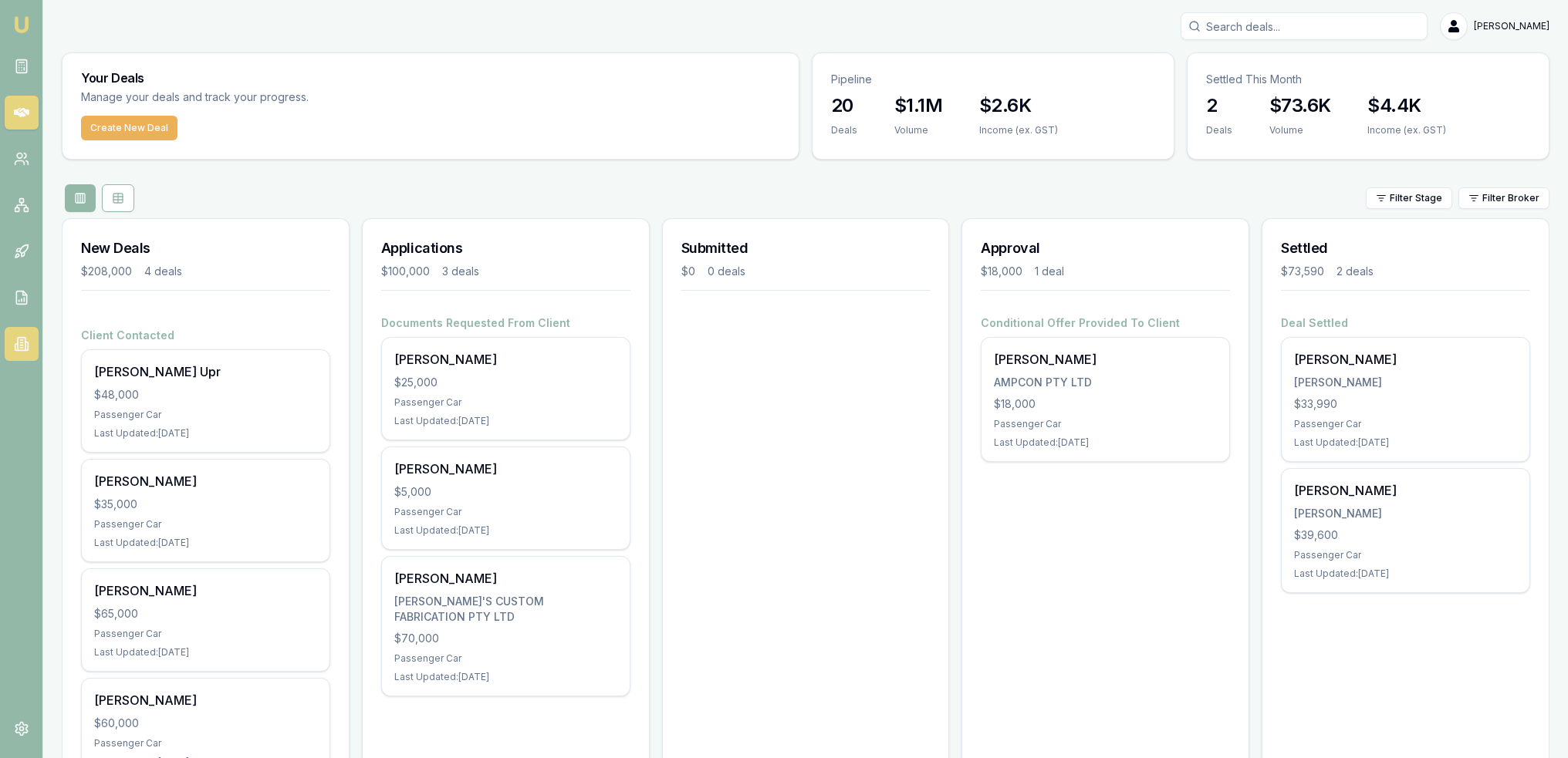
click at [12, 347] on link at bounding box center [22, 345] width 34 height 34
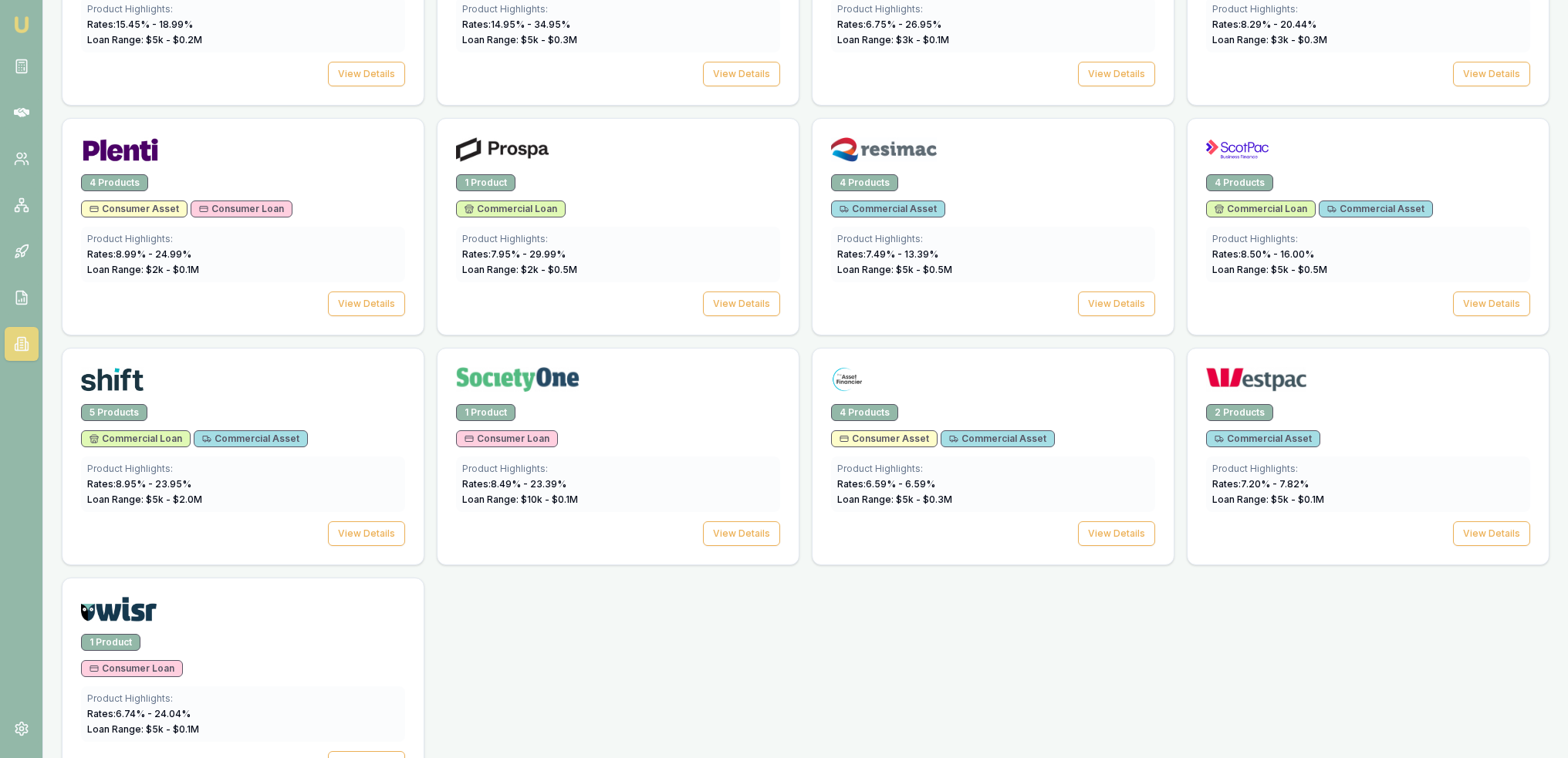
scroll to position [2114, 0]
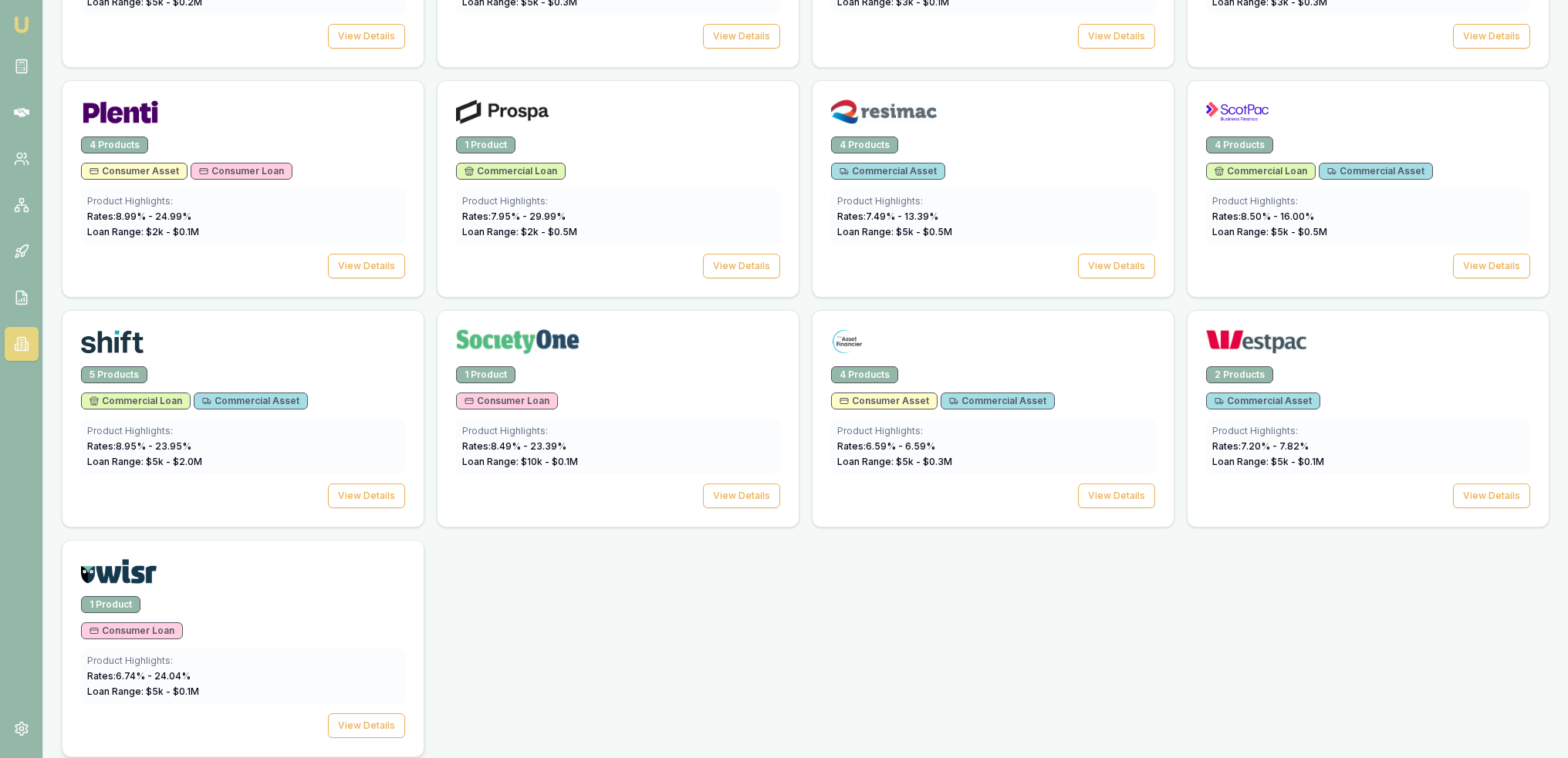
click at [267, 607] on div "1 Product Consumer Loan Product Highlights: Rates: 6.74 % - 24.04 % Loan Range:…" at bounding box center [243, 677] width 361 height 160
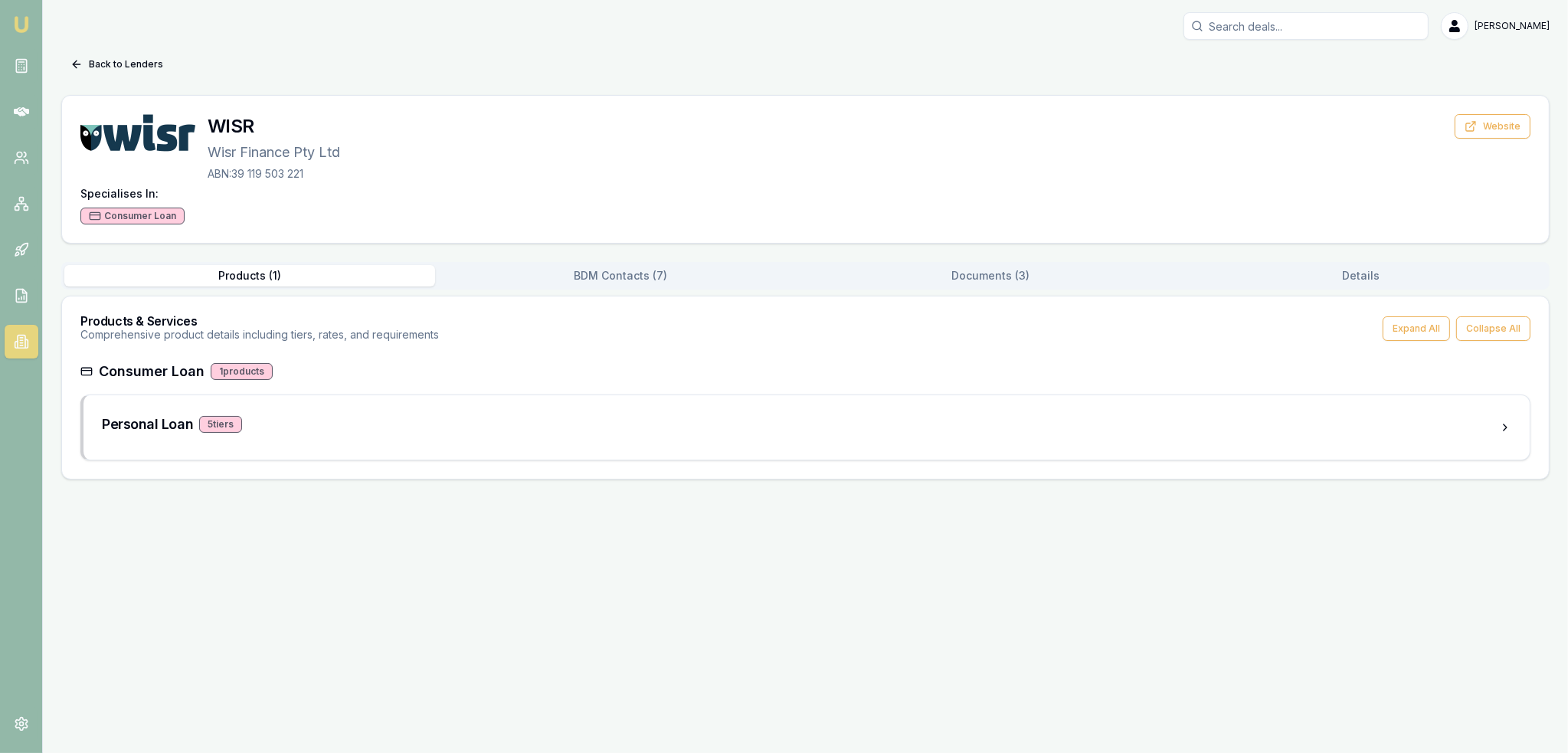
click at [626, 266] on button "BDM Contacts ( 7 )" at bounding box center [620, 276] width 371 height 22
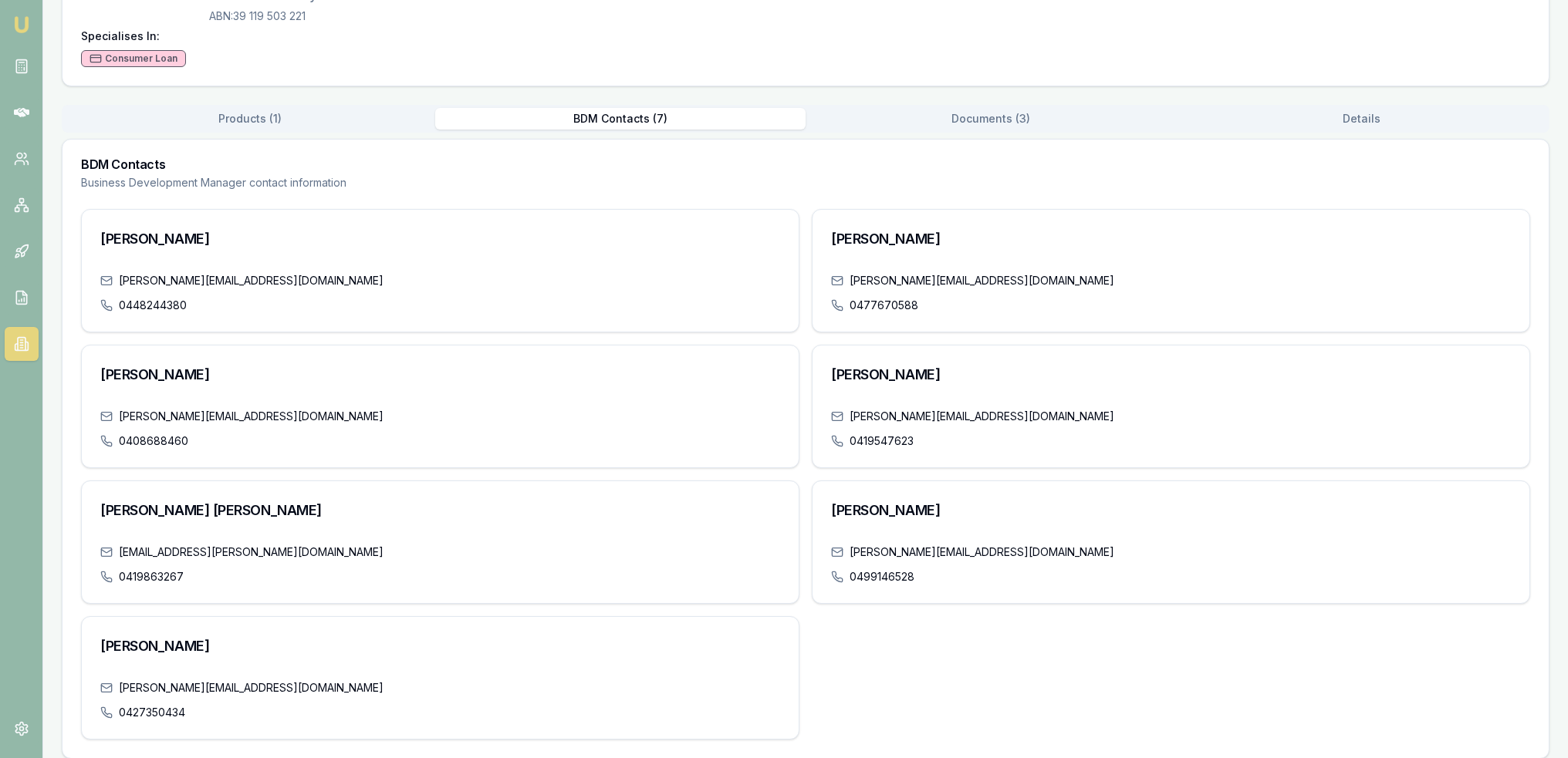
scroll to position [170, 0]
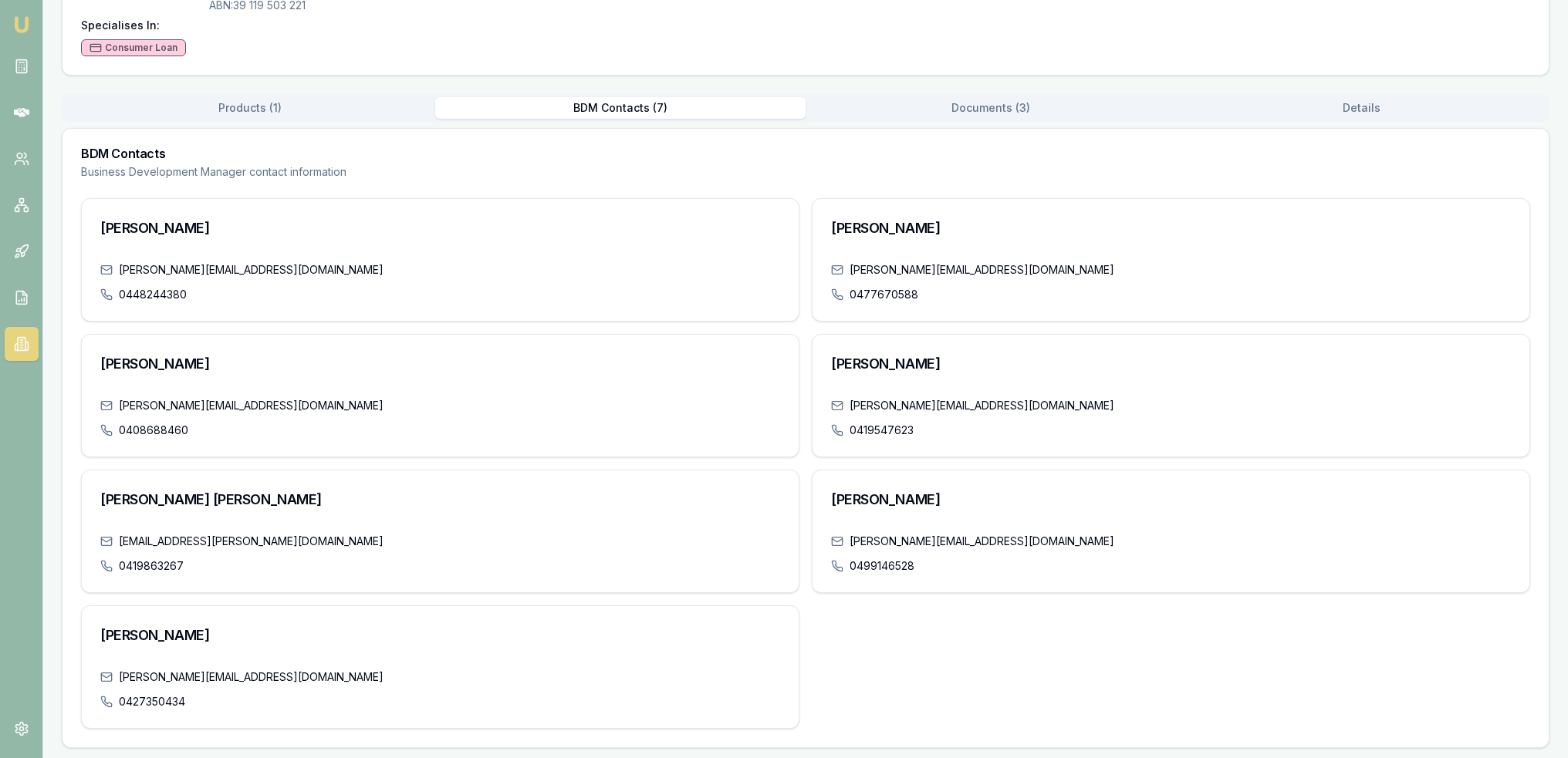
click at [25, 21] on img at bounding box center [22, 25] width 19 height 19
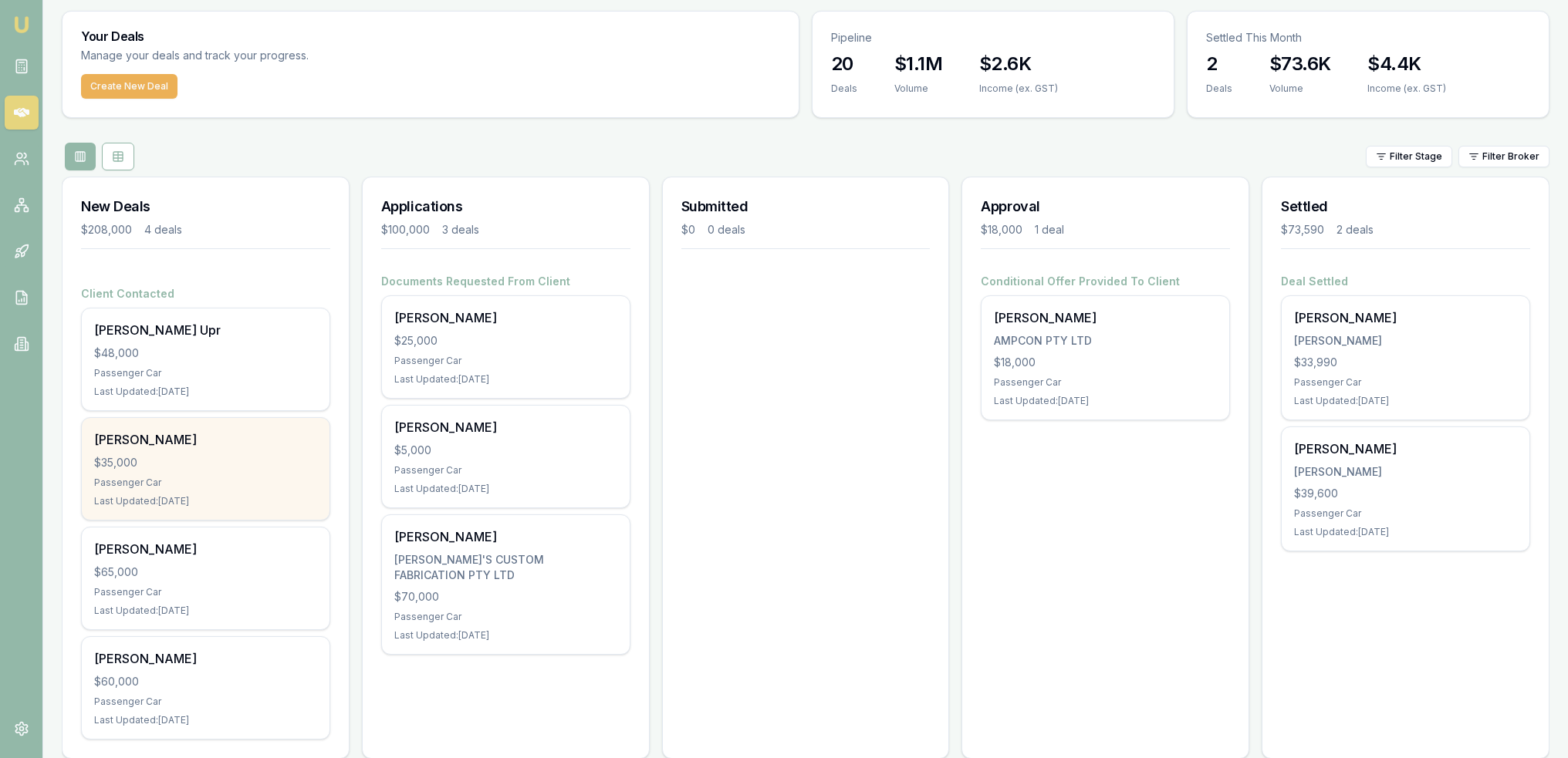
scroll to position [65, 0]
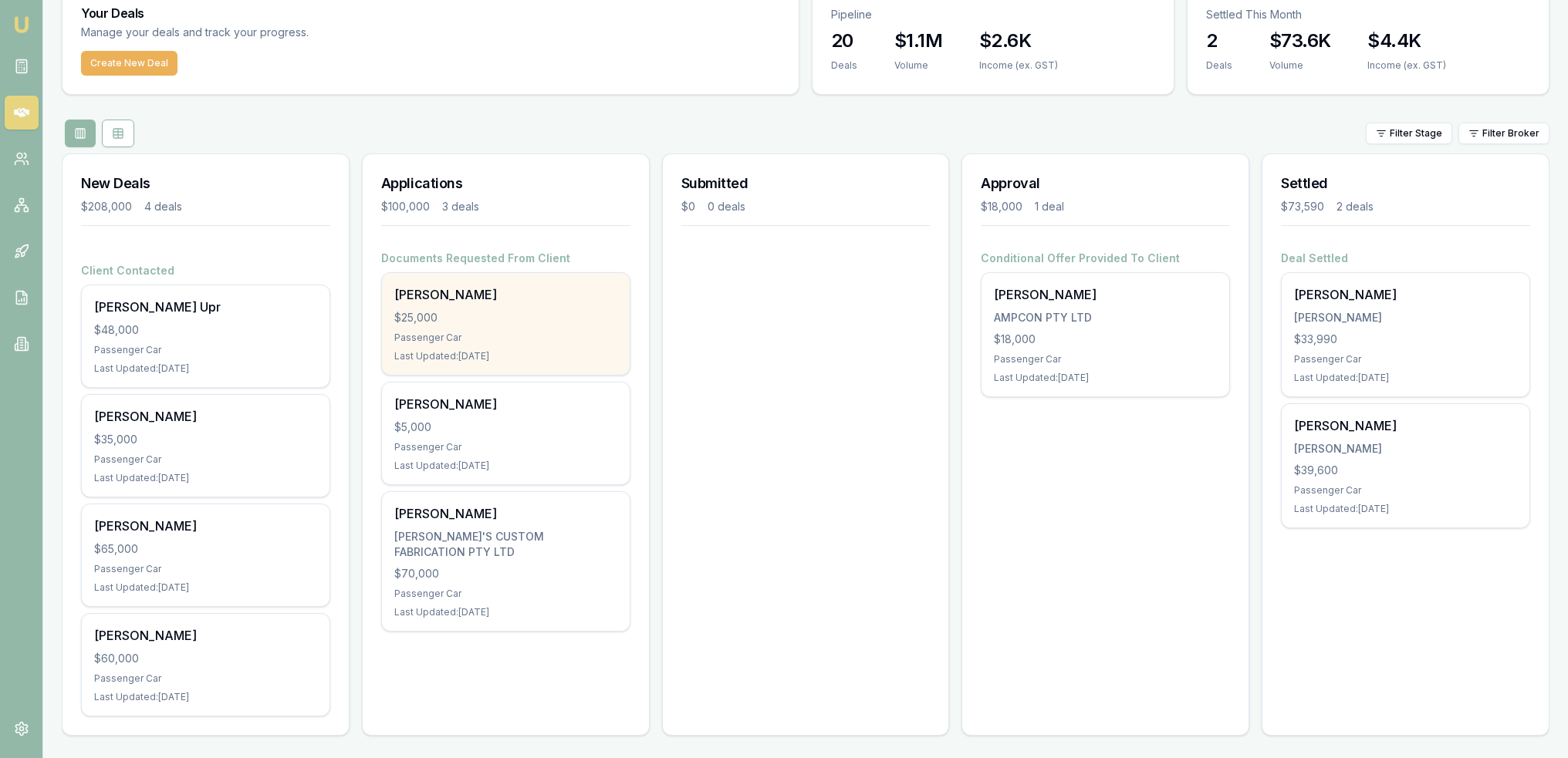
click at [489, 358] on div "Last Updated: 2 days ago" at bounding box center [506, 356] width 223 height 12
click at [513, 331] on div "Passenger Car" at bounding box center [506, 337] width 223 height 12
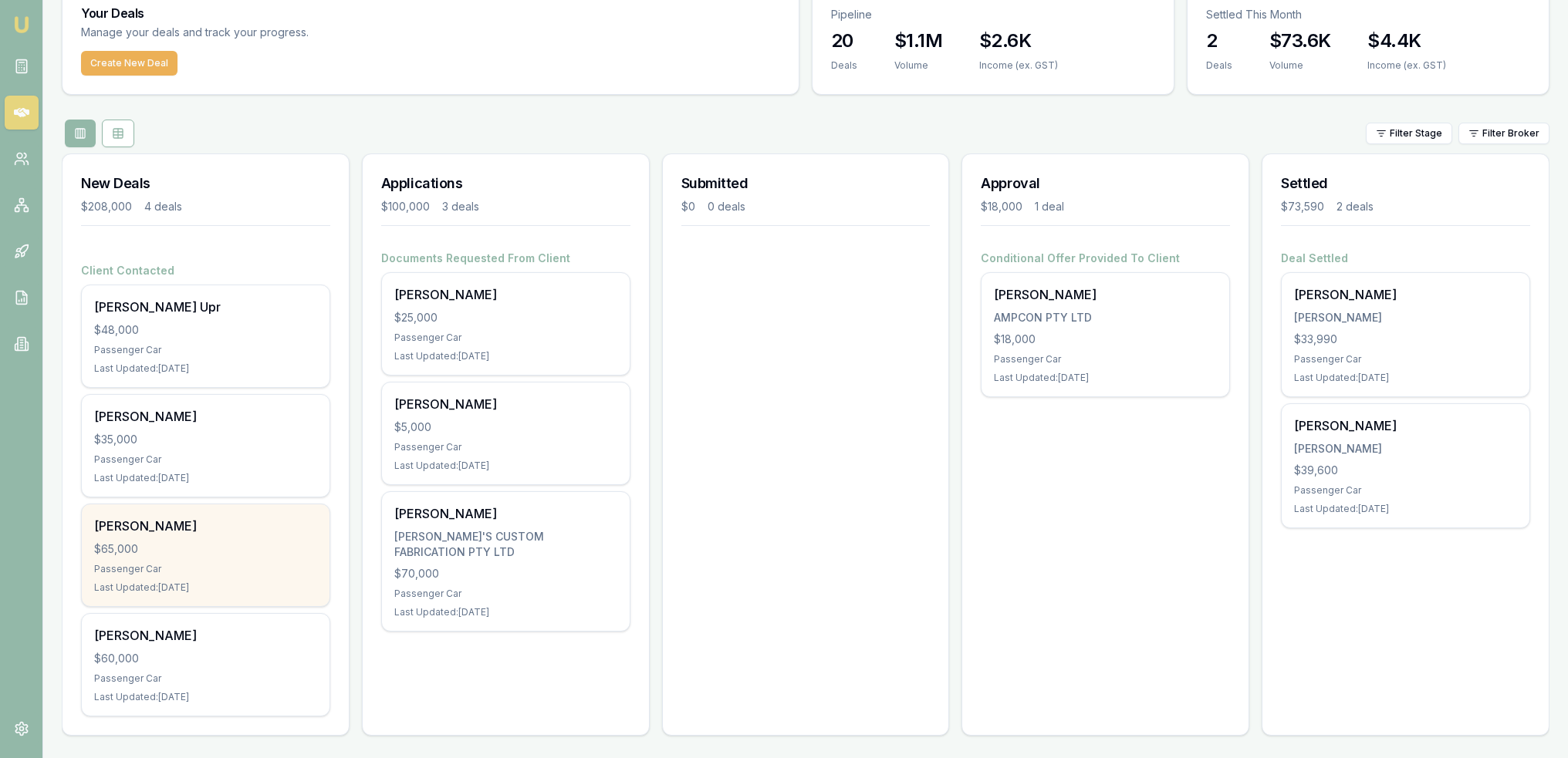
click at [201, 569] on div "Passenger Car" at bounding box center [206, 569] width 223 height 12
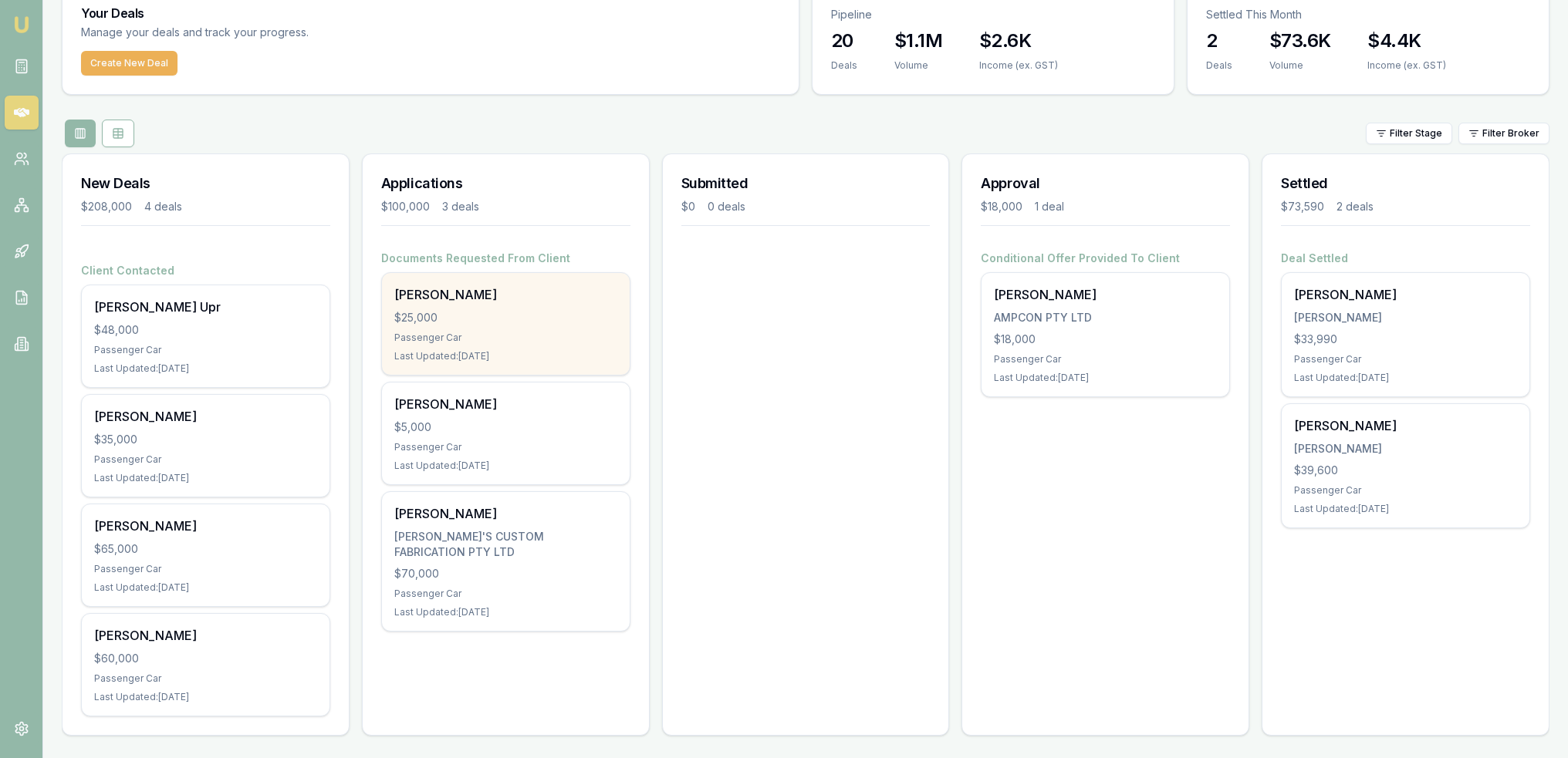
click at [494, 360] on div "Last Updated: 2 days ago" at bounding box center [506, 356] width 223 height 12
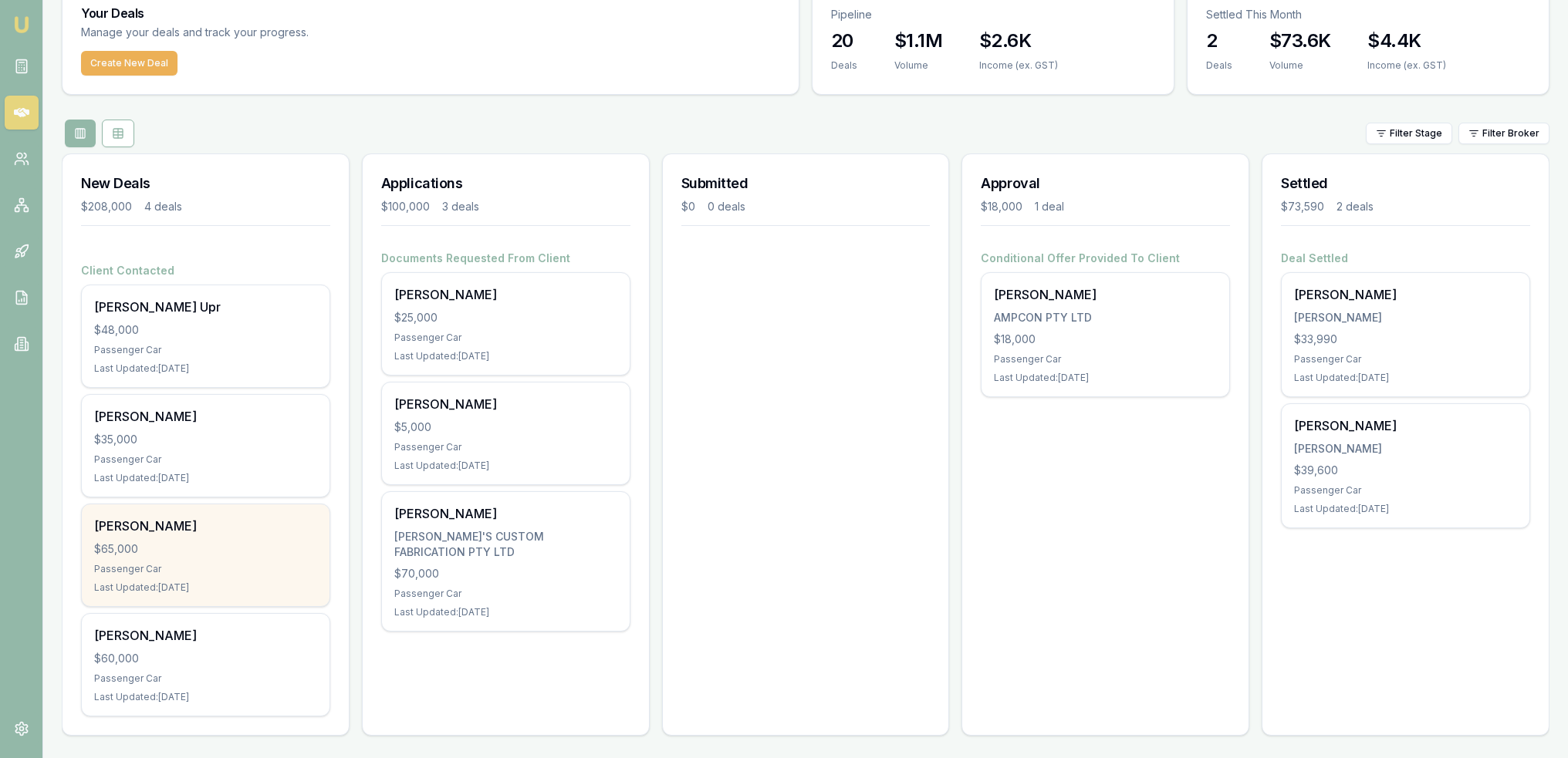
click at [209, 545] on div "$65,000" at bounding box center [206, 549] width 223 height 15
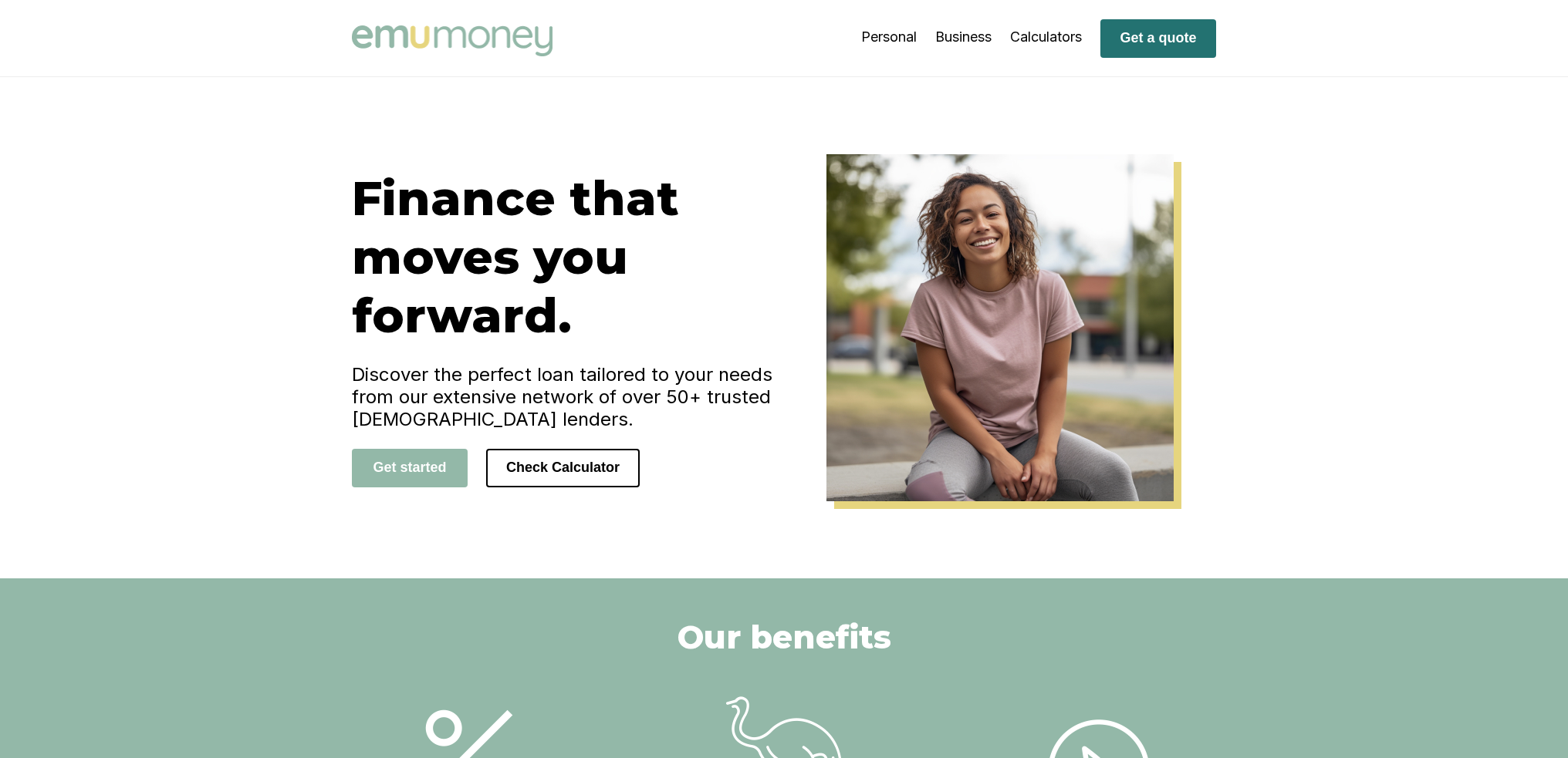
drag, startPoint x: 1142, startPoint y: 43, endPoint x: 1169, endPoint y: 53, distance: 28.8
click at [1142, 43] on button "Get a quote" at bounding box center [1157, 38] width 116 height 39
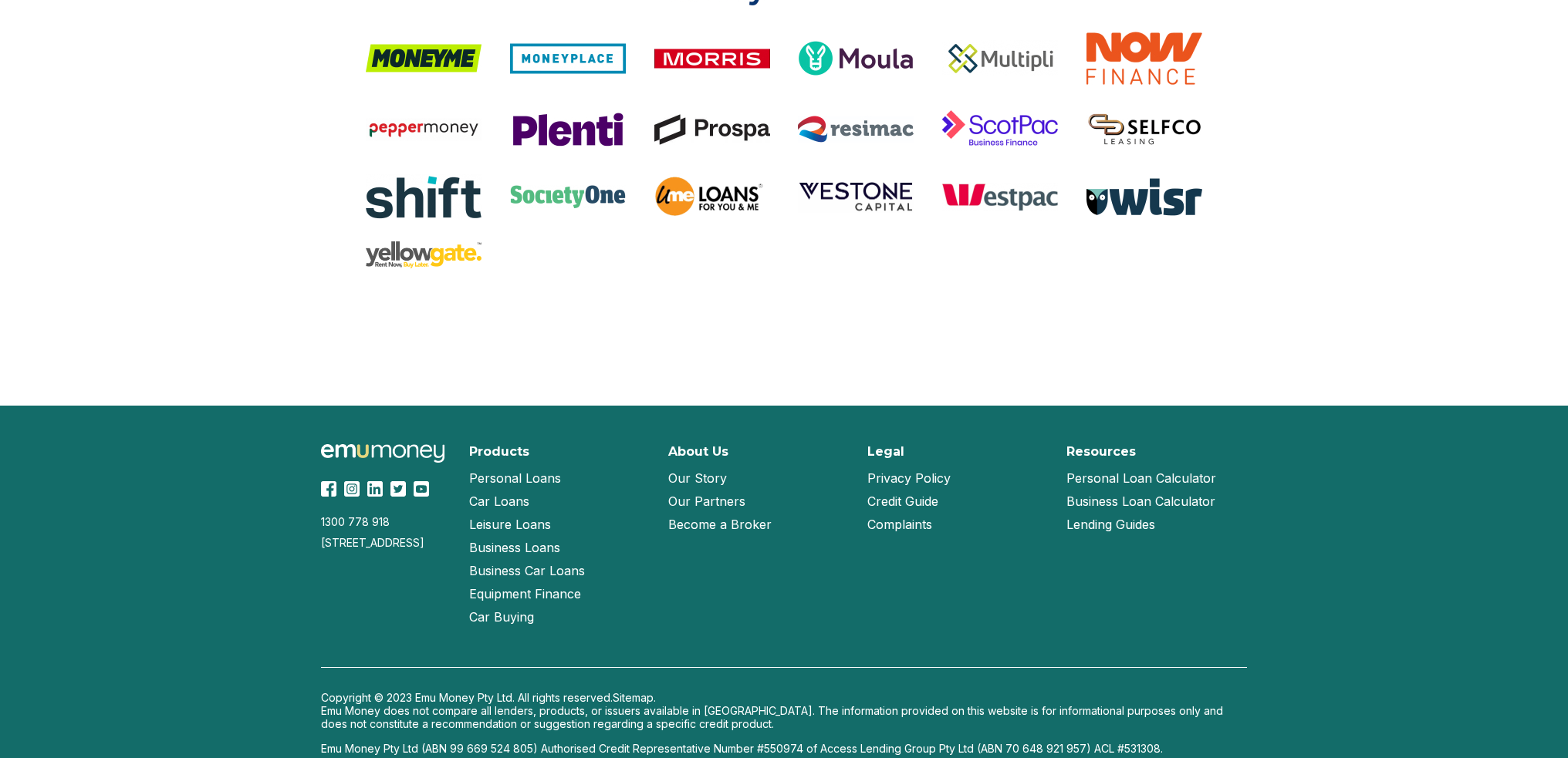
scroll to position [3200, 0]
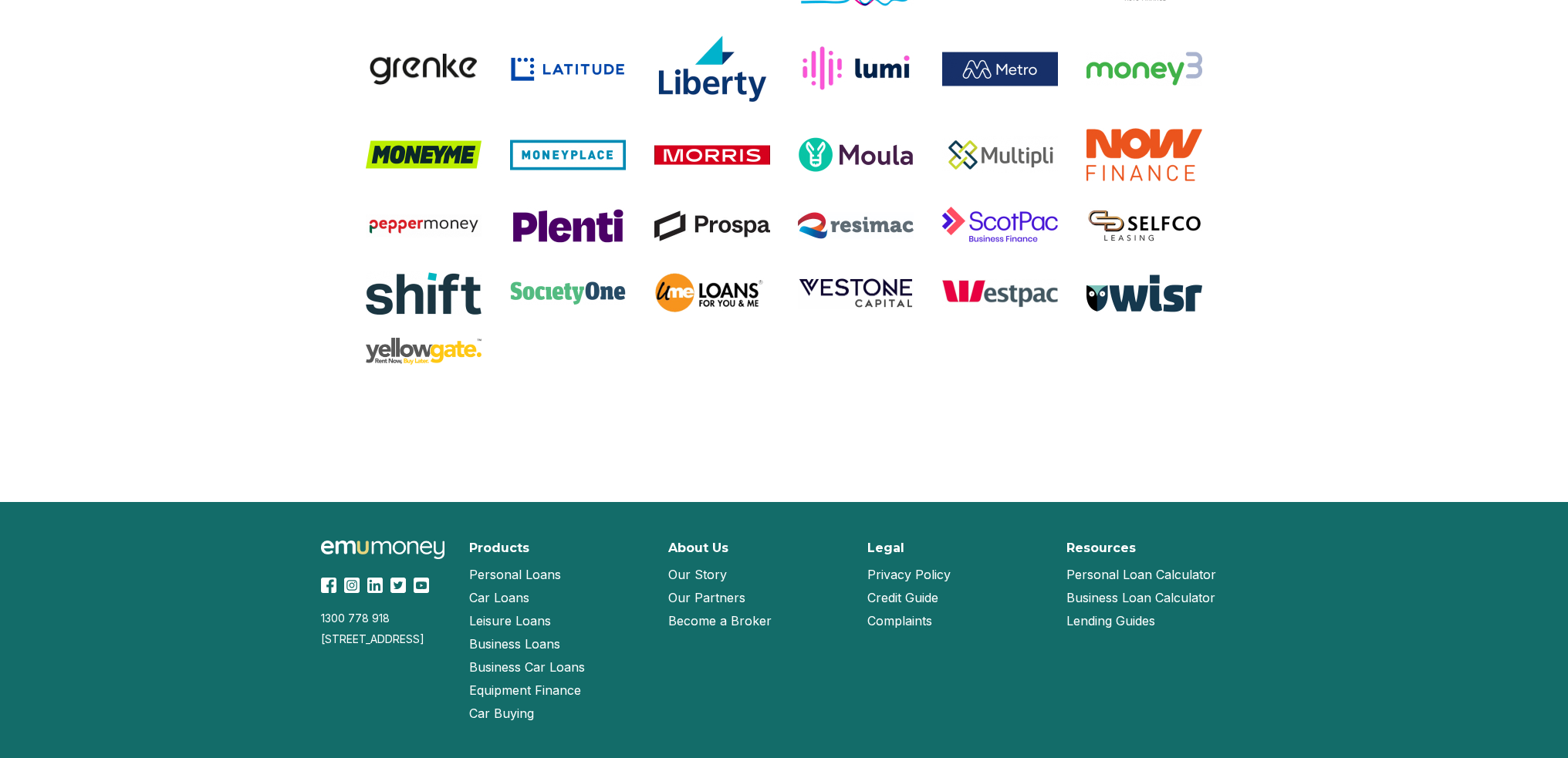
scroll to position [3181, 0]
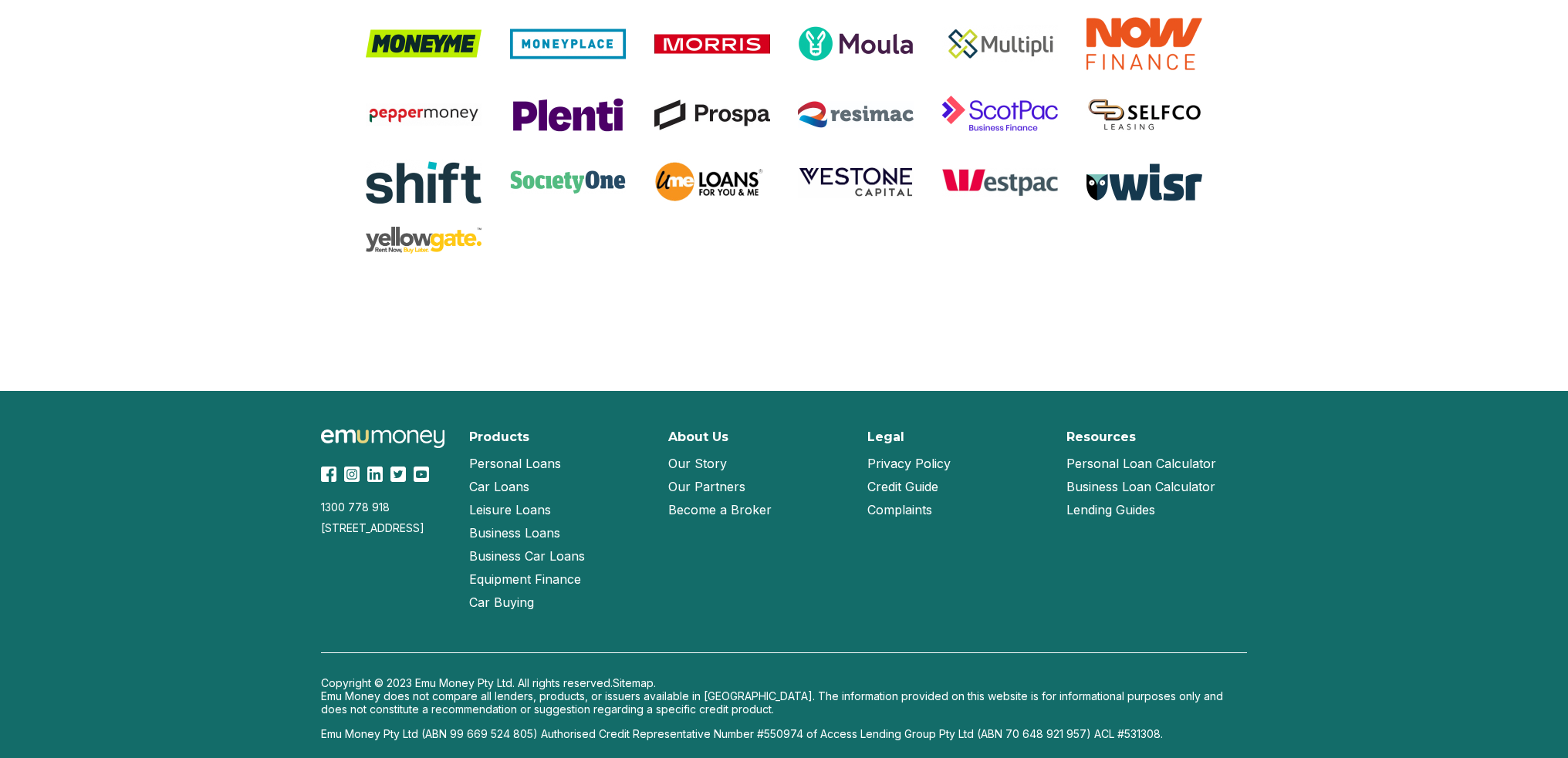
click at [696, 462] on link "Our Story" at bounding box center [698, 463] width 59 height 24
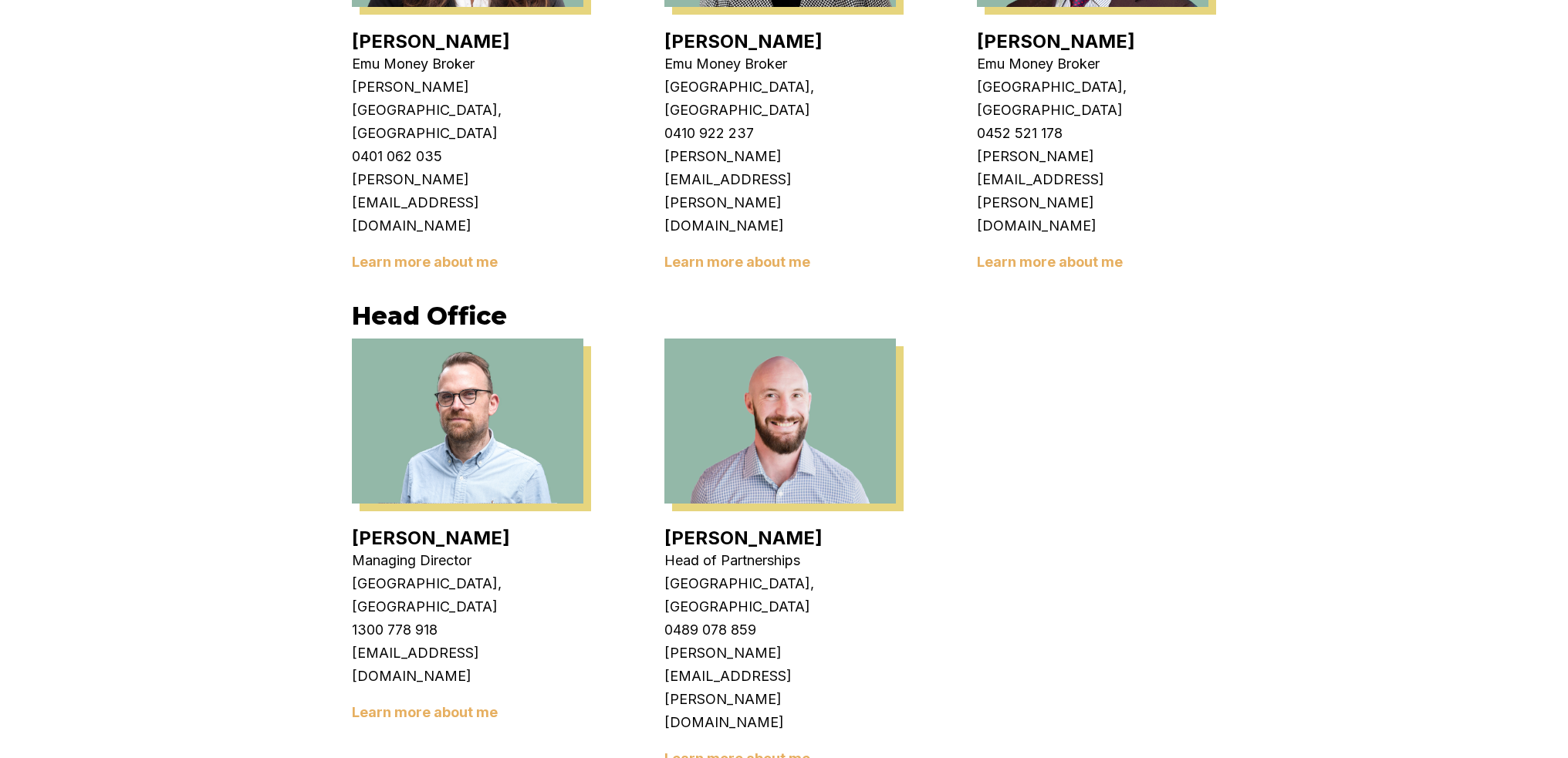
scroll to position [2590, 0]
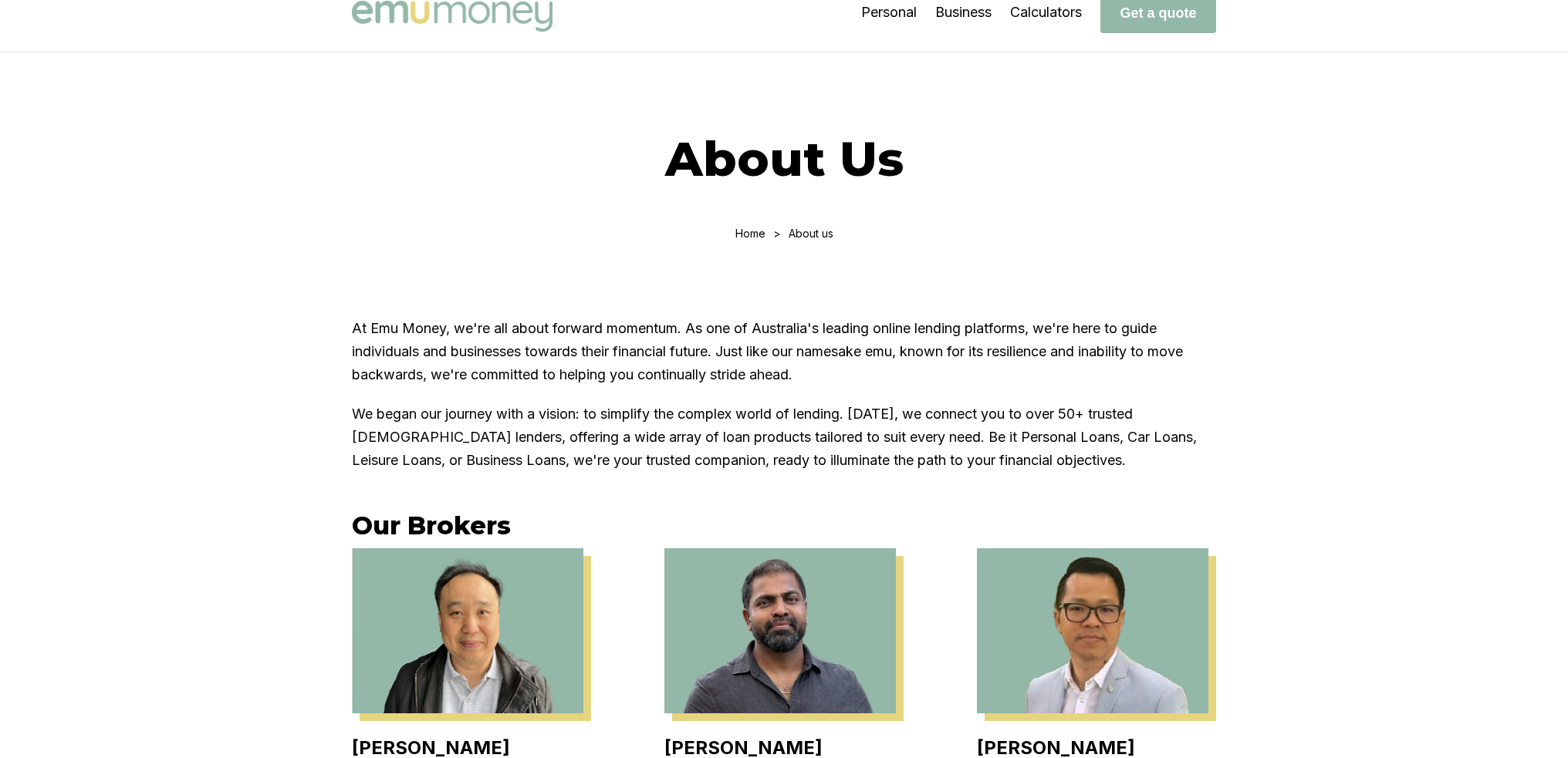
scroll to position [0, 0]
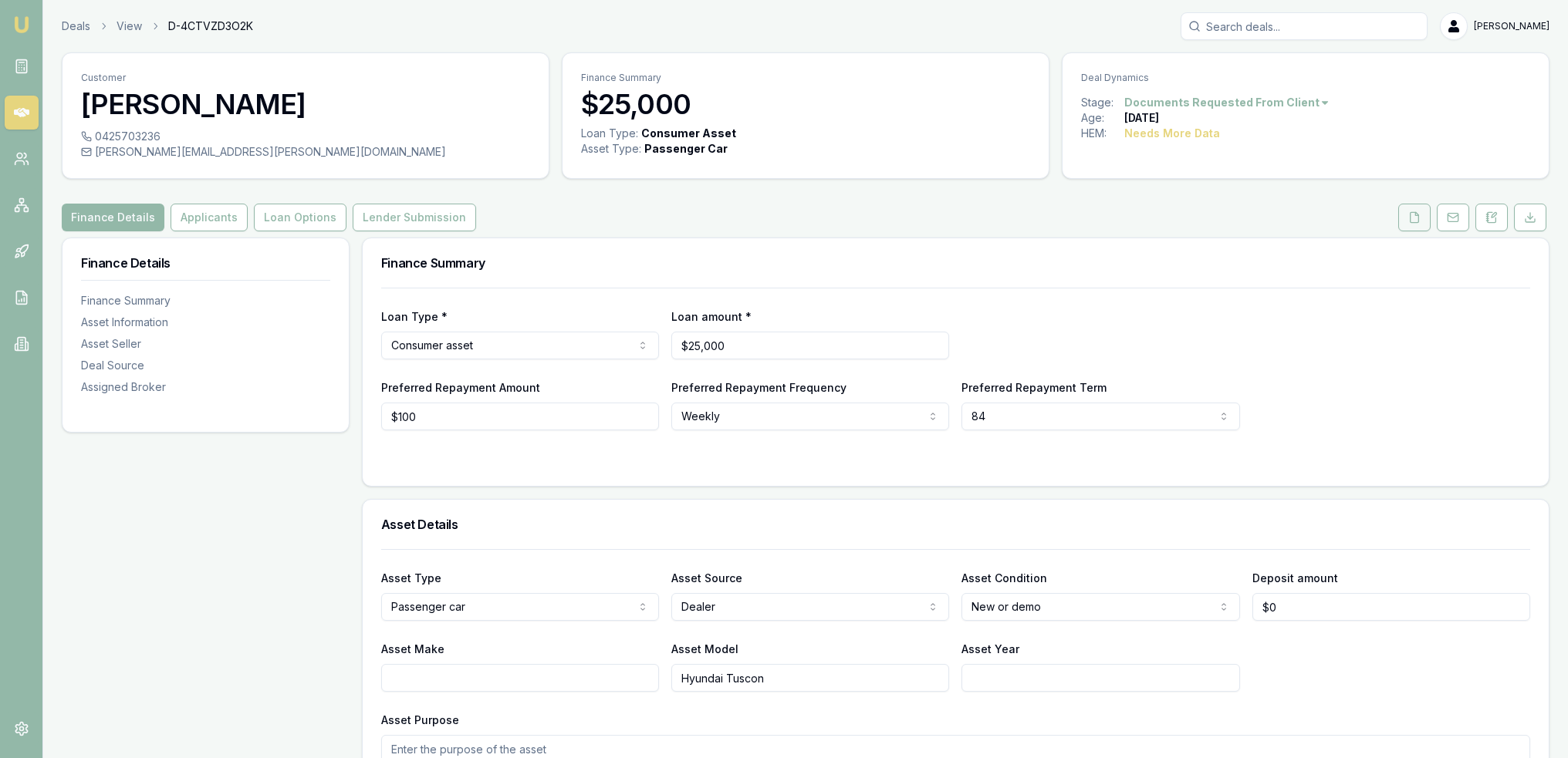
click at [1408, 217] on button at bounding box center [1414, 217] width 32 height 27
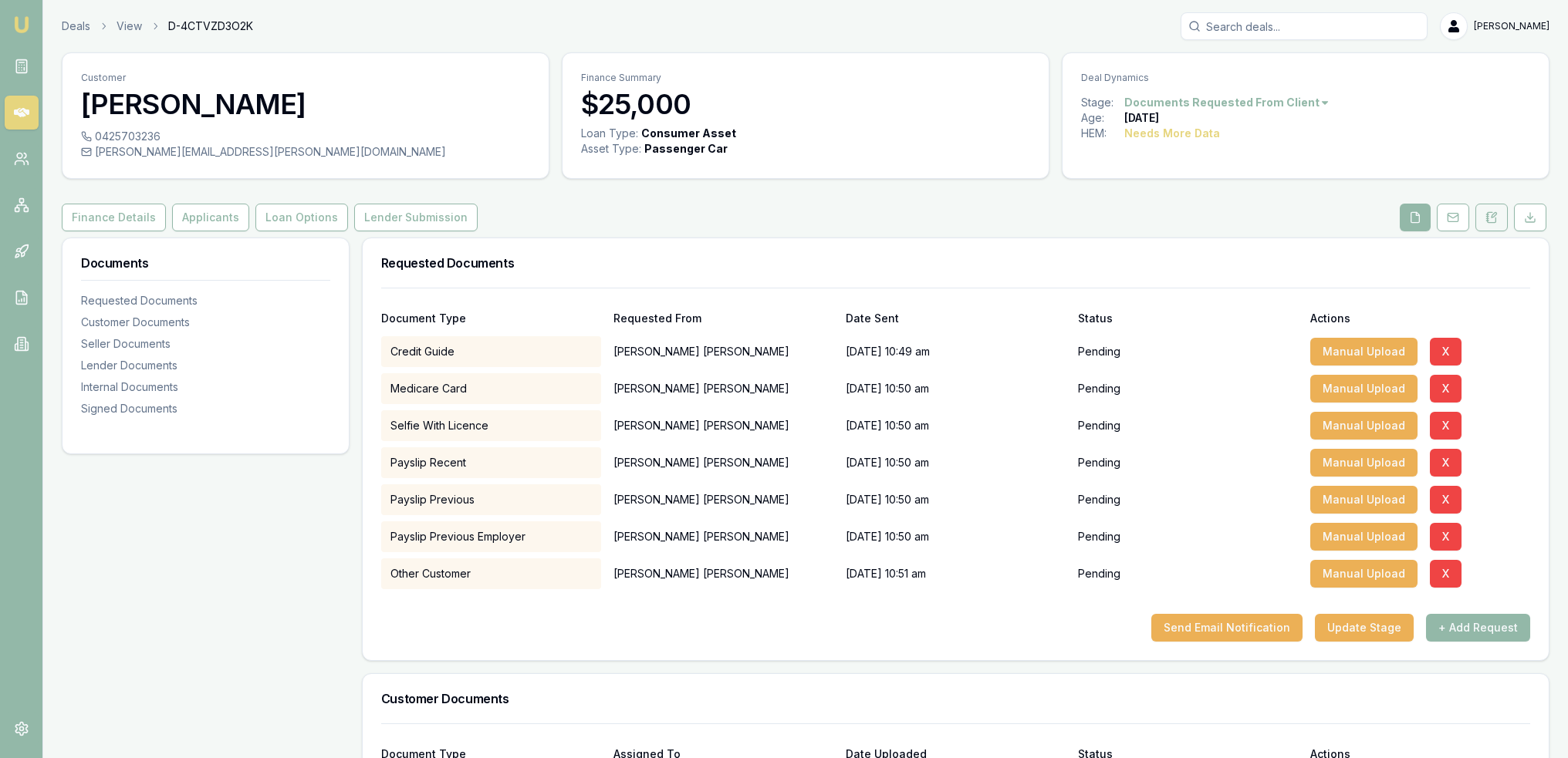
click at [1482, 213] on button at bounding box center [1492, 217] width 32 height 27
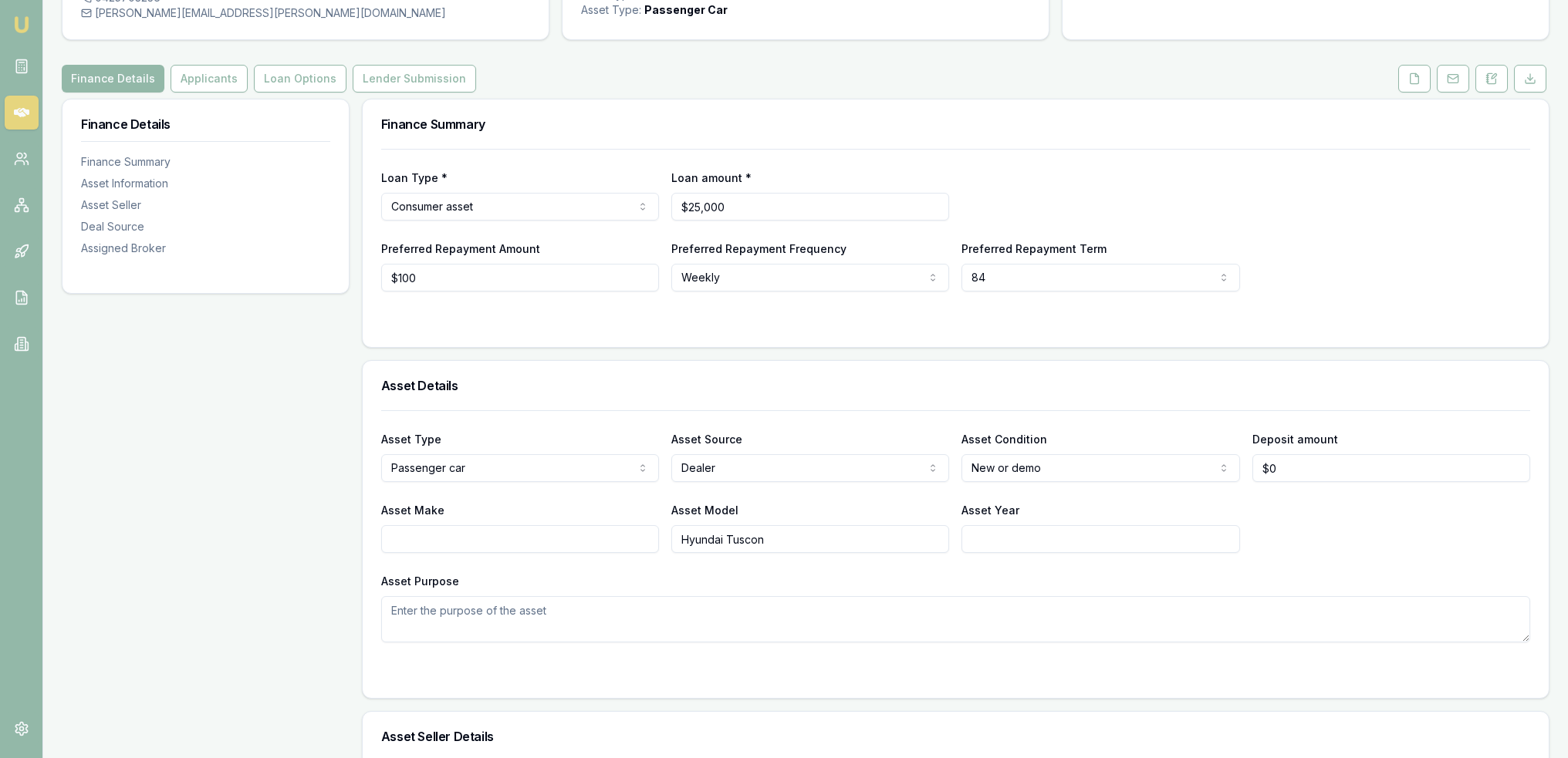
scroll to position [46, 0]
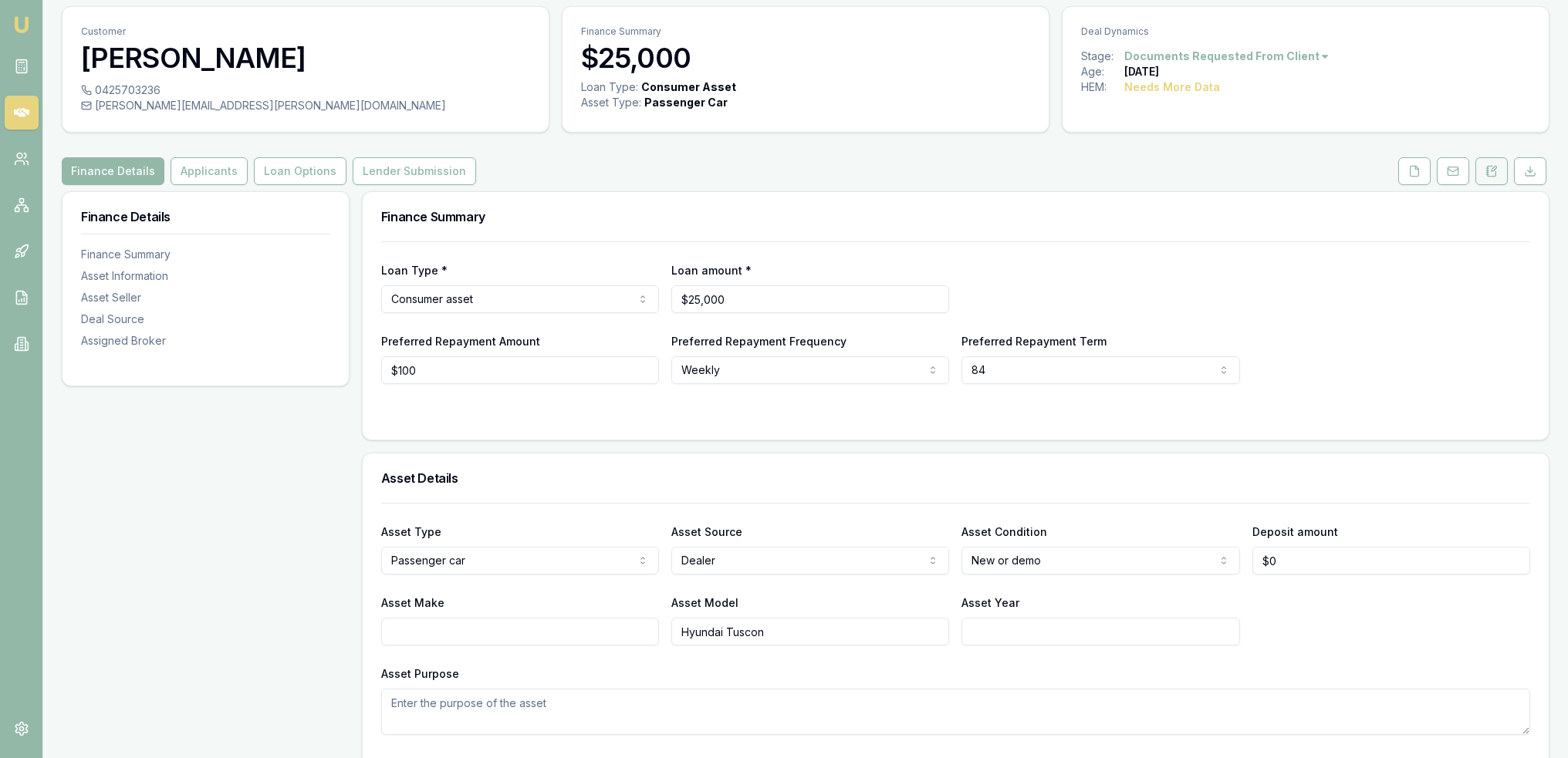
click at [1481, 173] on button at bounding box center [1492, 171] width 32 height 27
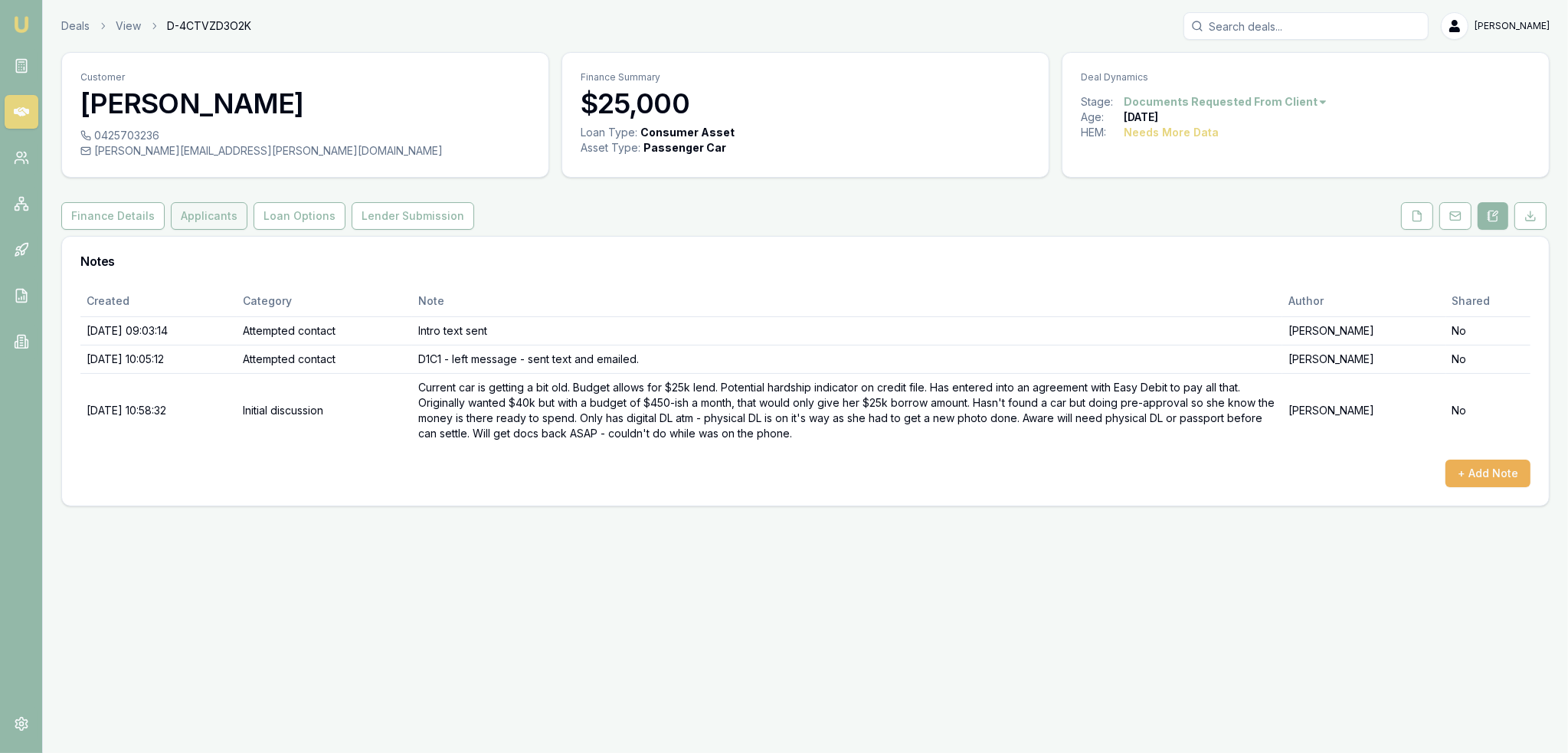
click at [185, 214] on button "Applicants" at bounding box center [209, 216] width 77 height 27
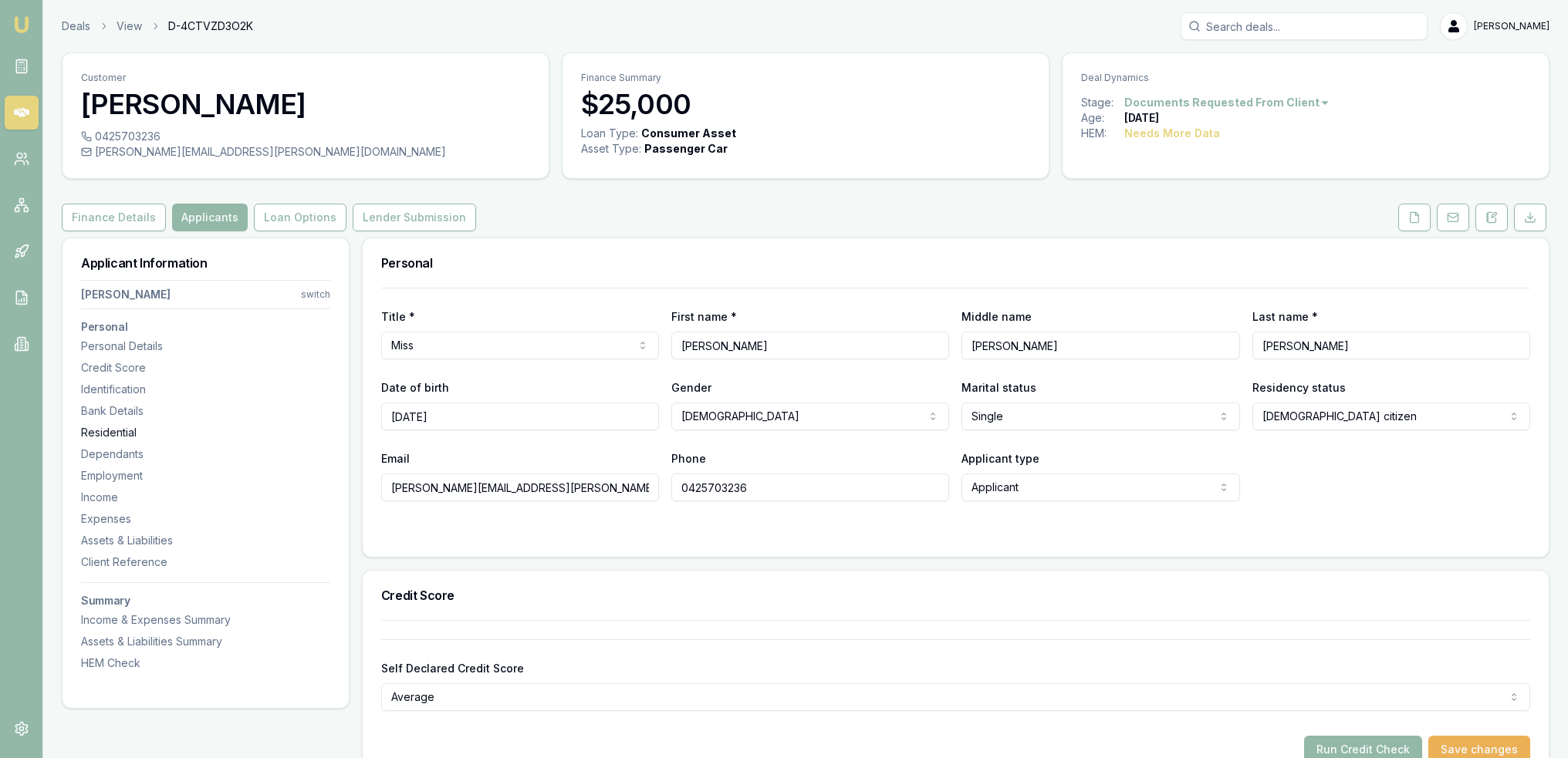
click at [104, 431] on div "Residential" at bounding box center [206, 432] width 249 height 15
click at [1482, 211] on button at bounding box center [1492, 217] width 32 height 27
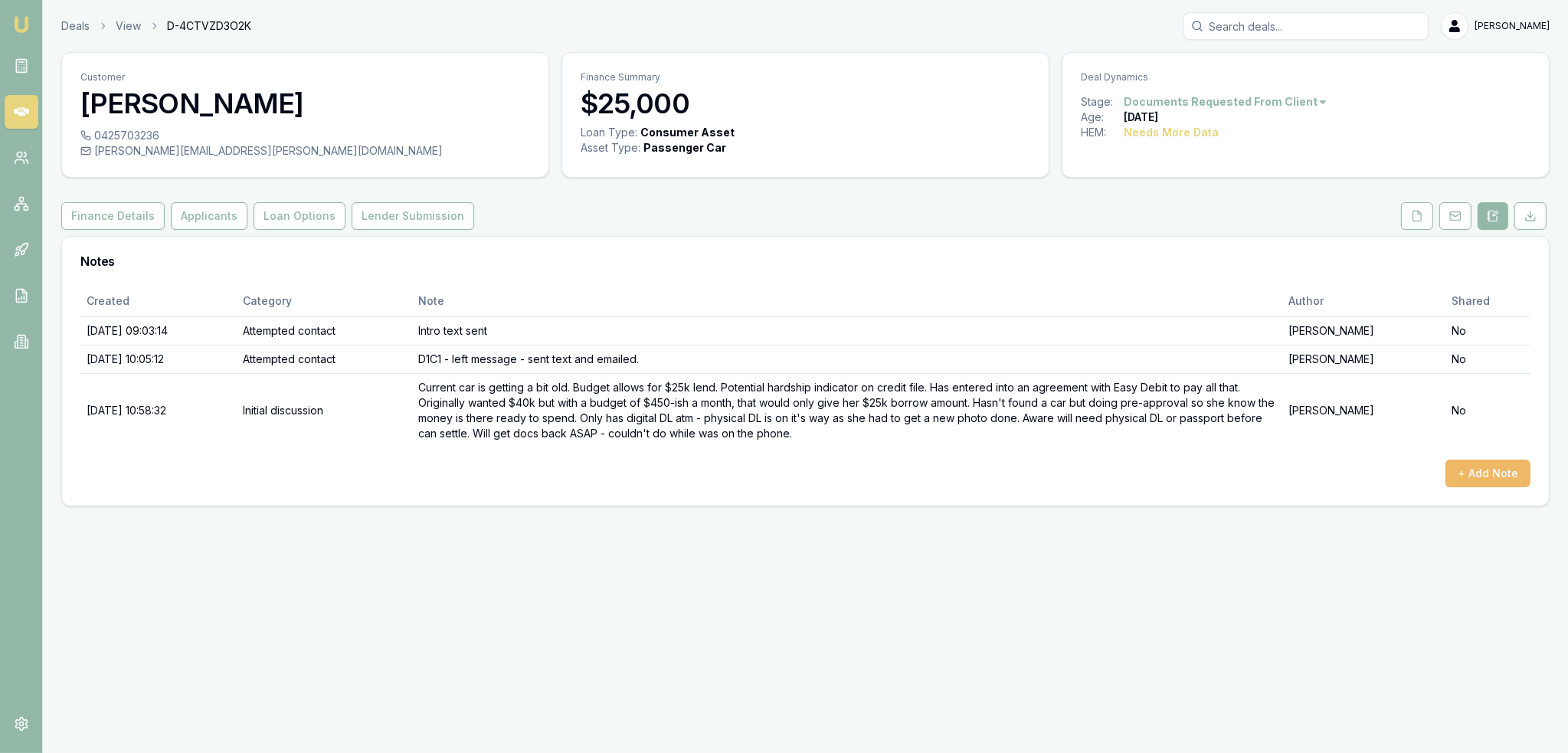
click at [1483, 468] on button "+ Add Note" at bounding box center [1487, 473] width 85 height 27
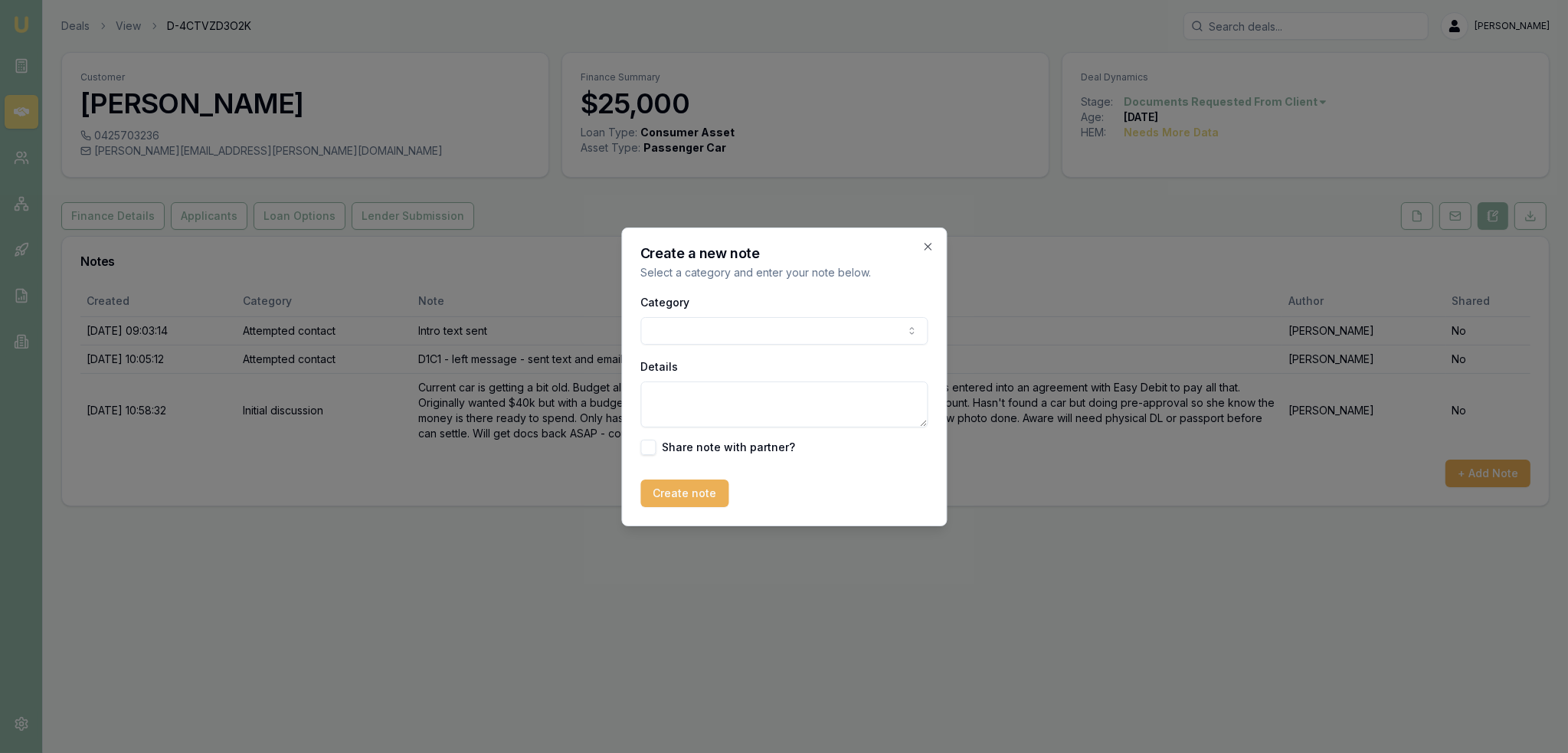
click at [796, 328] on body "Emu Broker Deals View D-4CTVZD3O2K Robyn Adams Toggle Menu Customer Tamara Tyso…" at bounding box center [784, 376] width 1568 height 753
click at [700, 403] on textarea "Details" at bounding box center [784, 404] width 287 height 46
click at [771, 324] on body "Emu Broker Deals View D-4CTVZD3O2K Robyn Adams Toggle Menu Customer Tamara Tyso…" at bounding box center [784, 376] width 1568 height 753
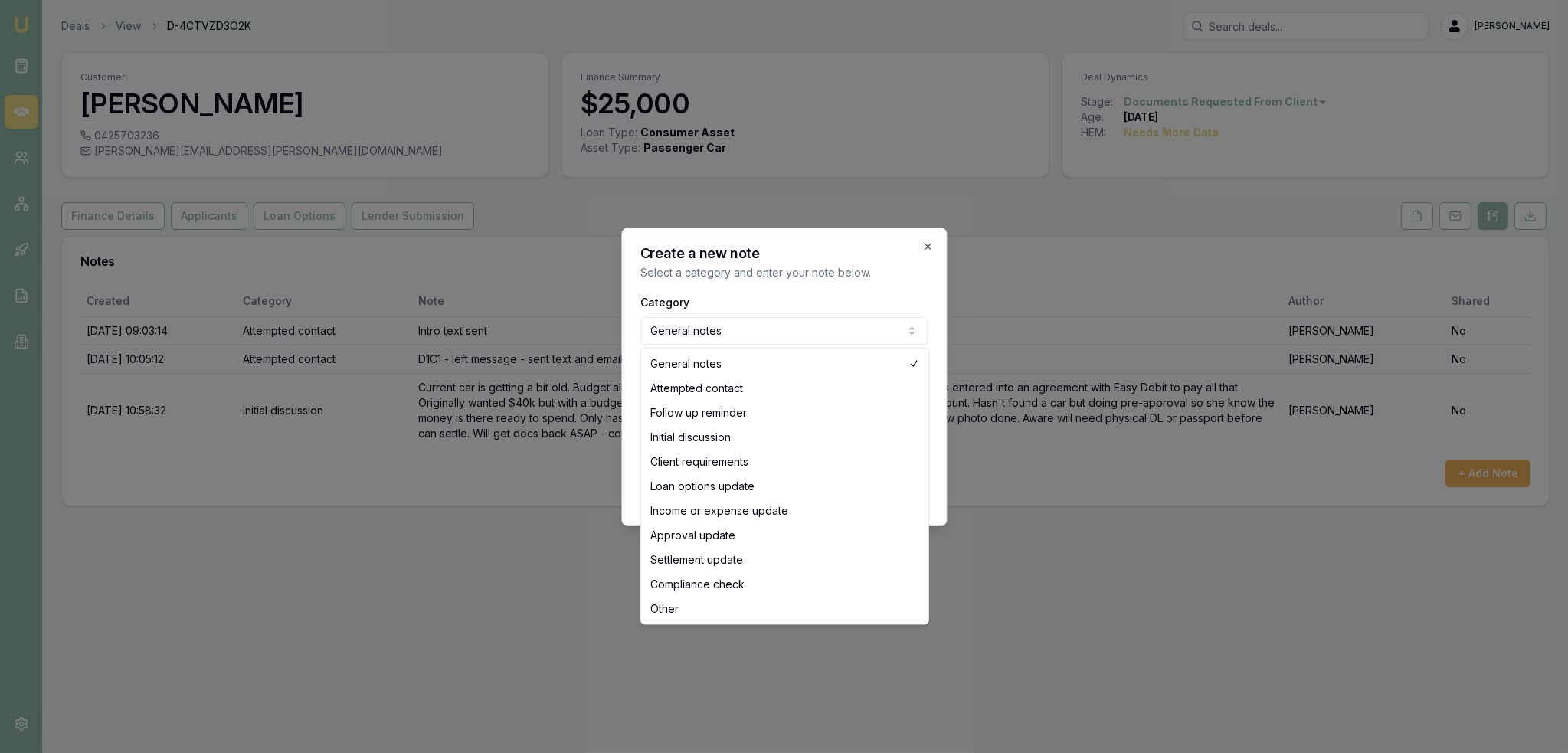
select select "ATTEMPTED_CONTACT"
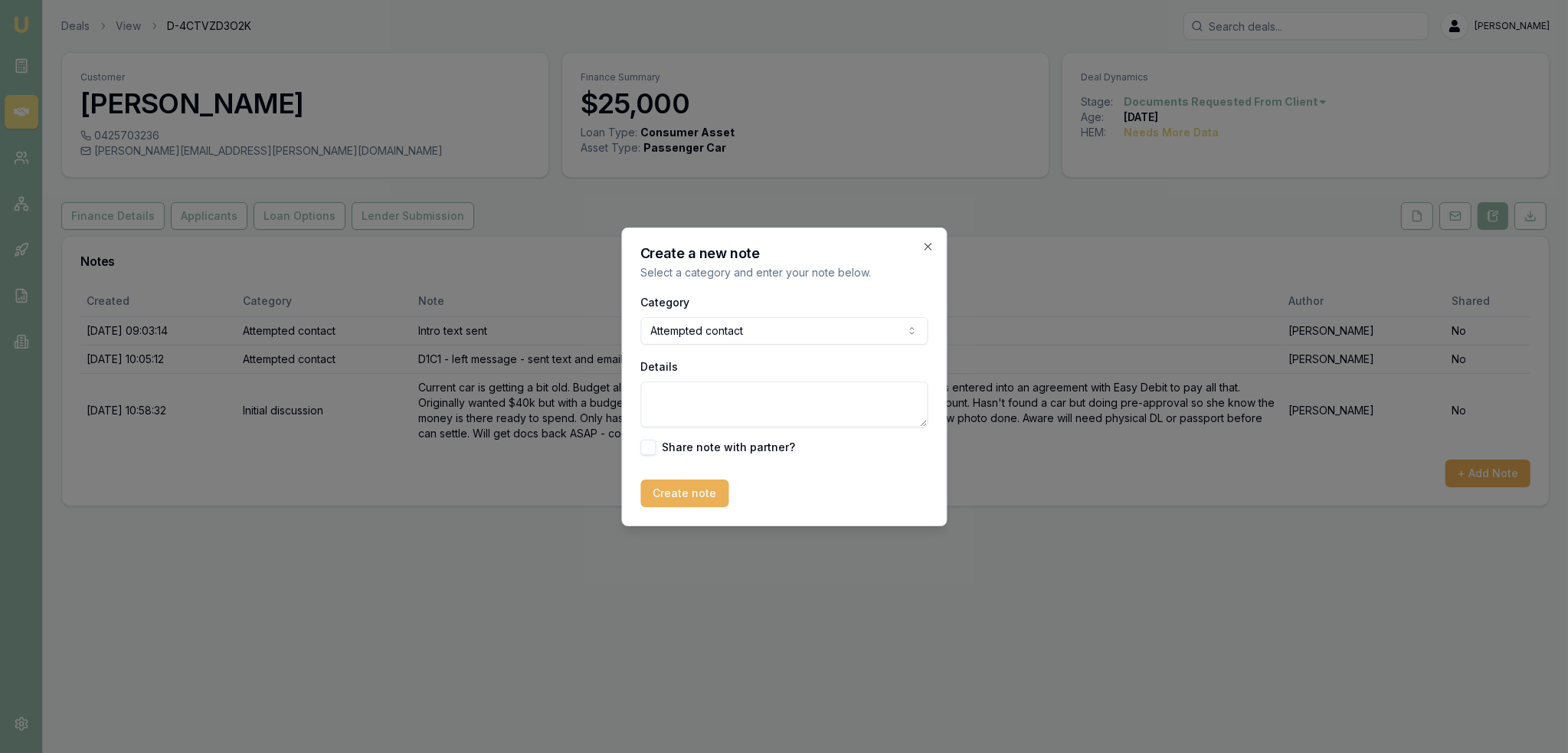
click at [699, 400] on textarea "Details" at bounding box center [784, 404] width 287 height 46
type textarea "VM - left message - sent text re docs not received."
click at [681, 499] on button "Create note" at bounding box center [684, 493] width 88 height 27
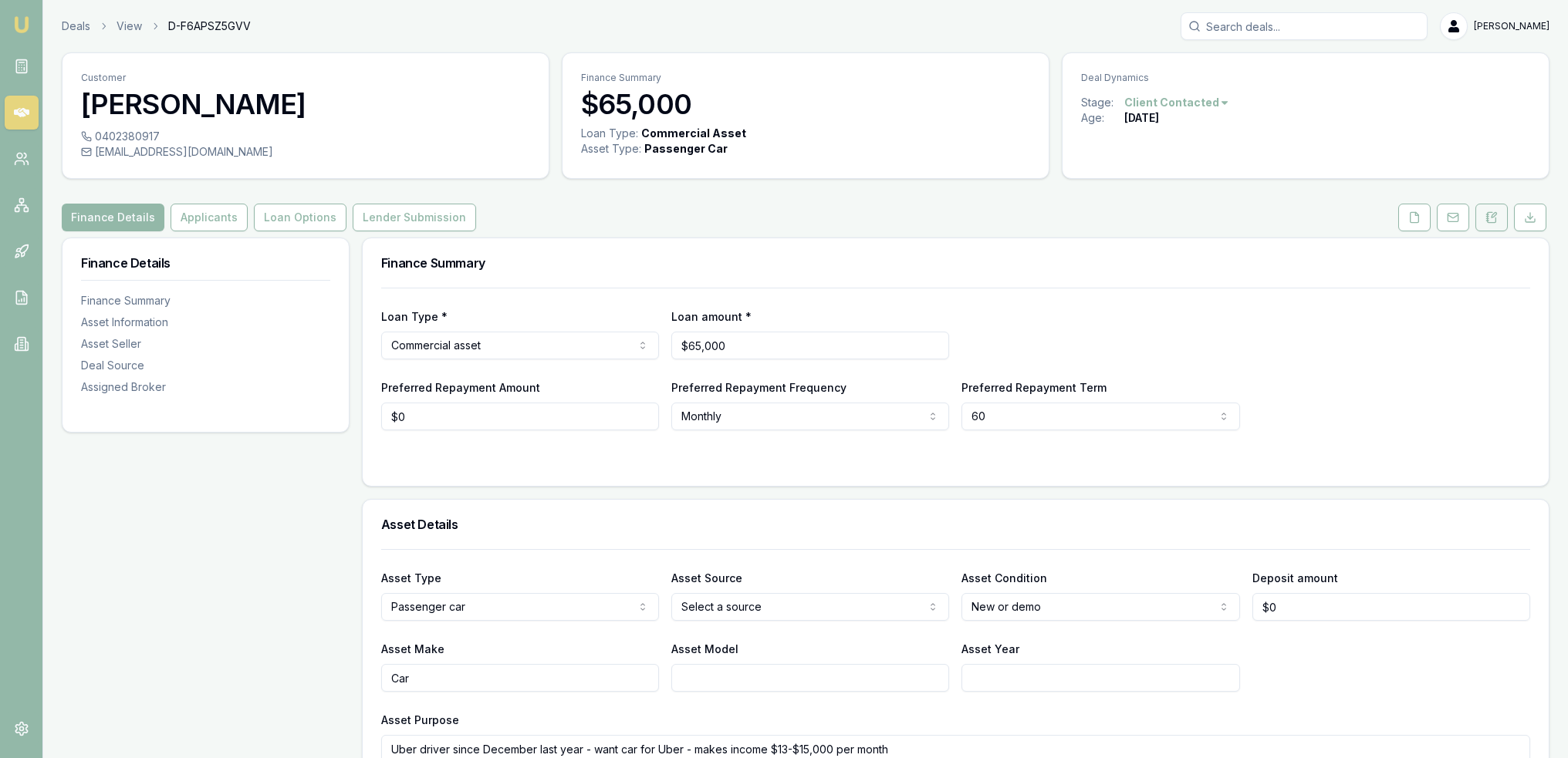
click at [1492, 224] on button at bounding box center [1492, 217] width 32 height 27
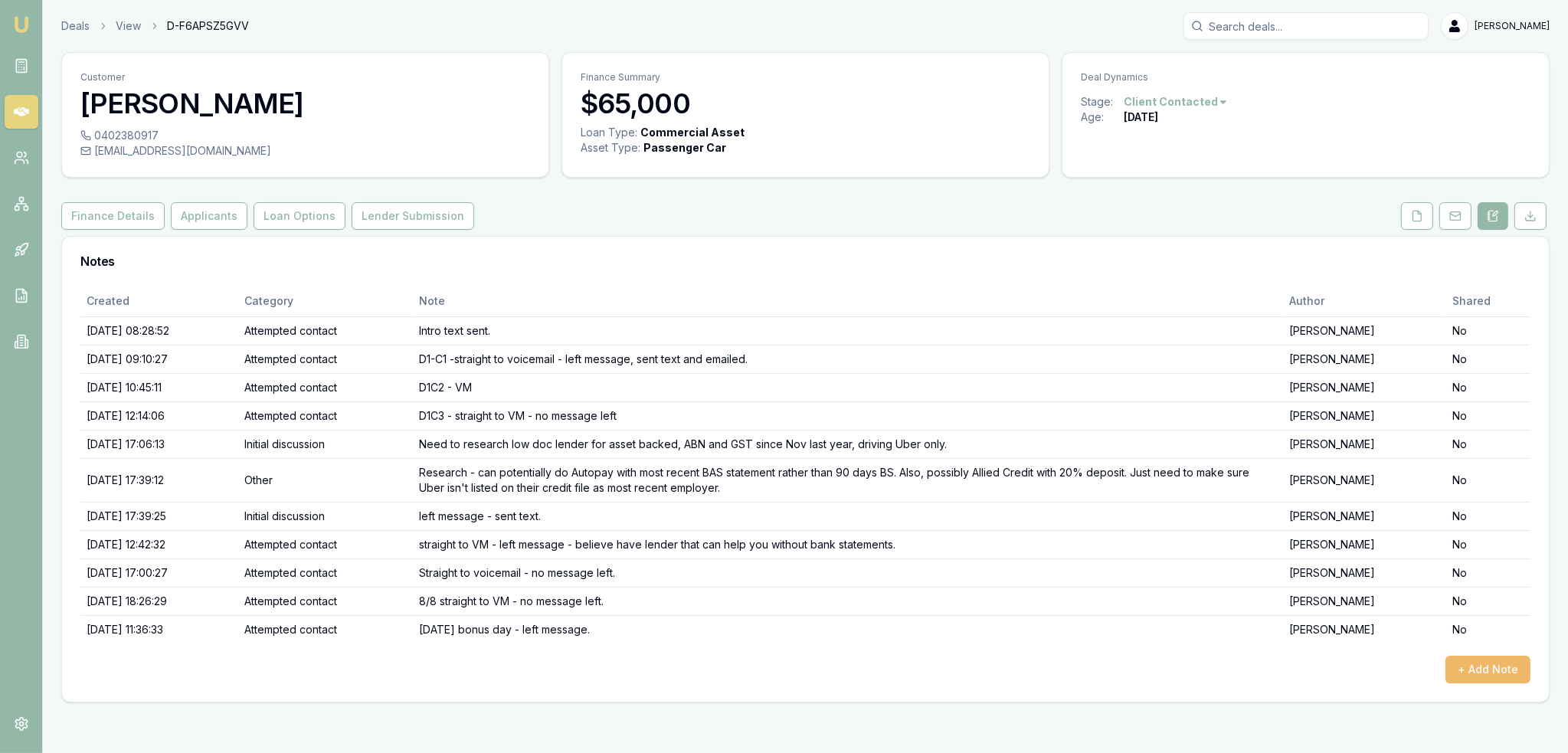
click at [1472, 665] on button "+ Add Note" at bounding box center [1487, 670] width 85 height 27
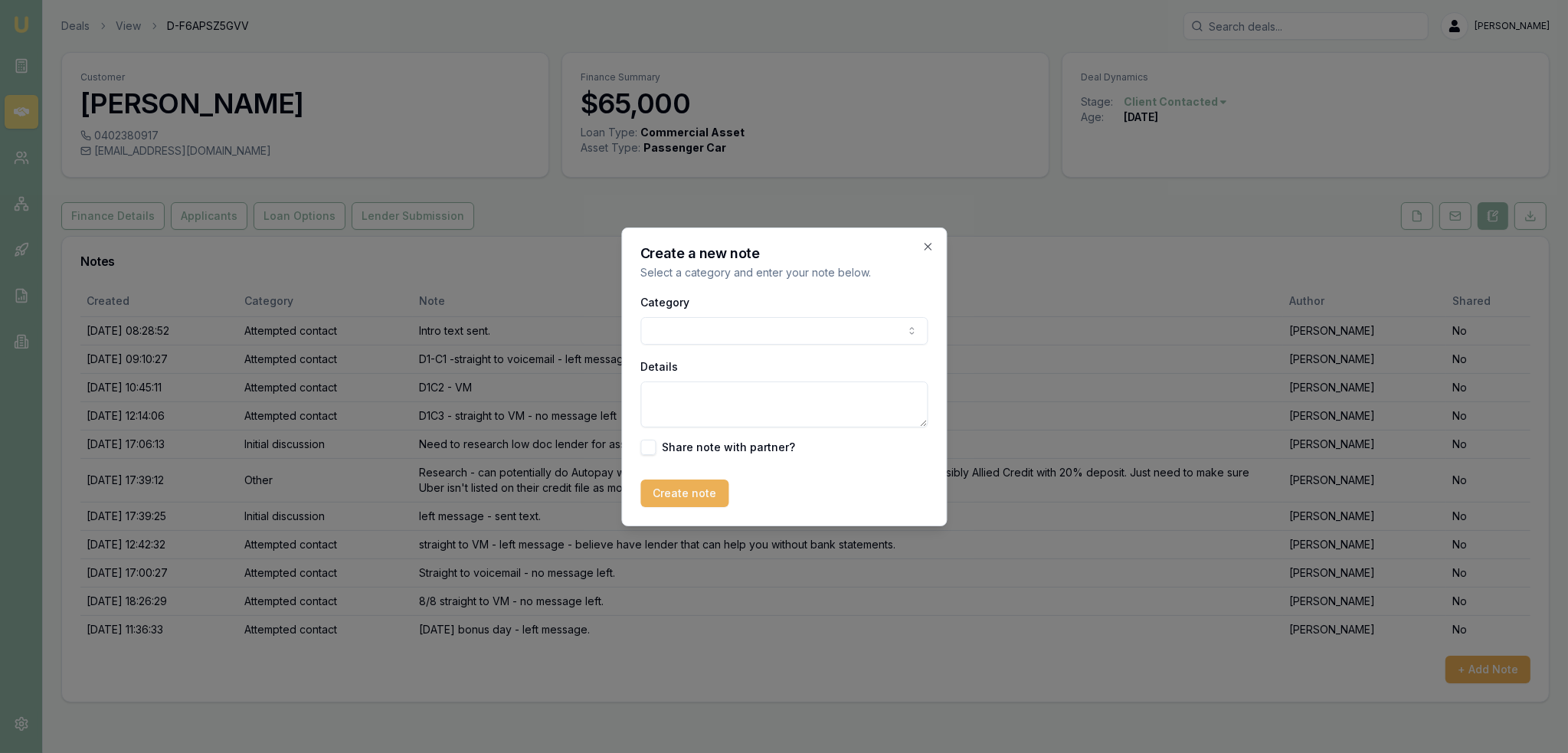
click at [729, 328] on body "Emu Broker Deals View D-F6APSZ5GVV Robyn Adams Toggle Menu Customer Anh Luong 0…" at bounding box center [784, 376] width 1568 height 753
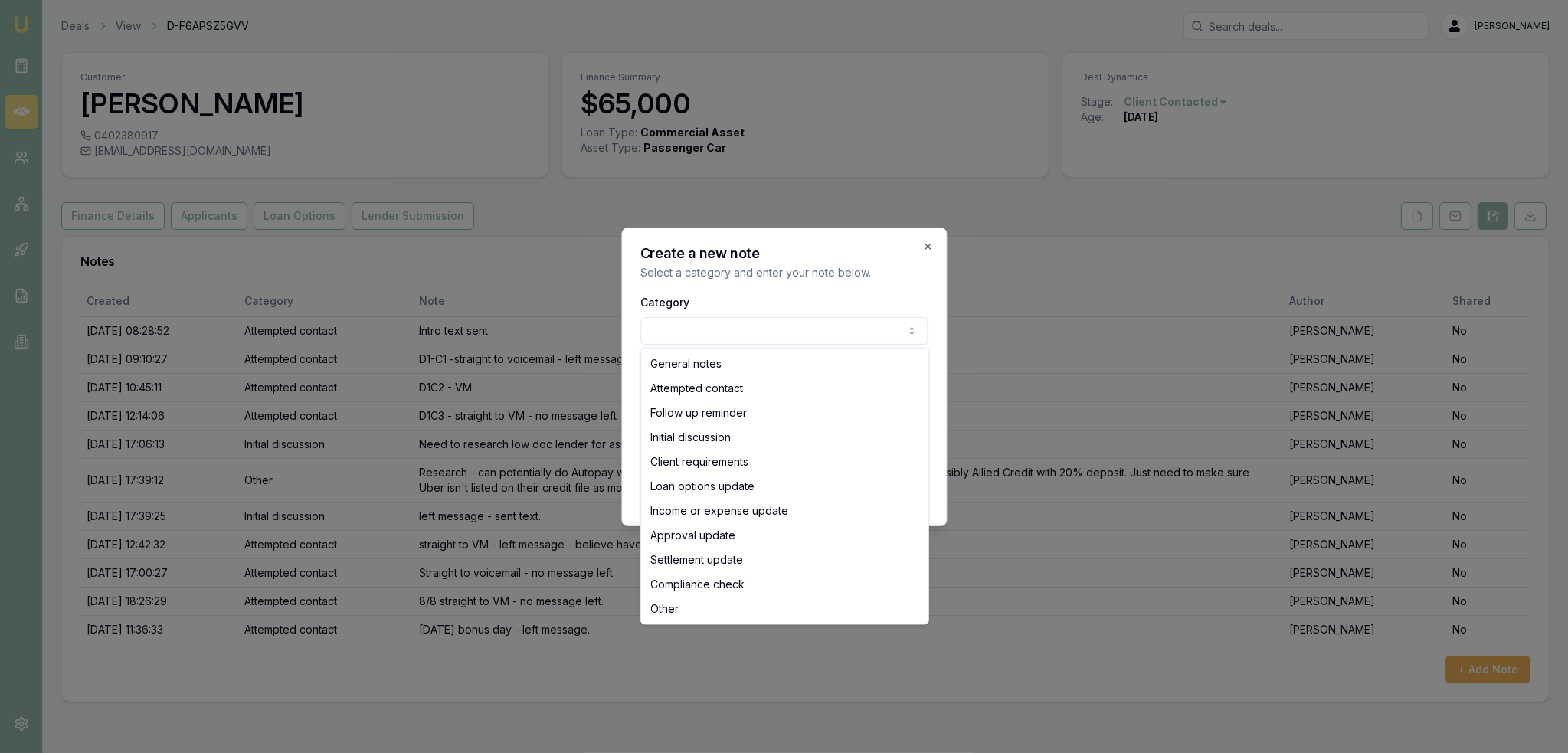
select select "INITIAL_DISCUSSION"
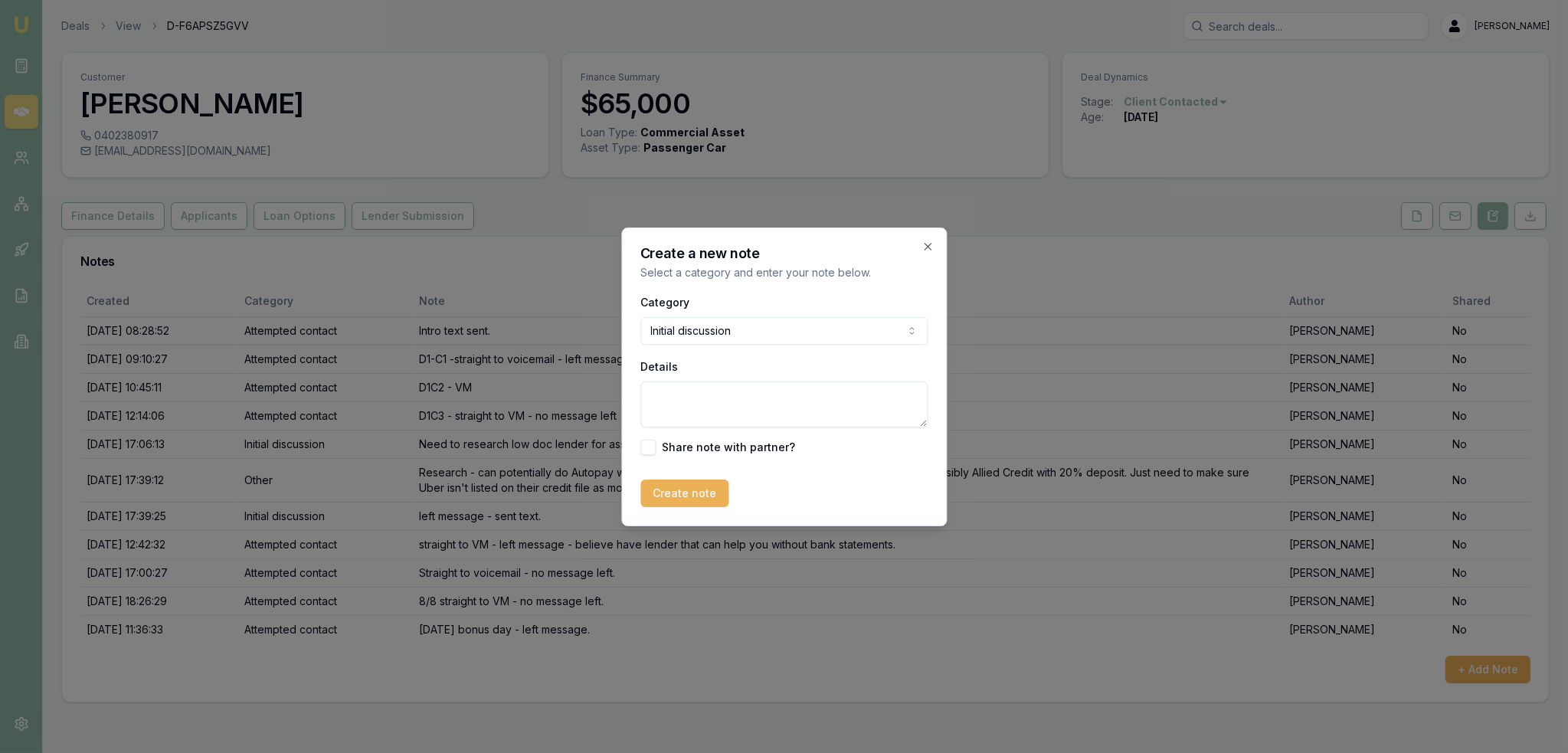
click at [708, 394] on textarea "Details" at bounding box center [784, 404] width 287 height 46
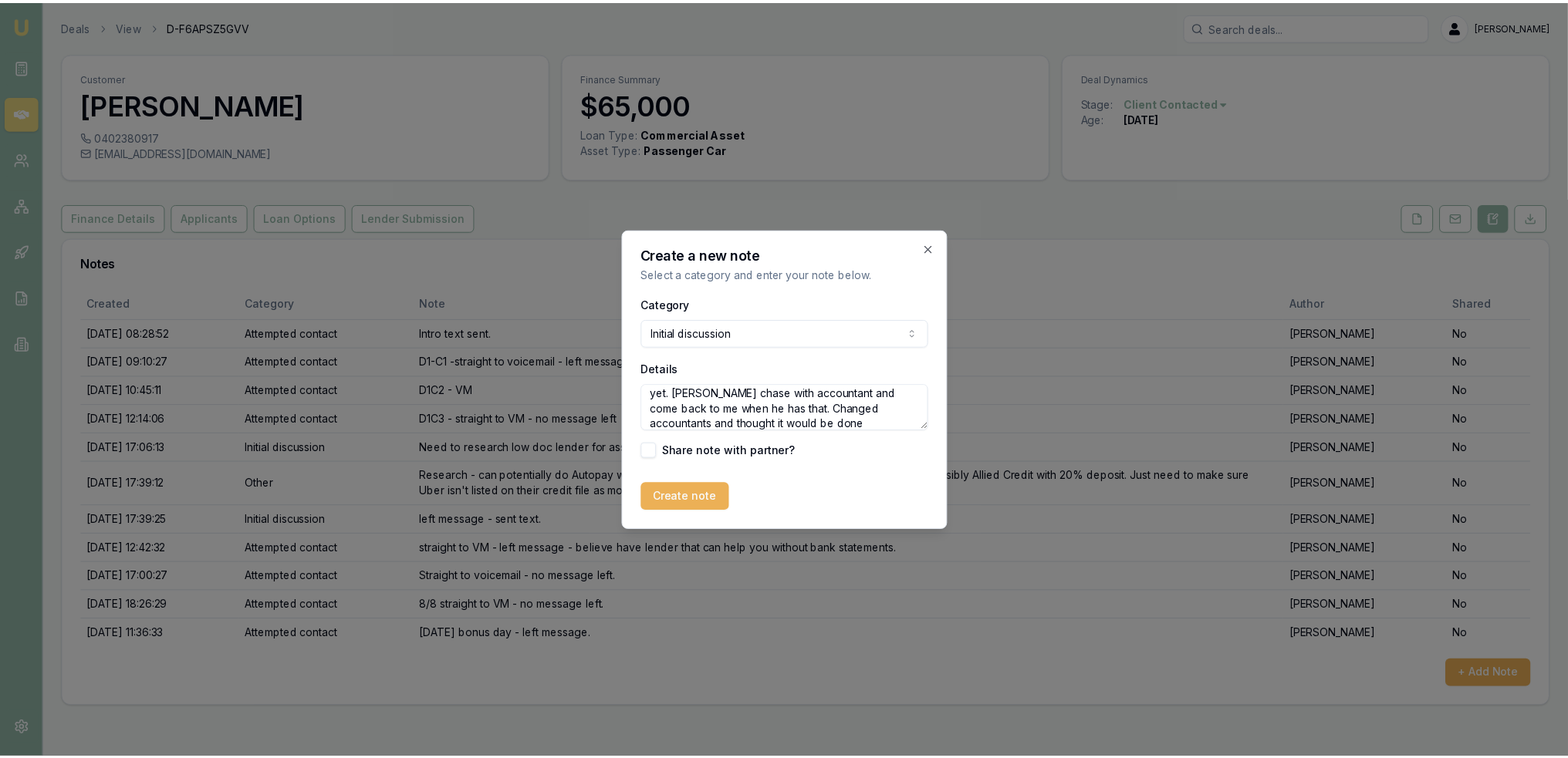
scroll to position [37, 0]
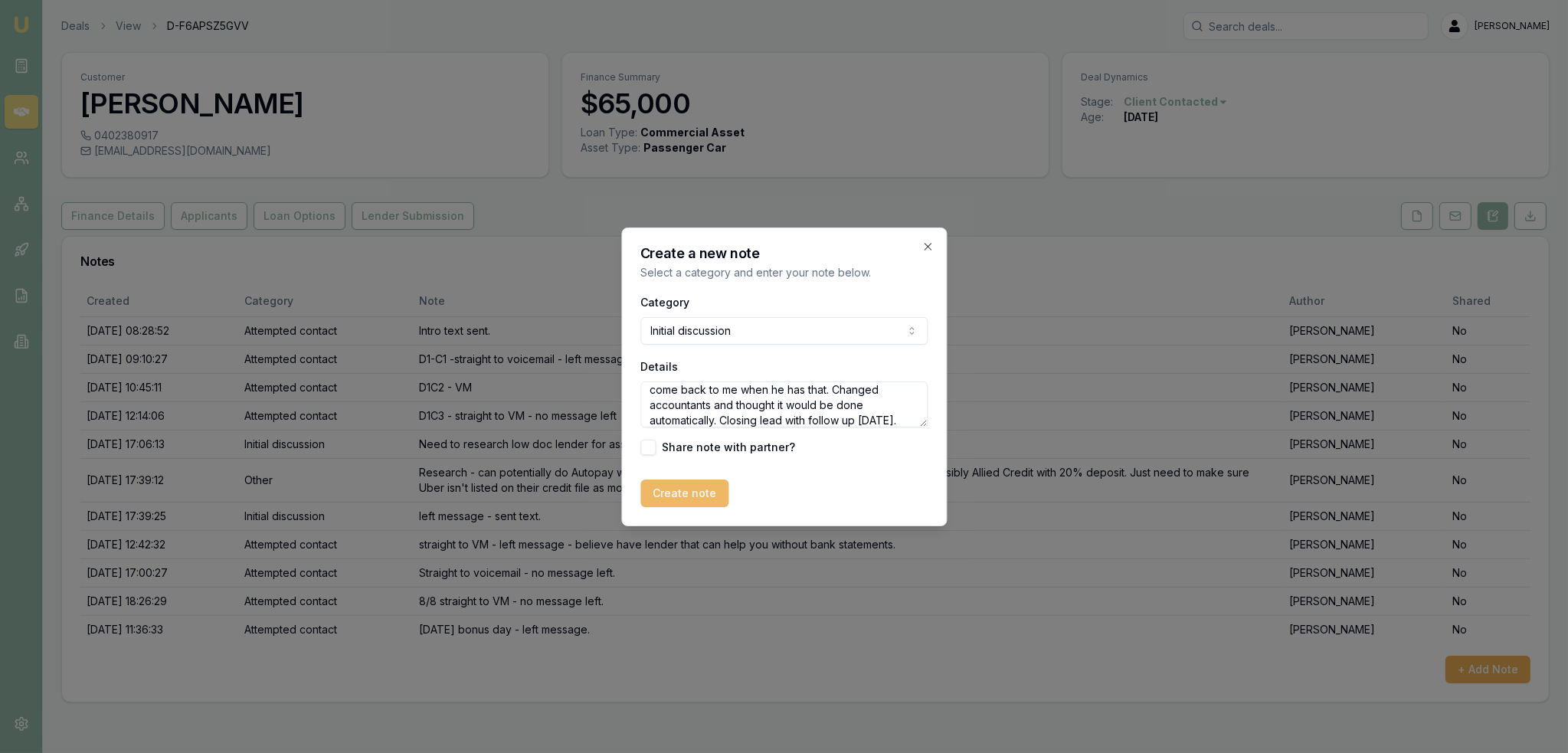
type textarea "Anh hasn't done March or June BAS yet. Will chase with accountant and come back…"
click at [695, 493] on button "Create note" at bounding box center [684, 493] width 88 height 27
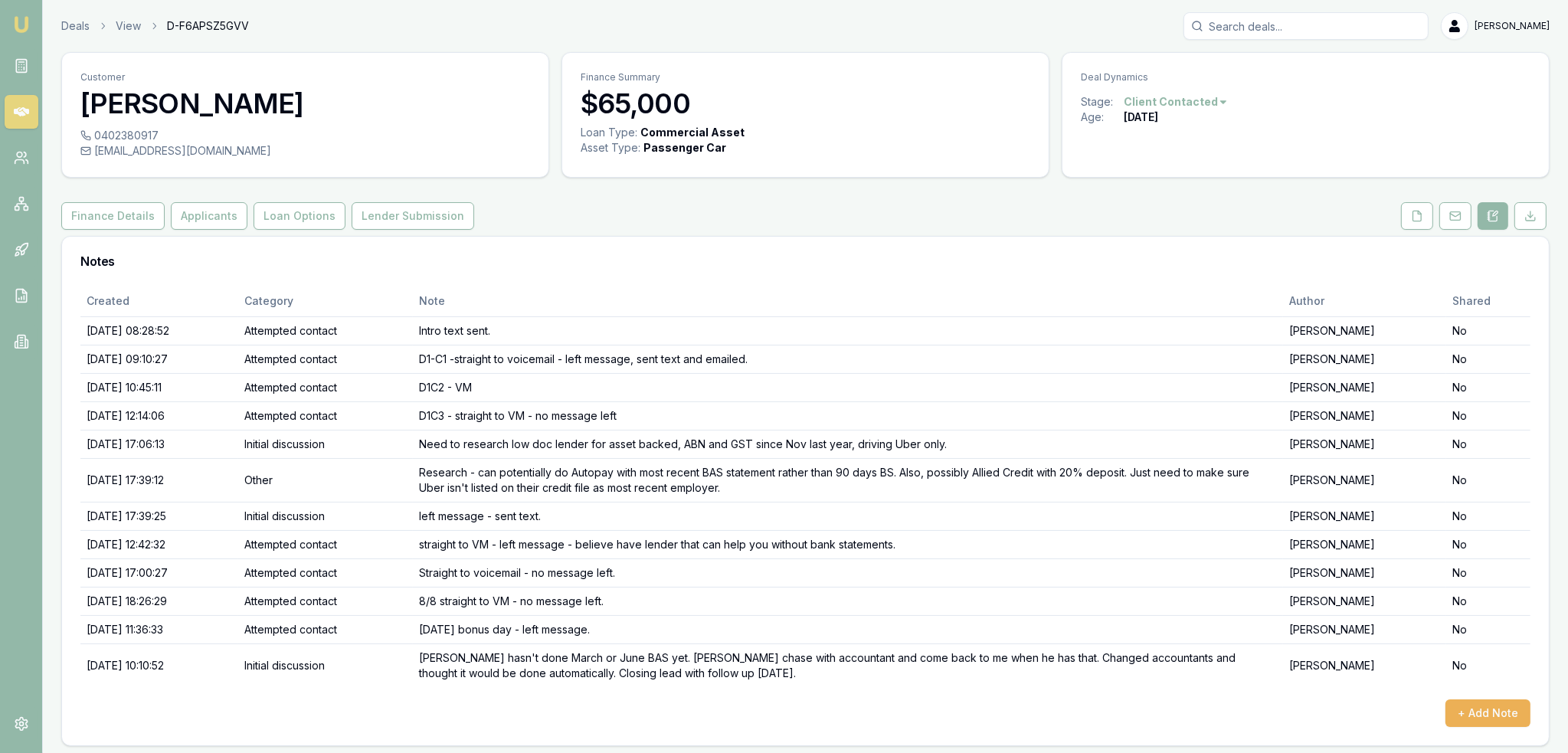
click at [1183, 100] on html "Emu Broker Deals View D-F6APSZ5GVV Robyn Adams Toggle Menu Customer Anh Luong 0…" at bounding box center [784, 376] width 1568 height 753
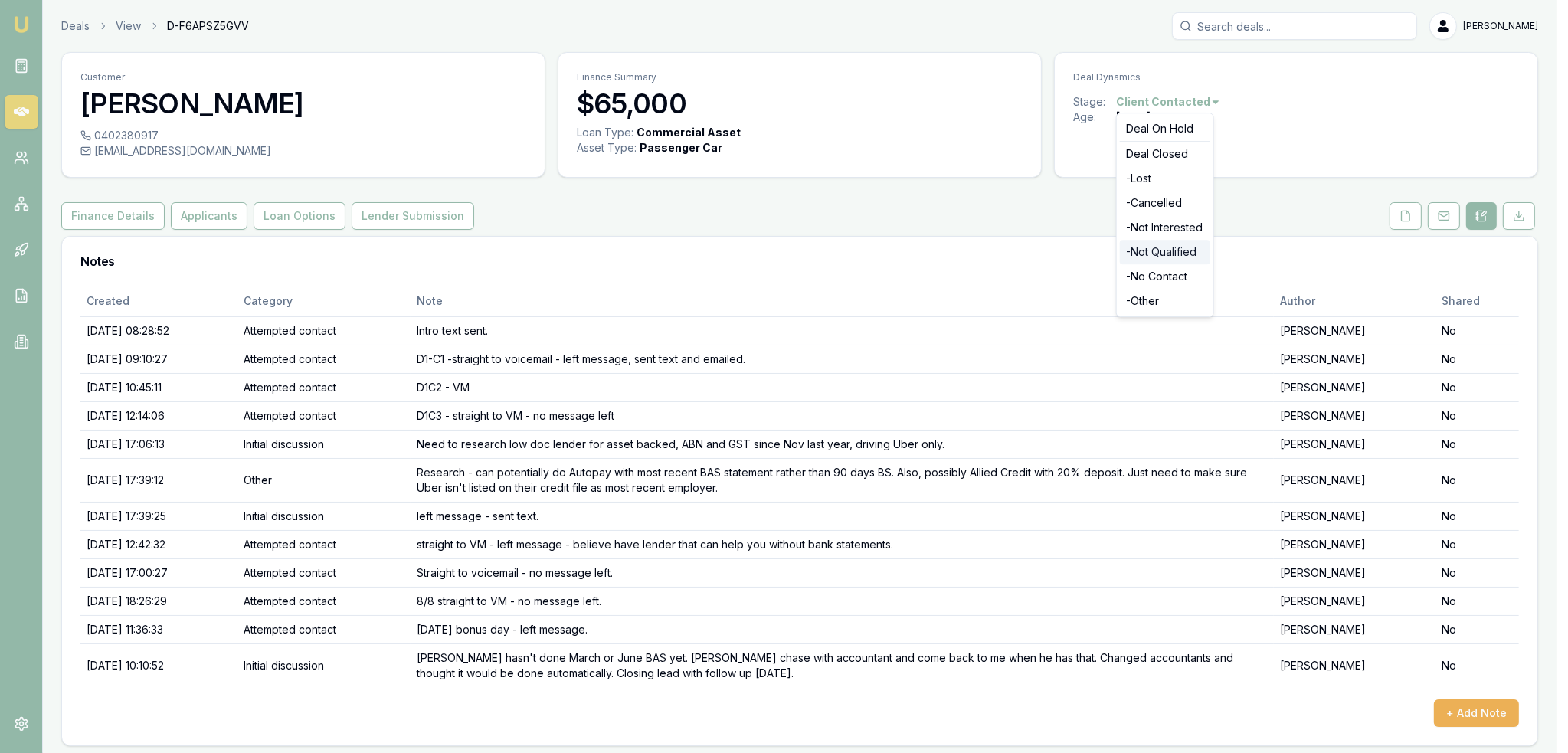
click at [1160, 260] on div "- Not Qualified" at bounding box center [1165, 252] width 90 height 24
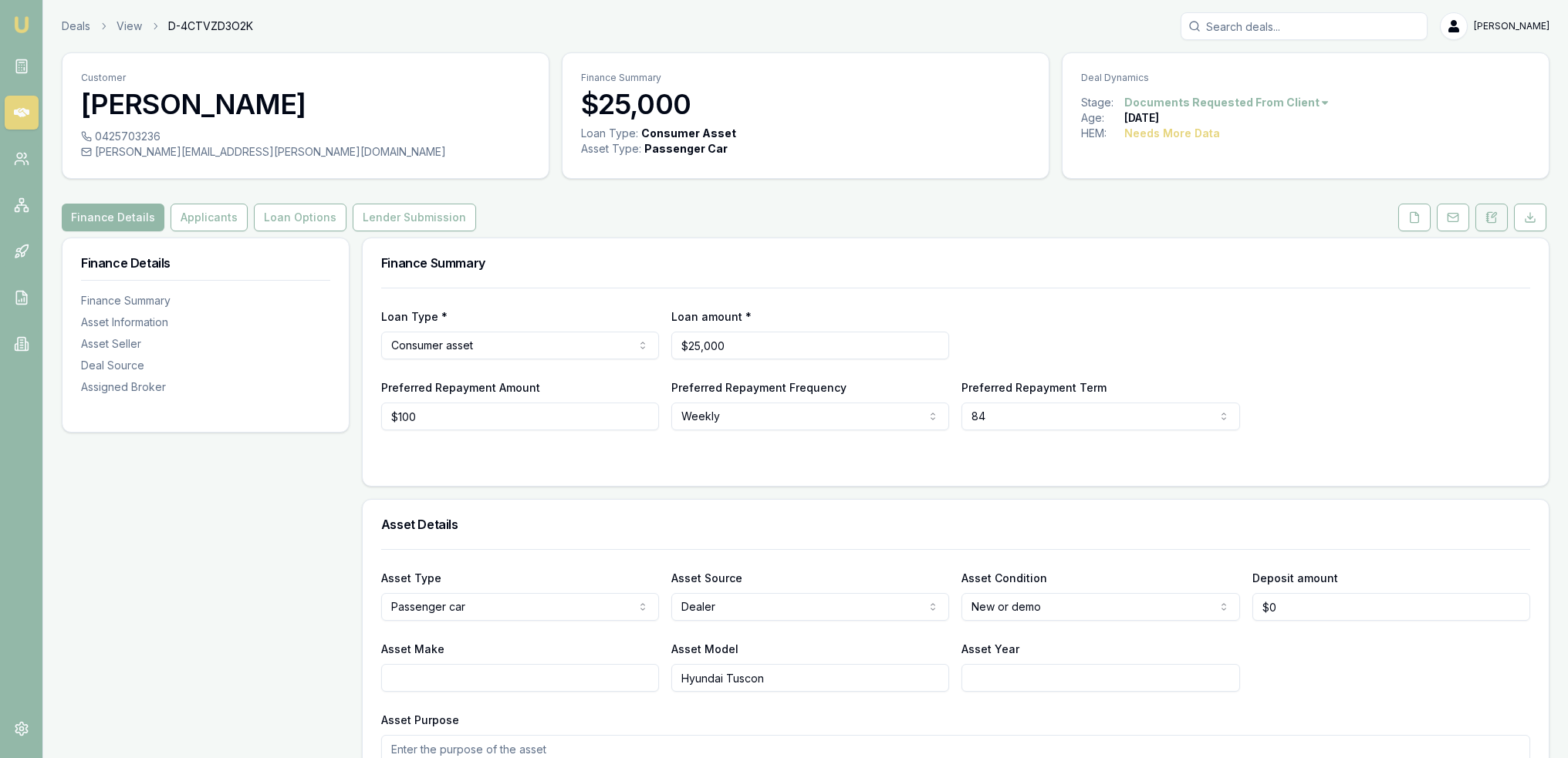
click at [1492, 211] on icon at bounding box center [1491, 217] width 12 height 12
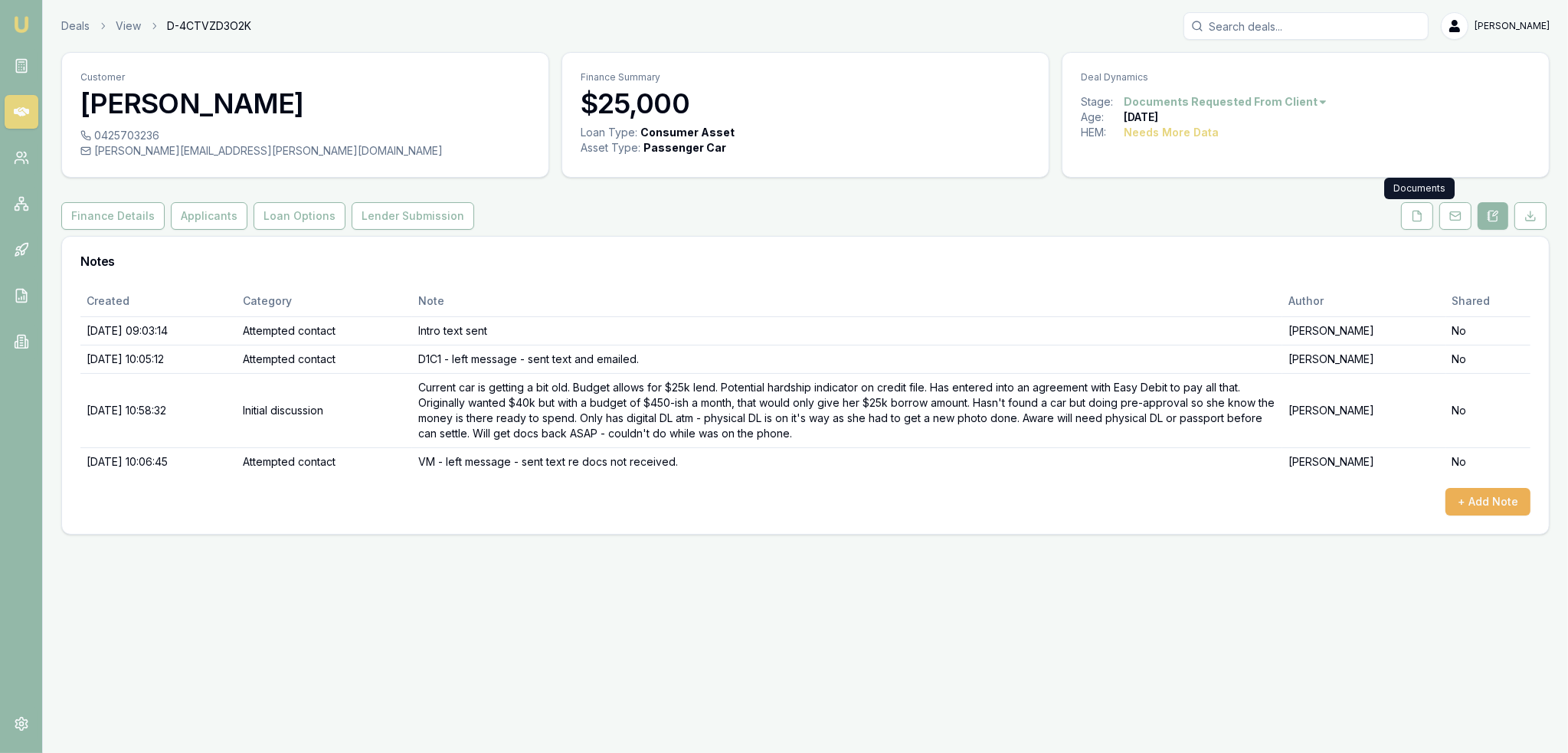
click at [1407, 229] on div "Customer [PERSON_NAME] 0425703236 [PERSON_NAME][EMAIL_ADDRESS][PERSON_NAME][DOM…" at bounding box center [805, 294] width 1488 height 483
click at [1411, 217] on button at bounding box center [1417, 216] width 32 height 27
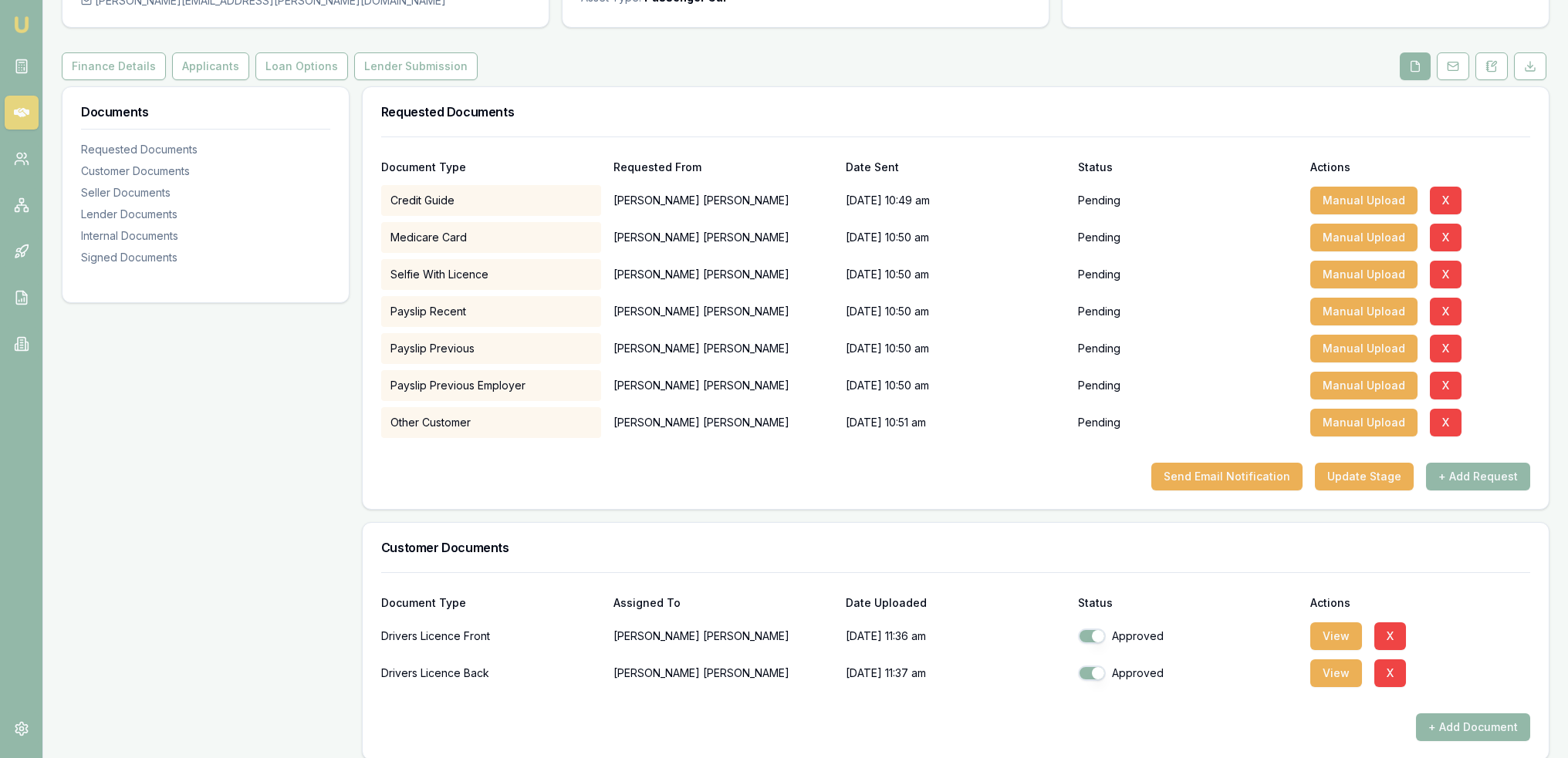
scroll to position [154, 0]
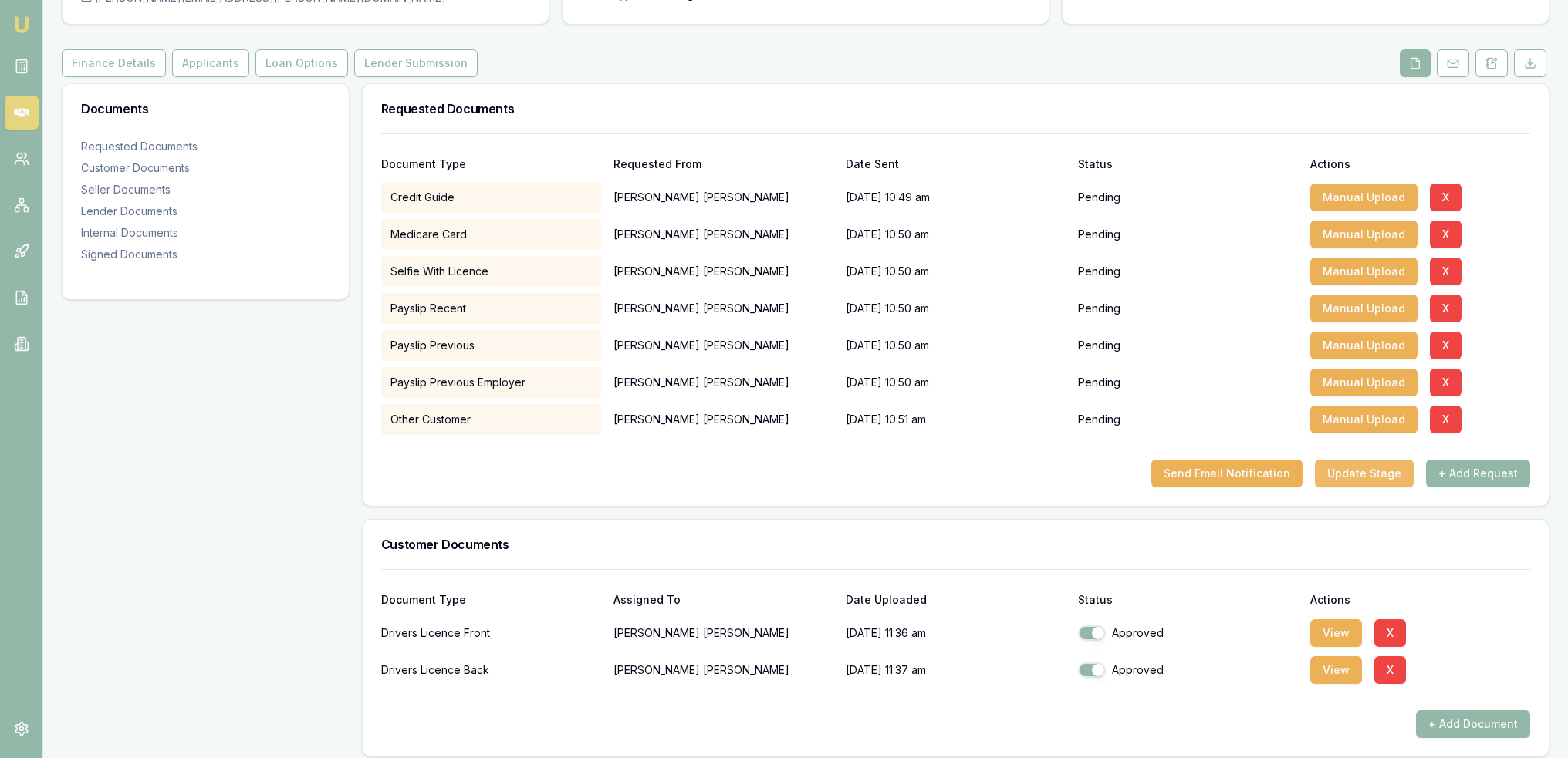
click at [1349, 467] on button "Update Stage" at bounding box center [1364, 473] width 99 height 27
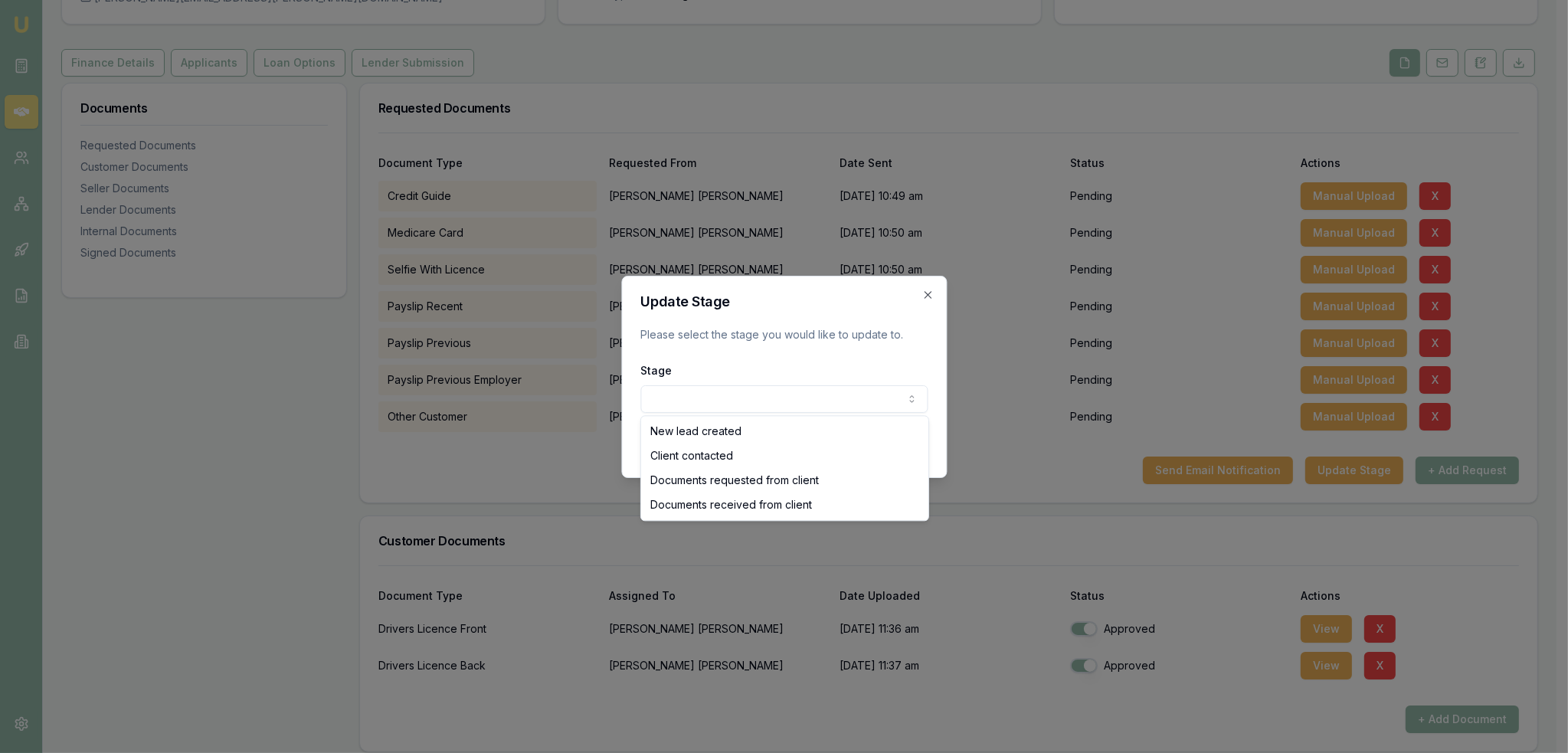
click at [859, 392] on body "Emu Broker Deals View D-4CTVZD3O2K Robyn Adams Toggle Menu Customer Tamara Tyso…" at bounding box center [778, 223] width 1557 height 753
select select "DOCUMENTS_REQUESTED_FROM_CLIENT"
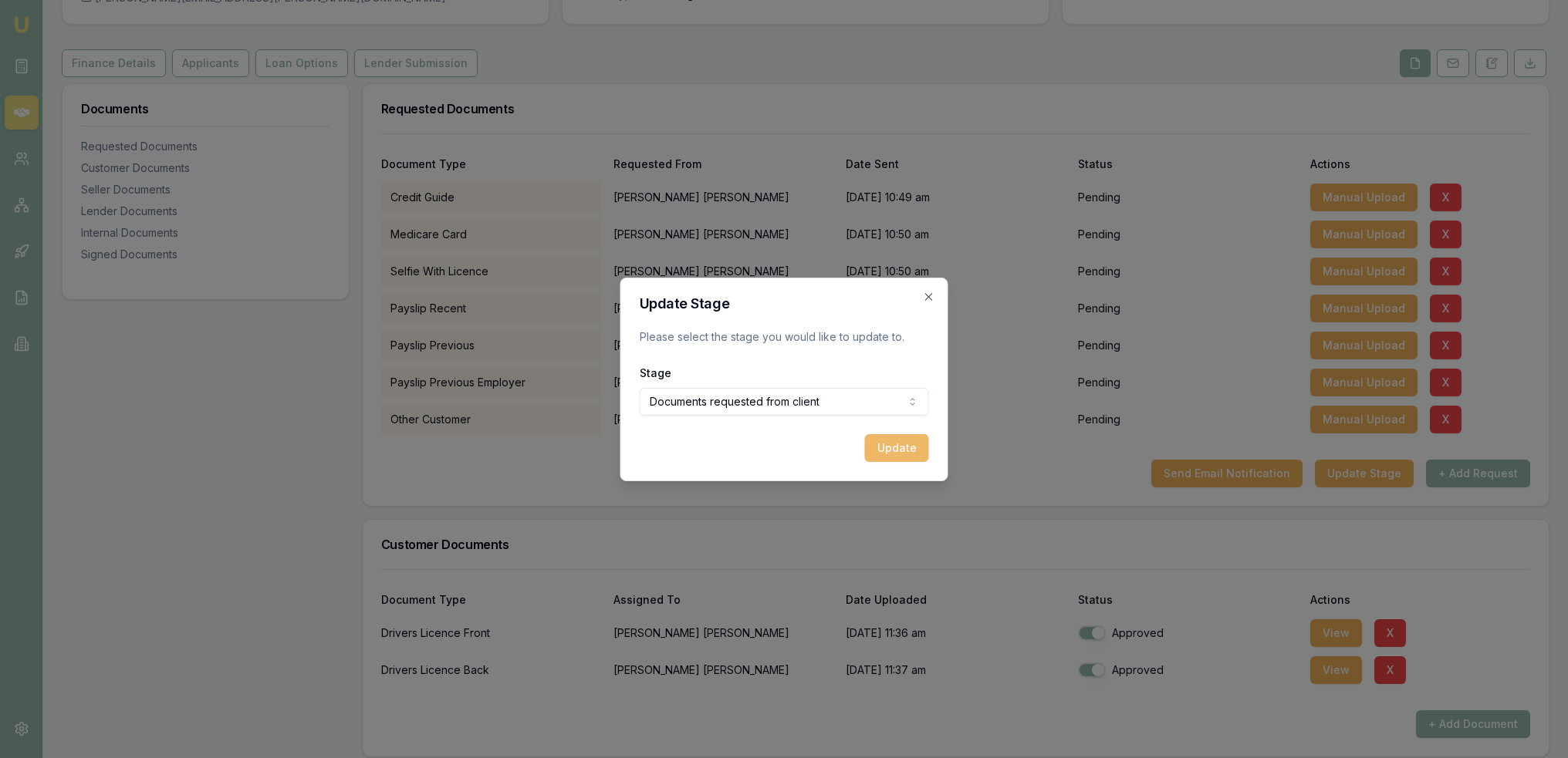
drag, startPoint x: 910, startPoint y: 446, endPoint x: 887, endPoint y: 361, distance: 88.1
click at [909, 446] on button "Update" at bounding box center [897, 447] width 64 height 27
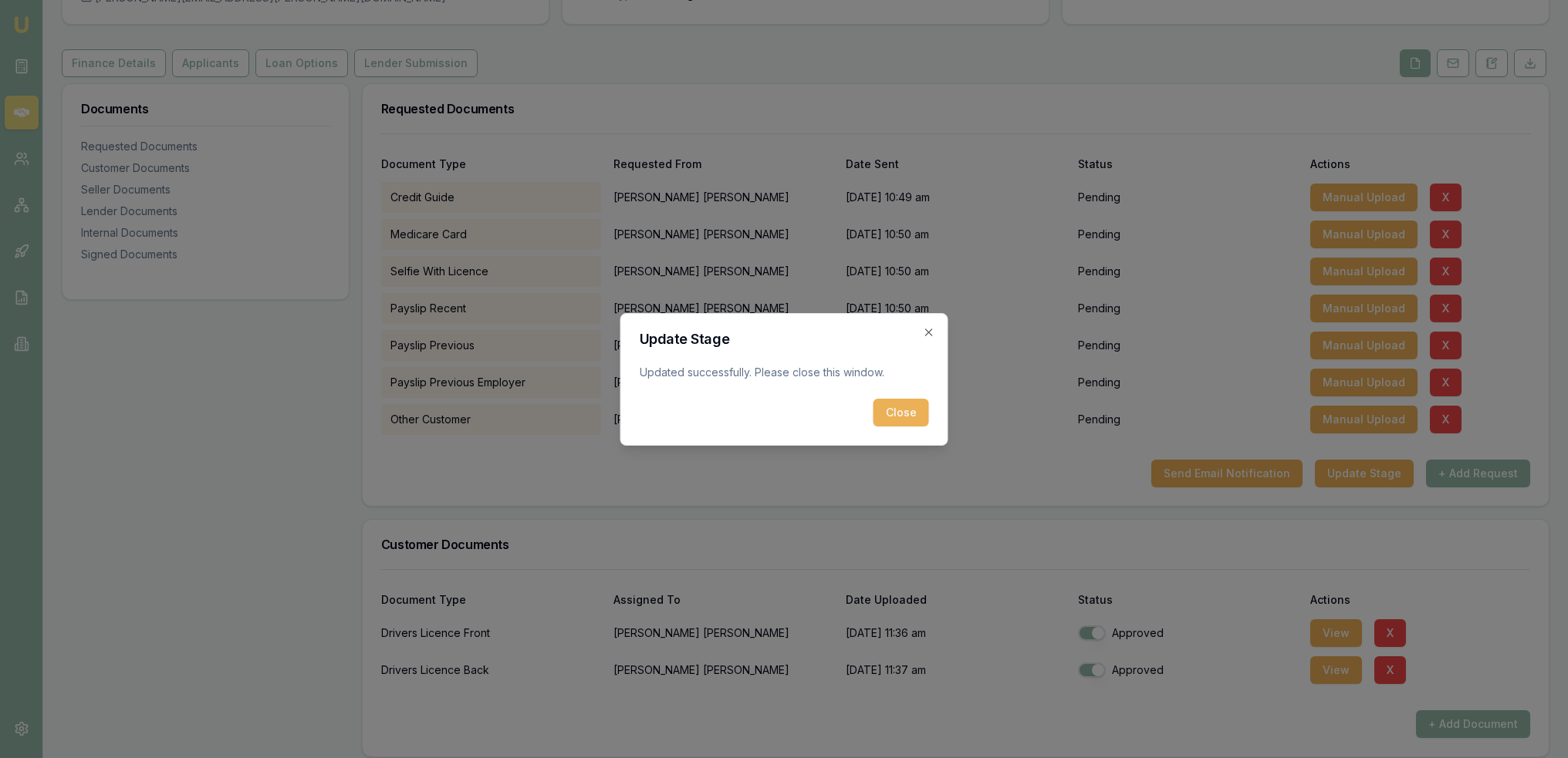
drag, startPoint x: 897, startPoint y: 412, endPoint x: 669, endPoint y: 246, distance: 282.0
click at [893, 410] on button "Close" at bounding box center [901, 413] width 56 height 27
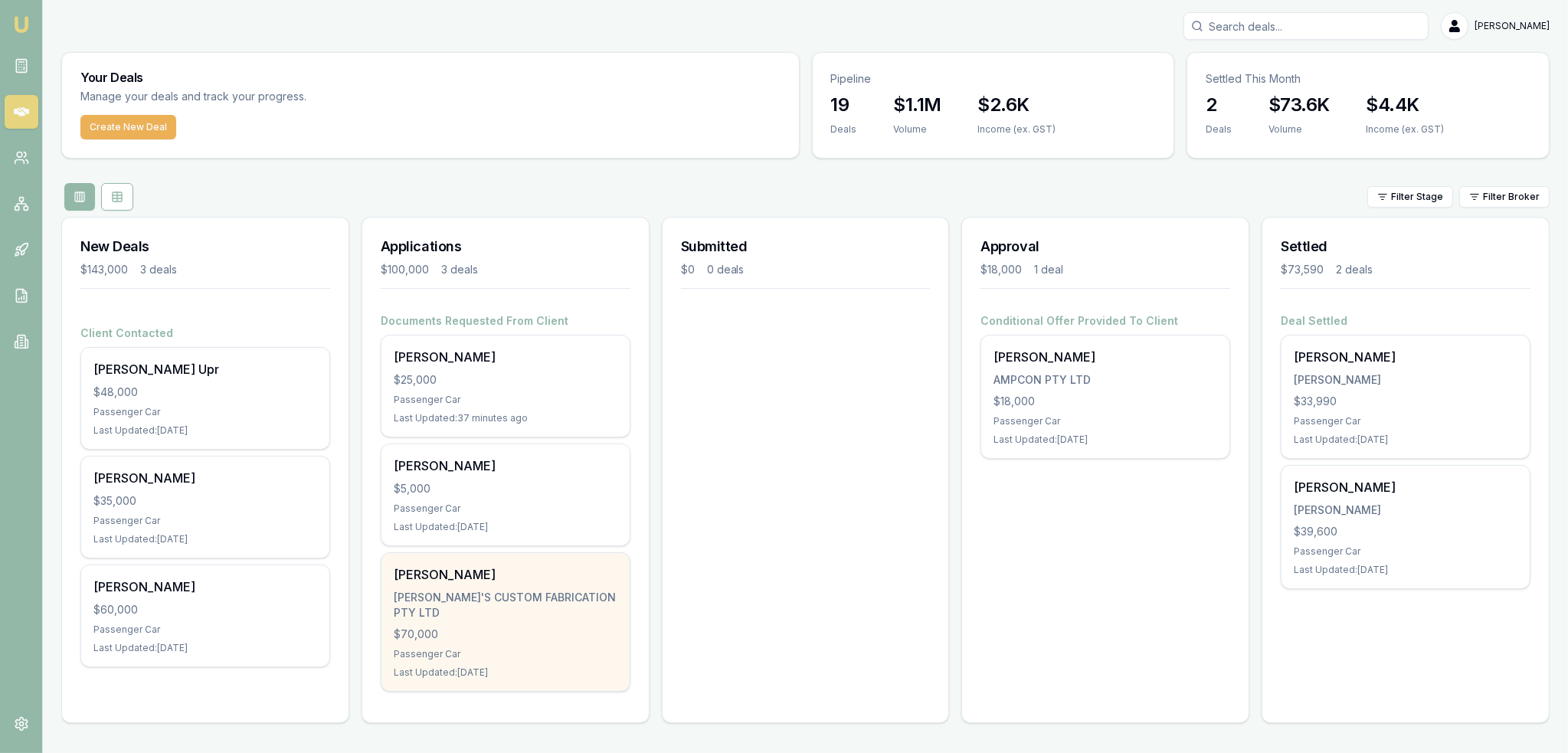
click at [589, 627] on div "$70,000" at bounding box center [505, 635] width 224 height 15
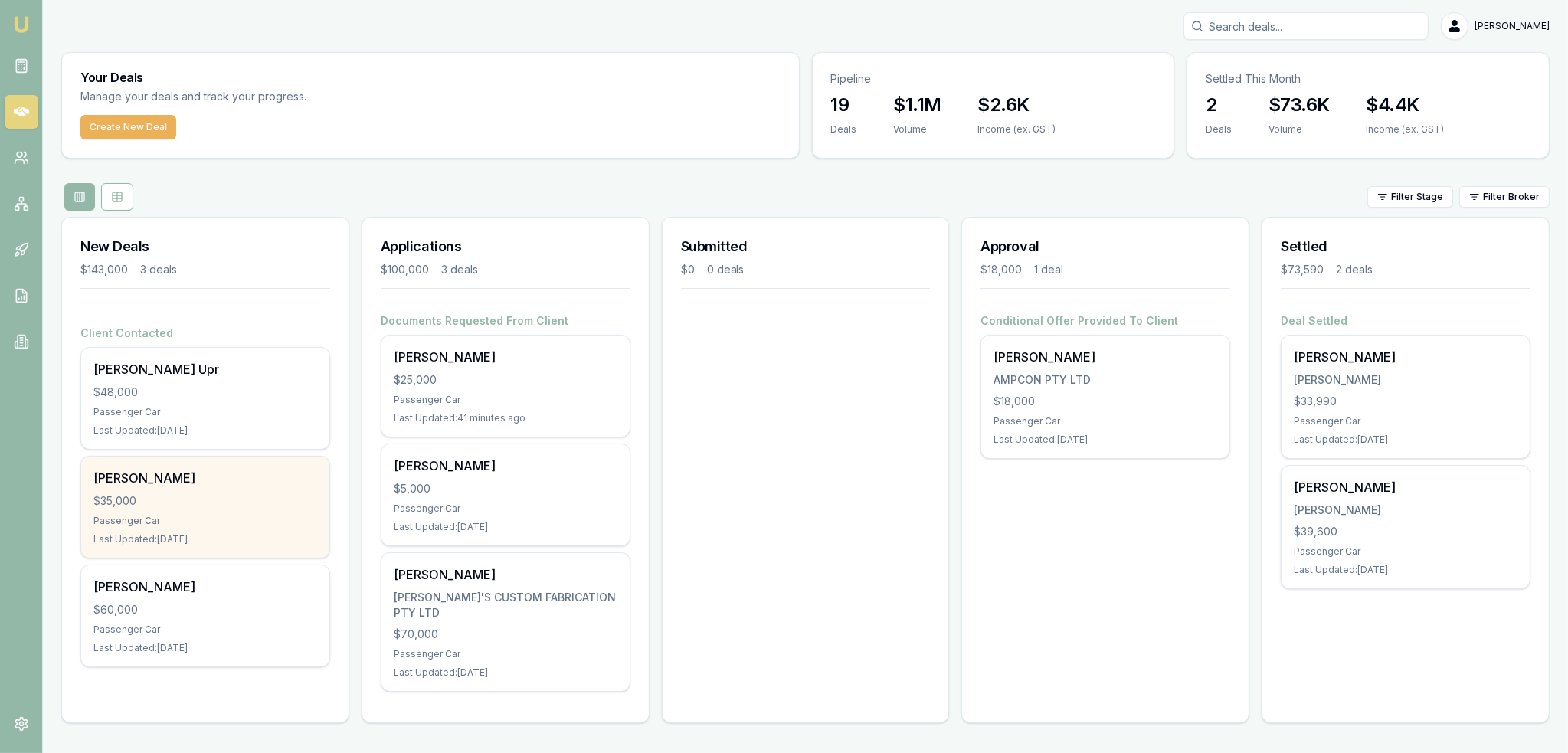
click at [213, 520] on div "Passenger Car" at bounding box center [205, 520] width 224 height 12
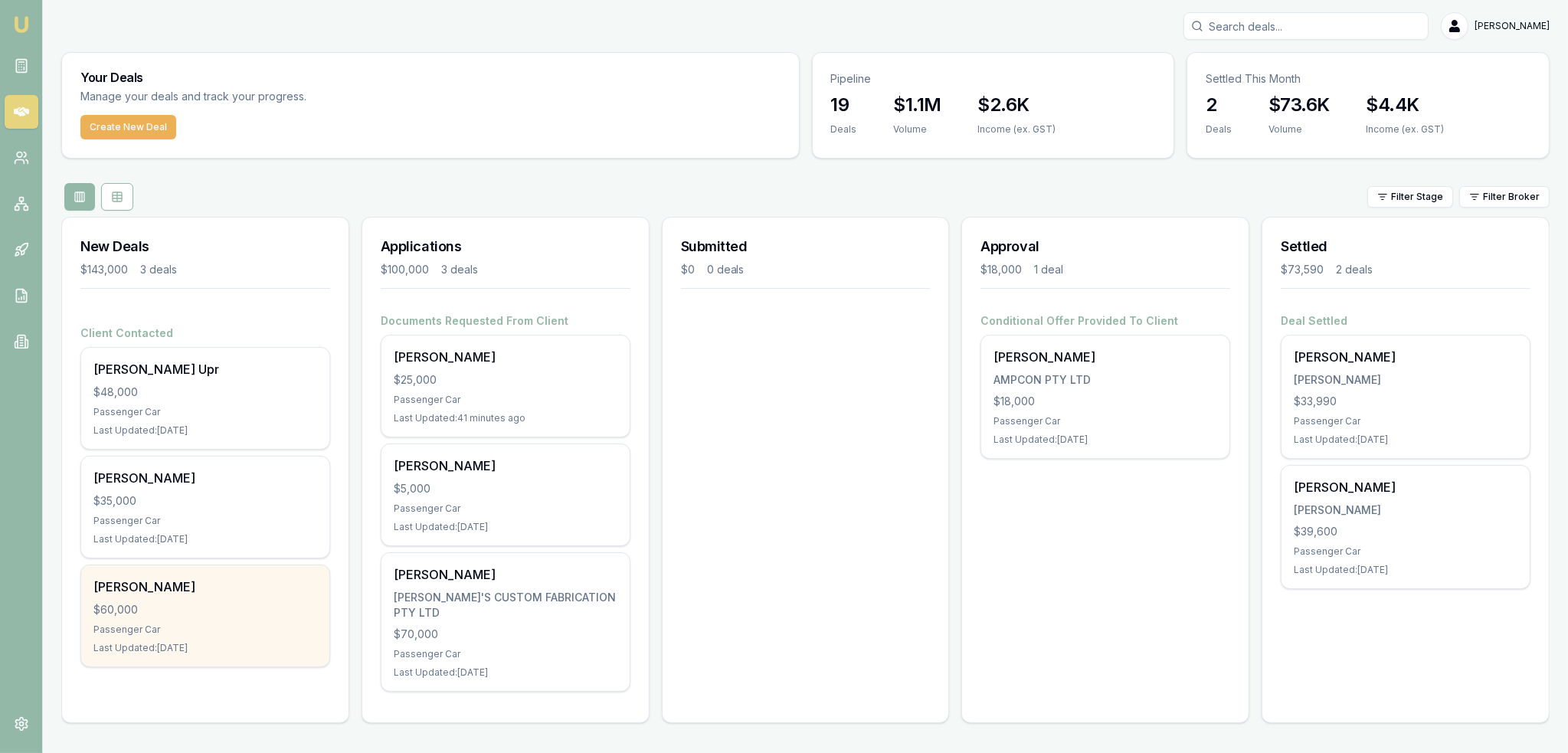
click at [126, 622] on div "[PERSON_NAME] $60,000 Passenger Car Last Updated: [DATE]" at bounding box center [205, 616] width 248 height 101
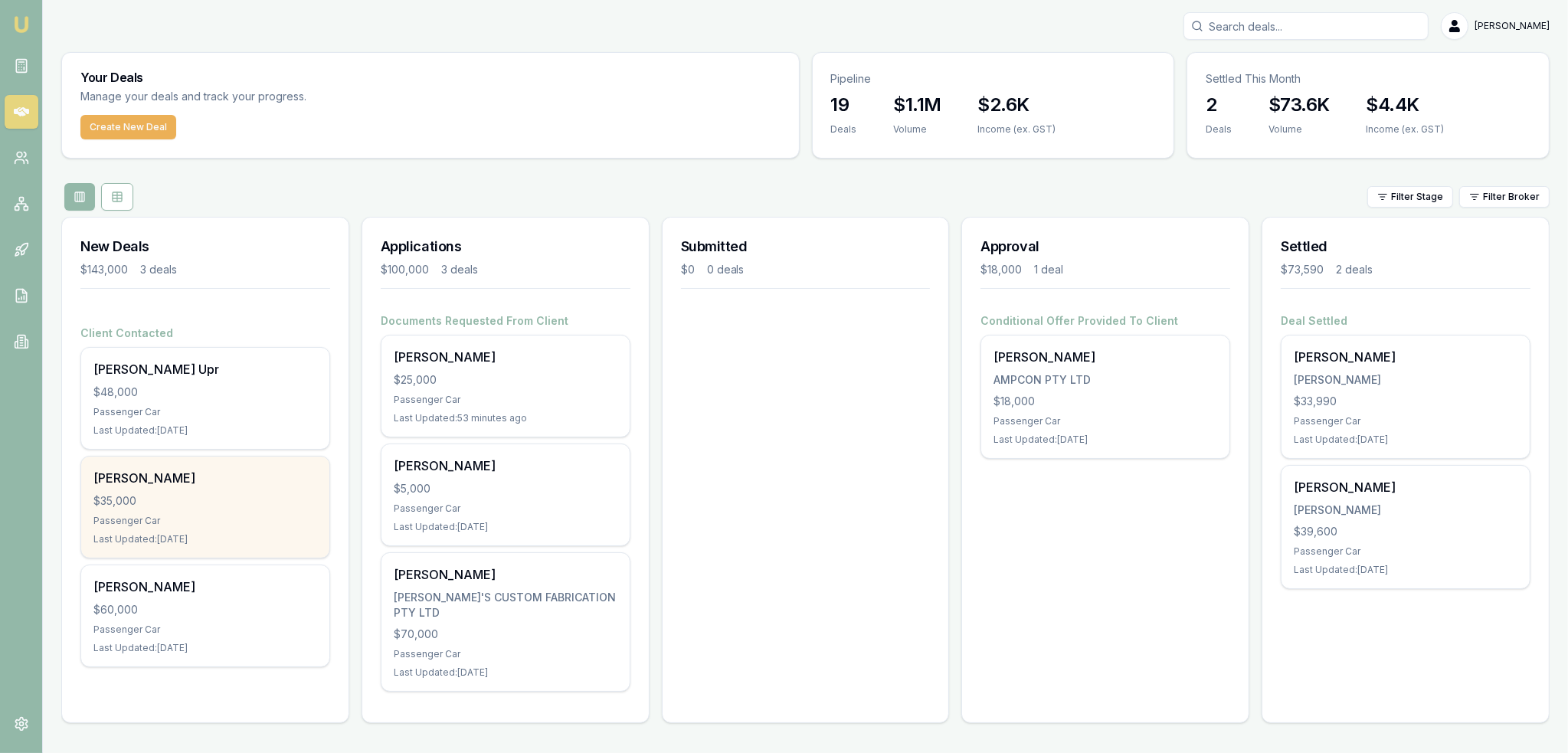
click at [144, 484] on div "Susan Young" at bounding box center [205, 478] width 224 height 19
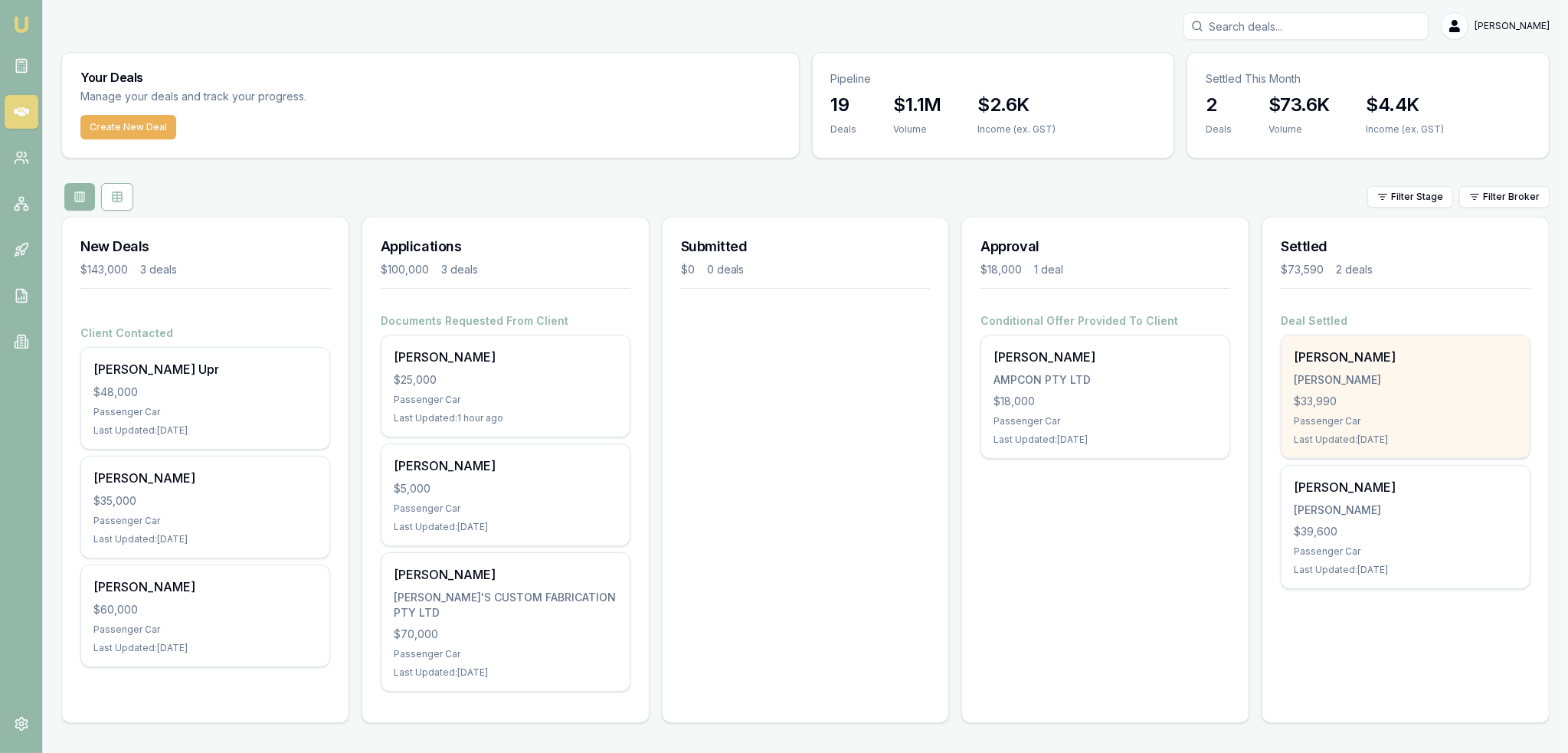
click at [1354, 422] on div "Passenger Car" at bounding box center [1405, 421] width 224 height 12
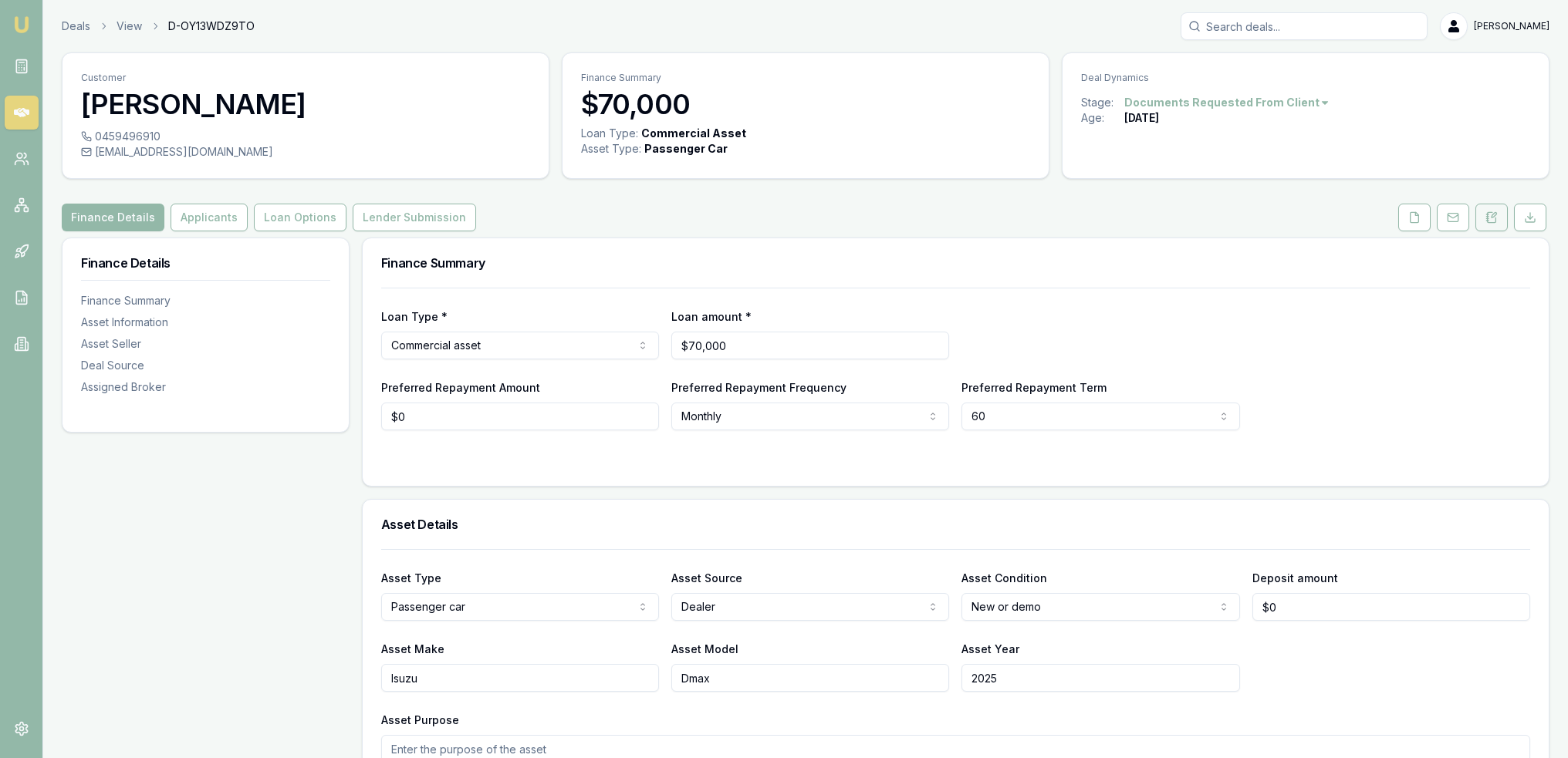
click at [1488, 218] on icon at bounding box center [1491, 217] width 12 height 12
click at [1489, 208] on button at bounding box center [1492, 217] width 32 height 27
click at [1494, 209] on button at bounding box center [1492, 217] width 32 height 27
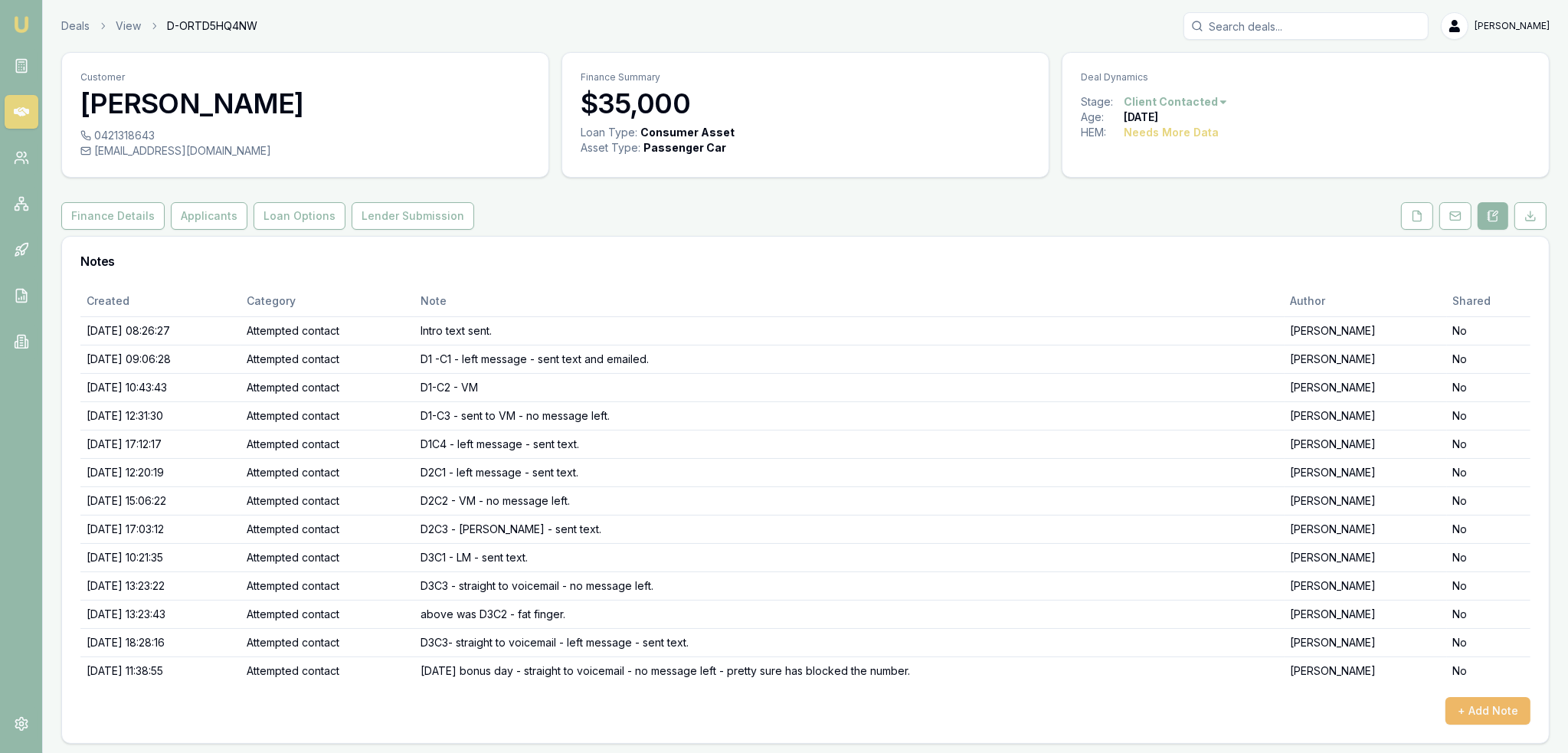
click at [1491, 707] on button "+ Add Note" at bounding box center [1487, 711] width 85 height 27
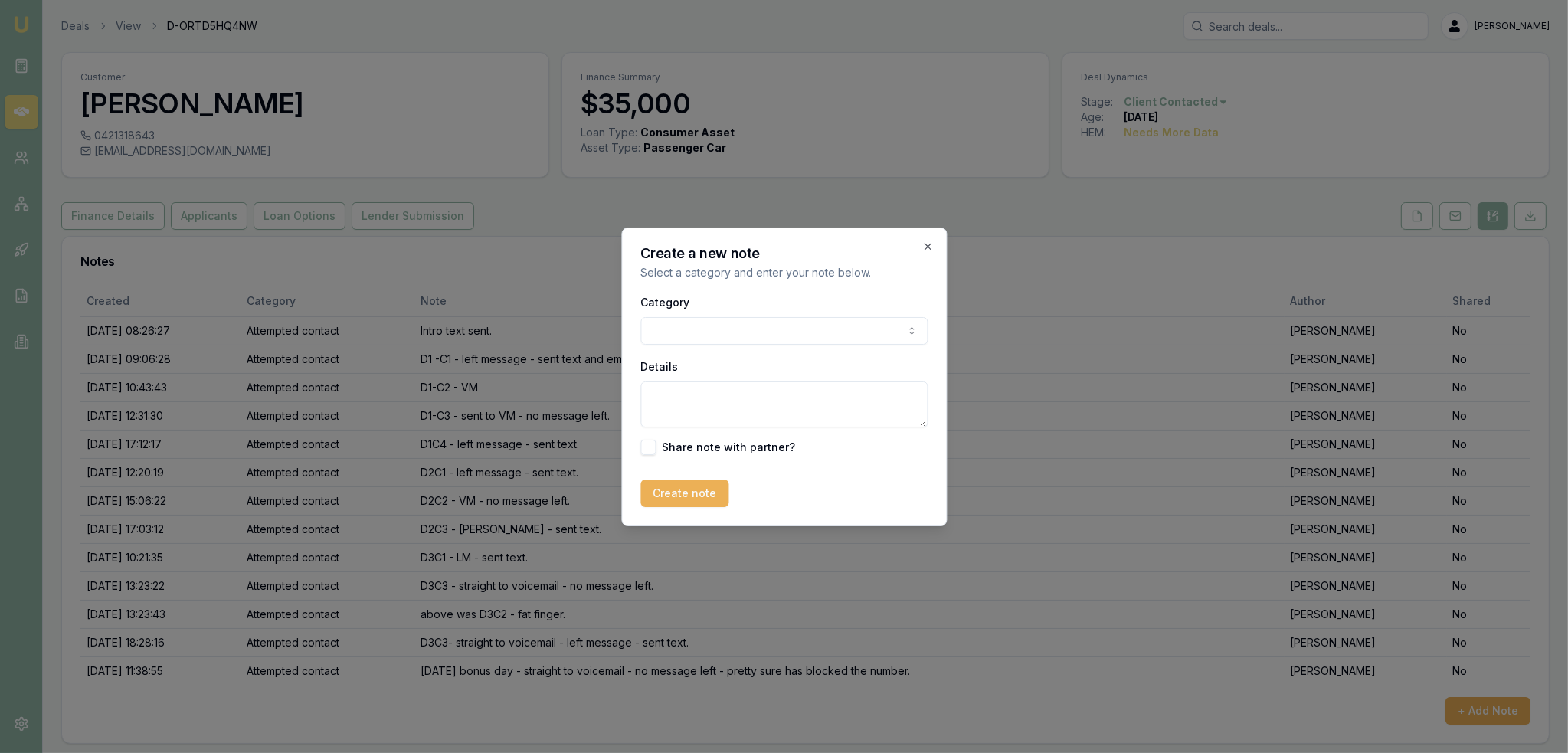
click at [702, 307] on div "Category General notes Attempted contact Follow up reminder Initial discussion …" at bounding box center [784, 319] width 287 height 53
click at [697, 337] on body "Emu Broker Deals View D-ORTD5HQ4NW Robyn Adams Toggle Menu Customer Susan Young…" at bounding box center [784, 376] width 1568 height 753
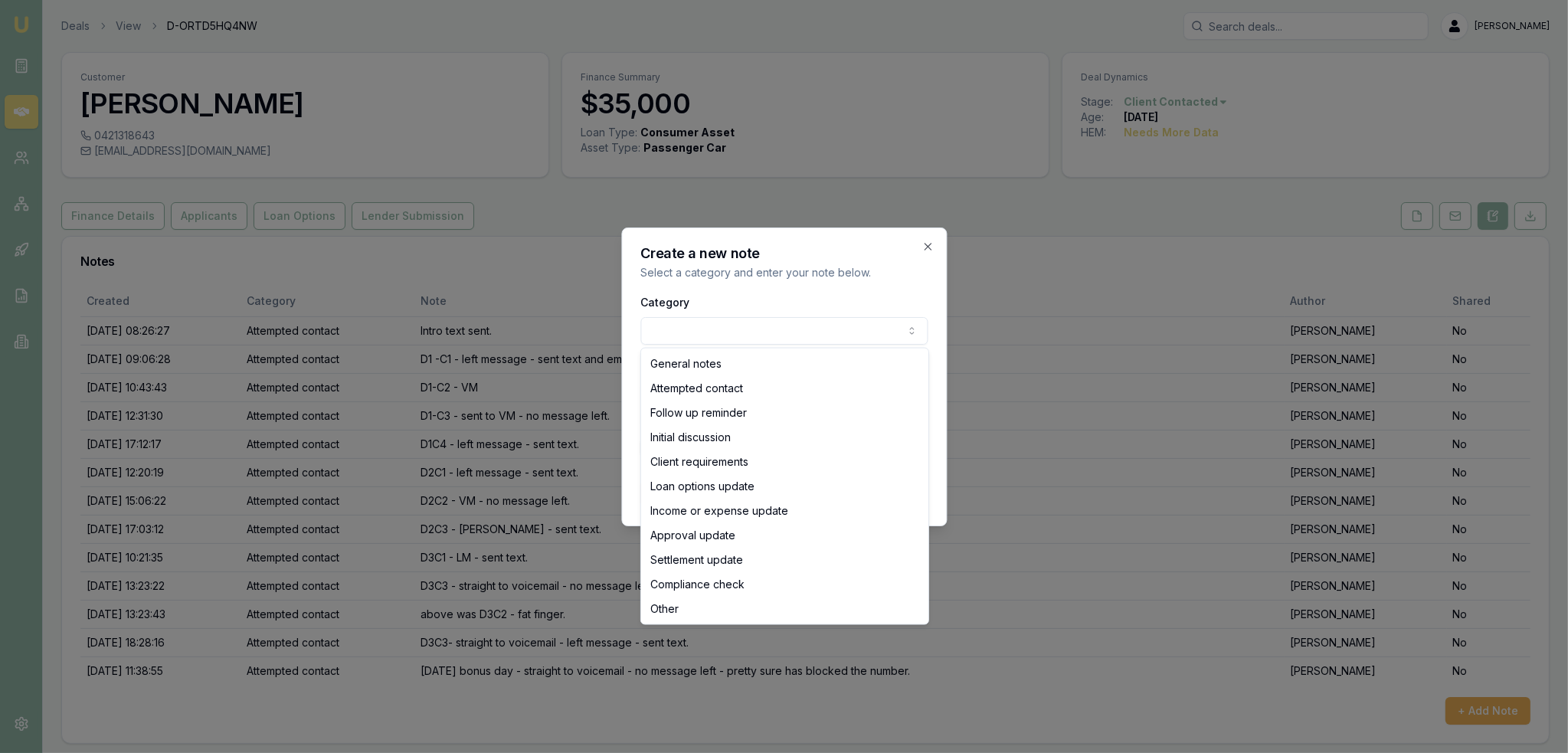
select select "ATTEMPTED_CONTACT"
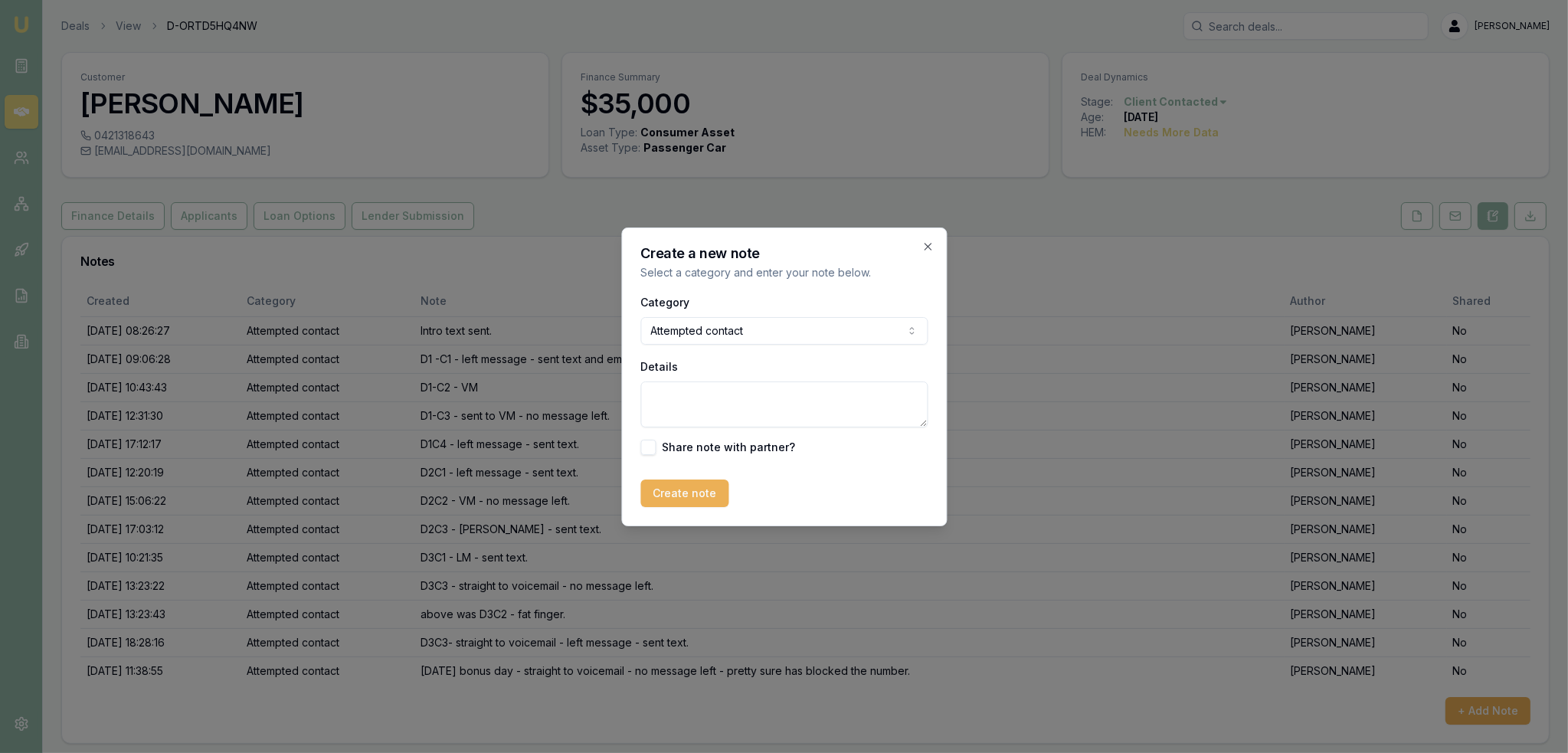
click at [686, 409] on textarea "Details" at bounding box center [784, 404] width 287 height 46
type textarea "D4C1 - straight to voicemail - left message - sent text."
click at [682, 489] on button "Create note" at bounding box center [684, 493] width 88 height 27
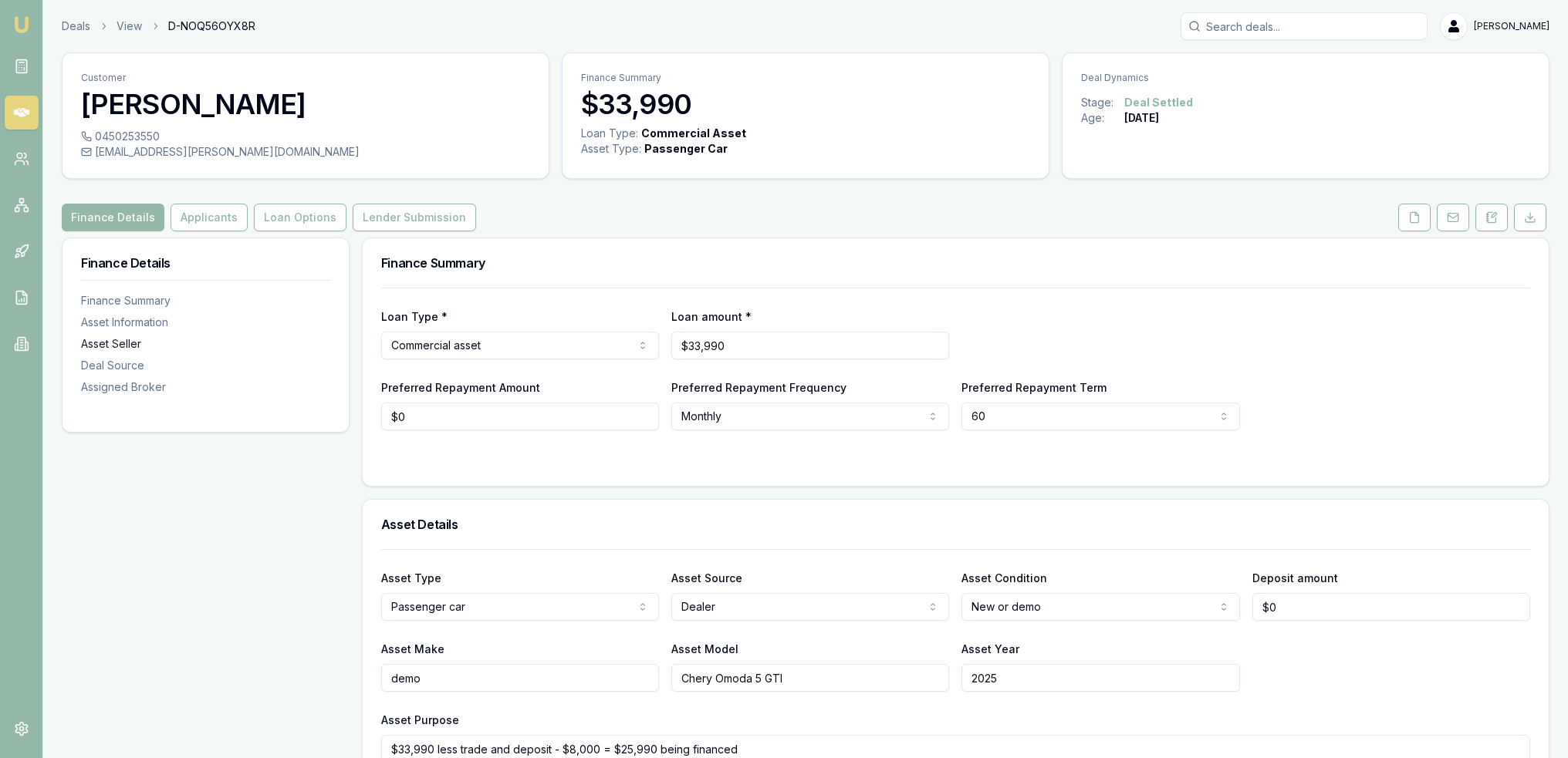
click at [109, 338] on div "Asset Seller" at bounding box center [206, 344] width 249 height 15
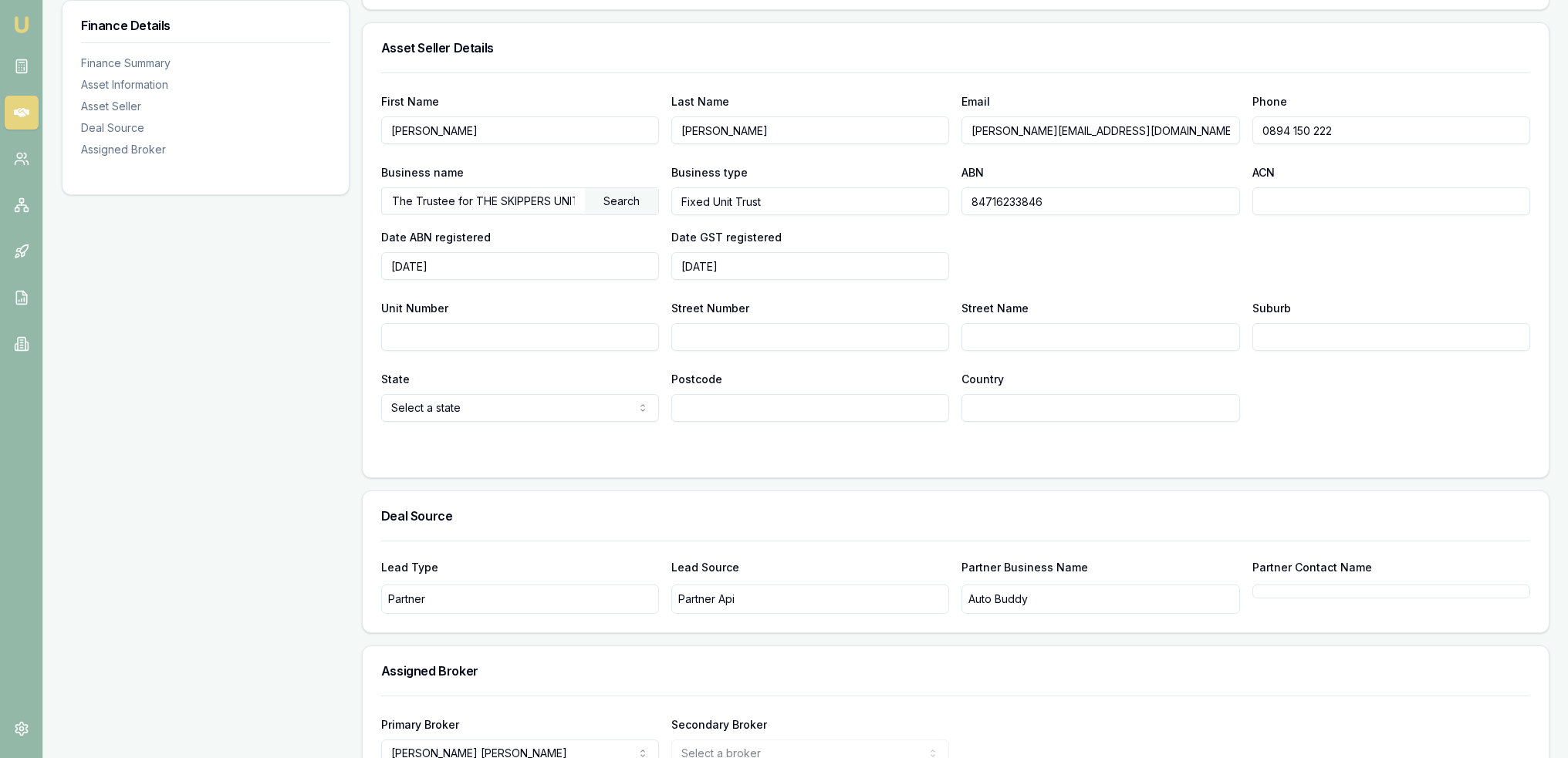
scroll to position [849, 0]
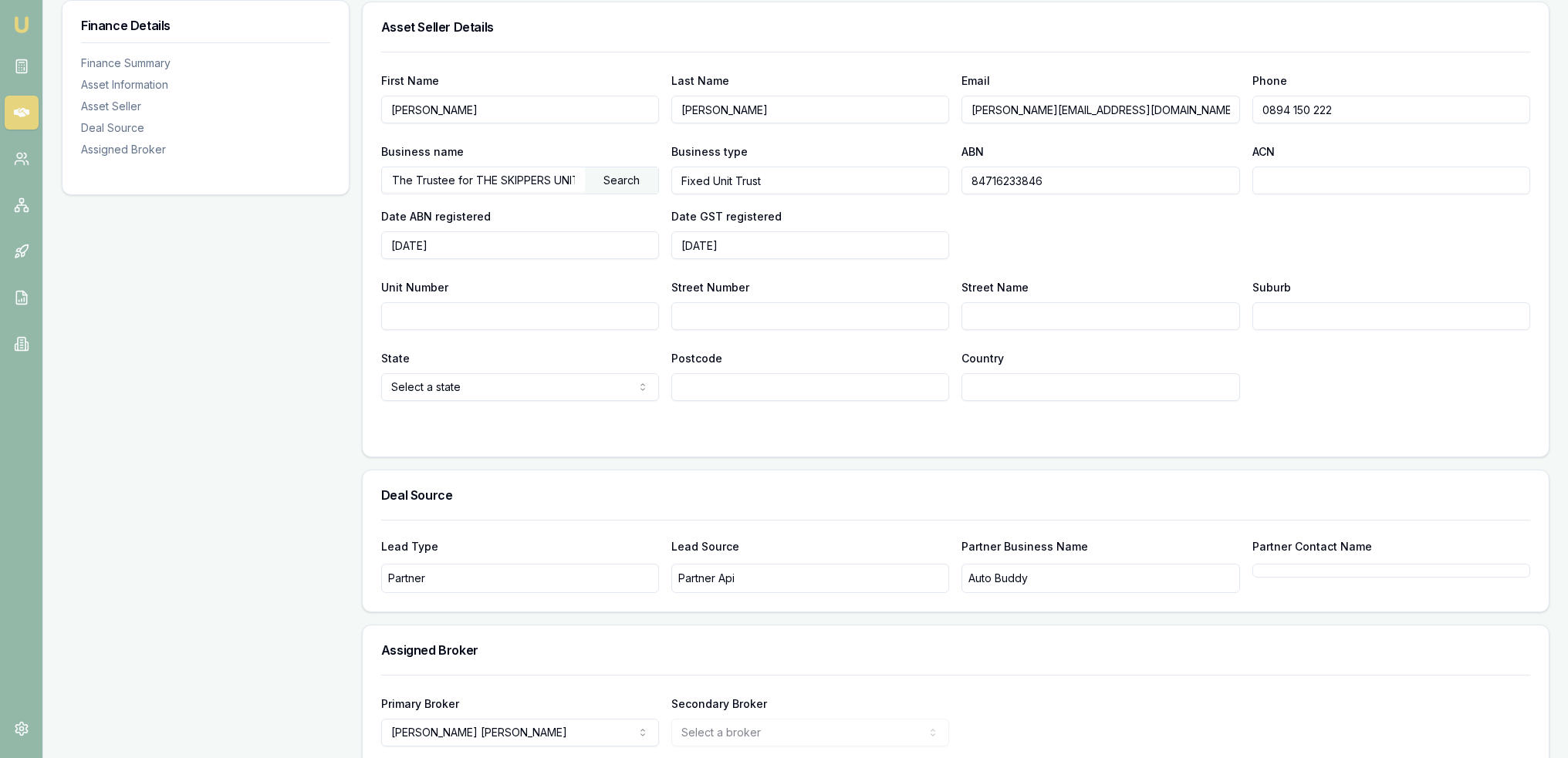
drag, startPoint x: 1296, startPoint y: 108, endPoint x: 1250, endPoint y: 109, distance: 46.0
click at [1250, 109] on div "First Name Connor Last Name Wright Email connorwright@johnhughes.com.au Phone 0…" at bounding box center [955, 97] width 1149 height 53
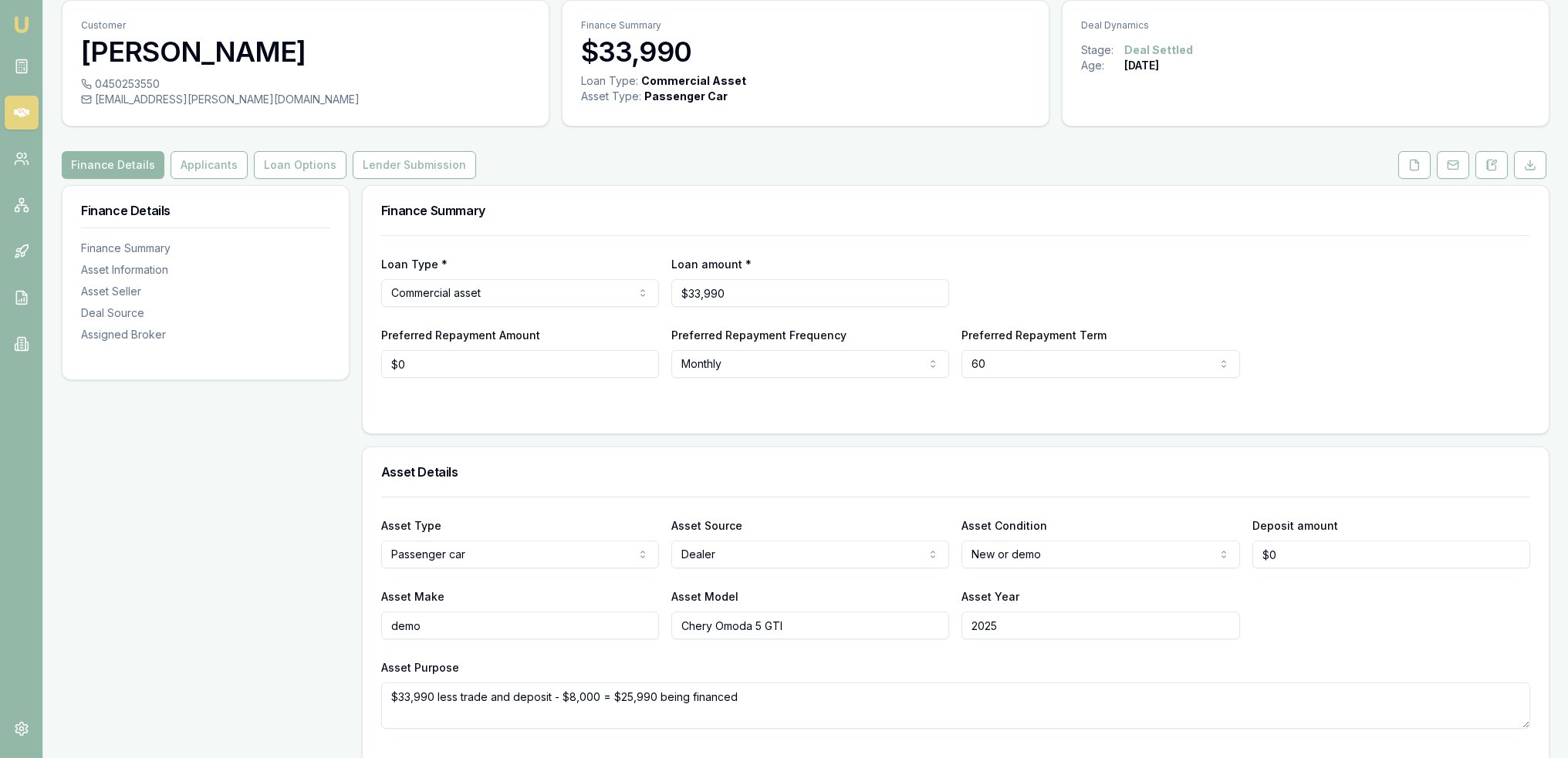
scroll to position [41, 0]
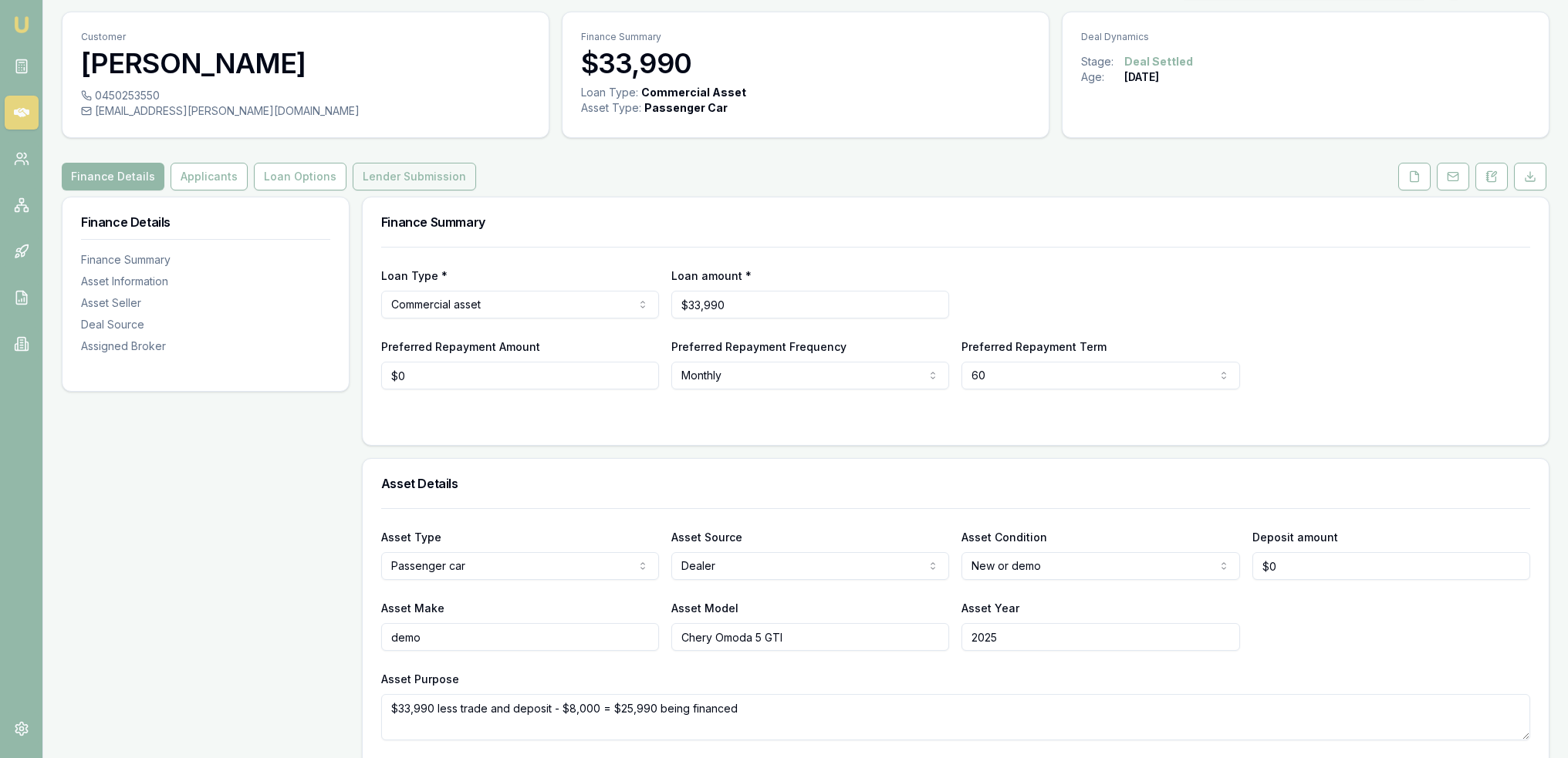
click at [384, 175] on button "Lender Submission" at bounding box center [413, 176] width 124 height 27
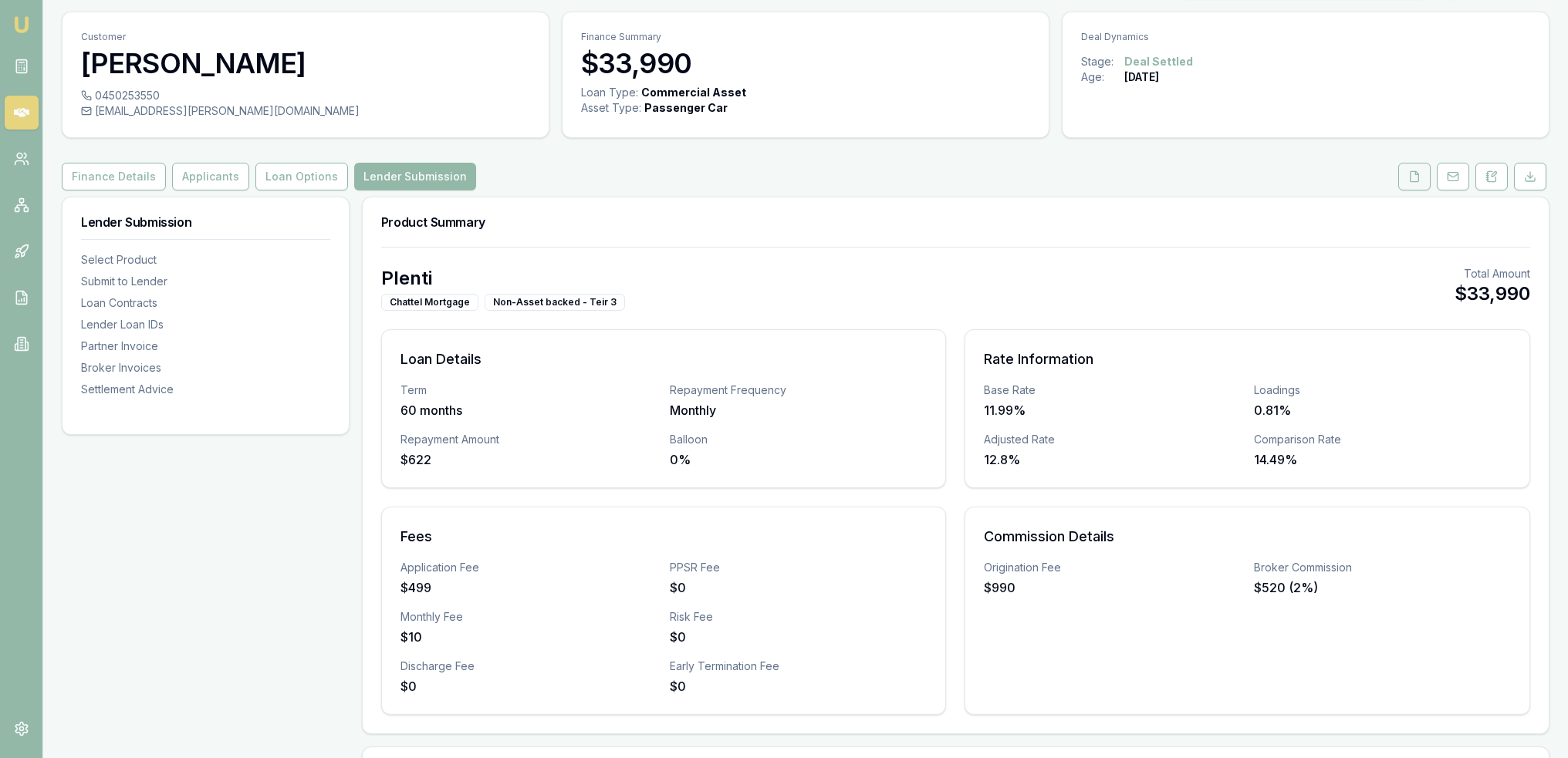
click at [1425, 180] on button at bounding box center [1414, 176] width 32 height 27
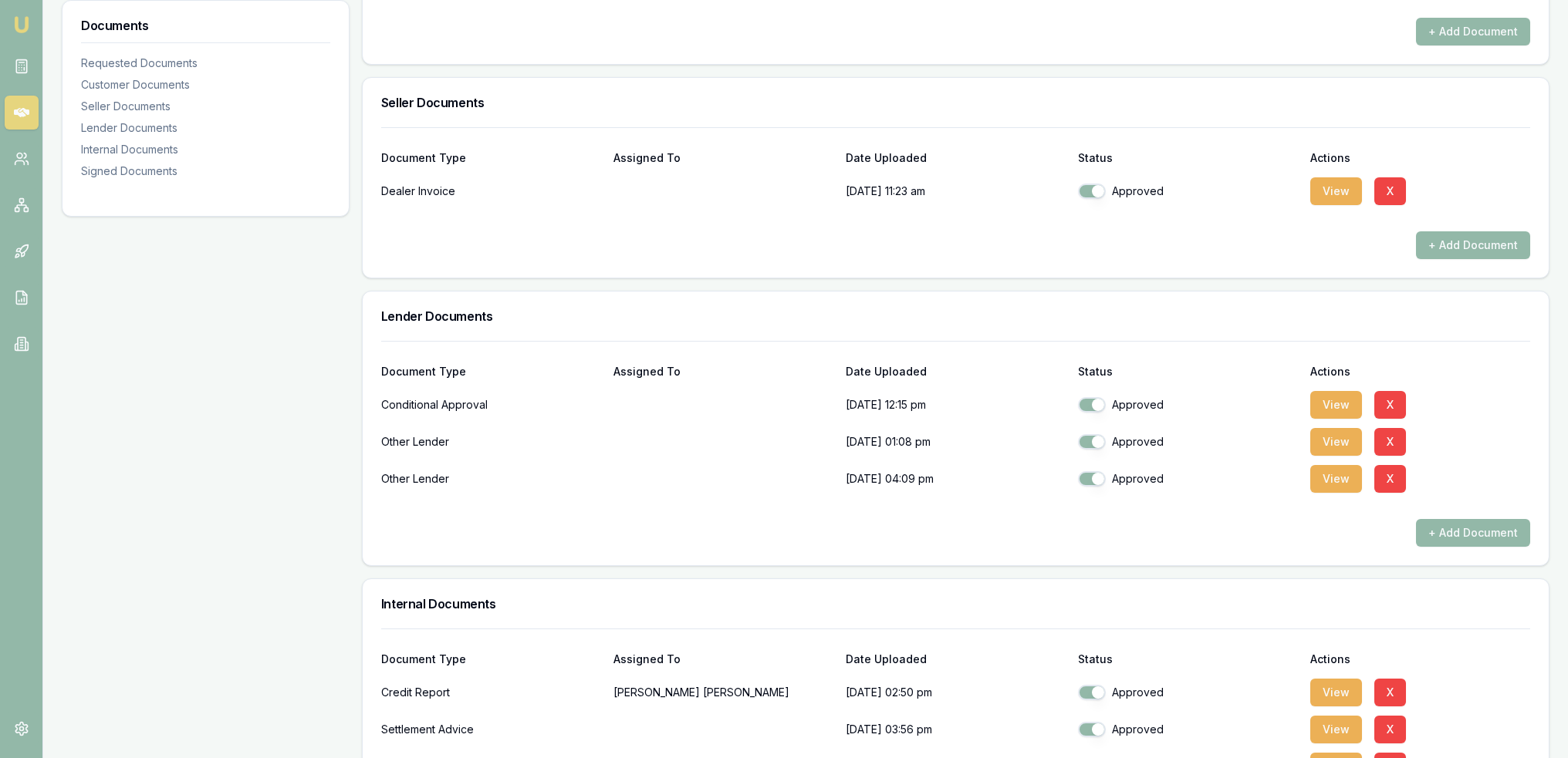
scroll to position [716, 0]
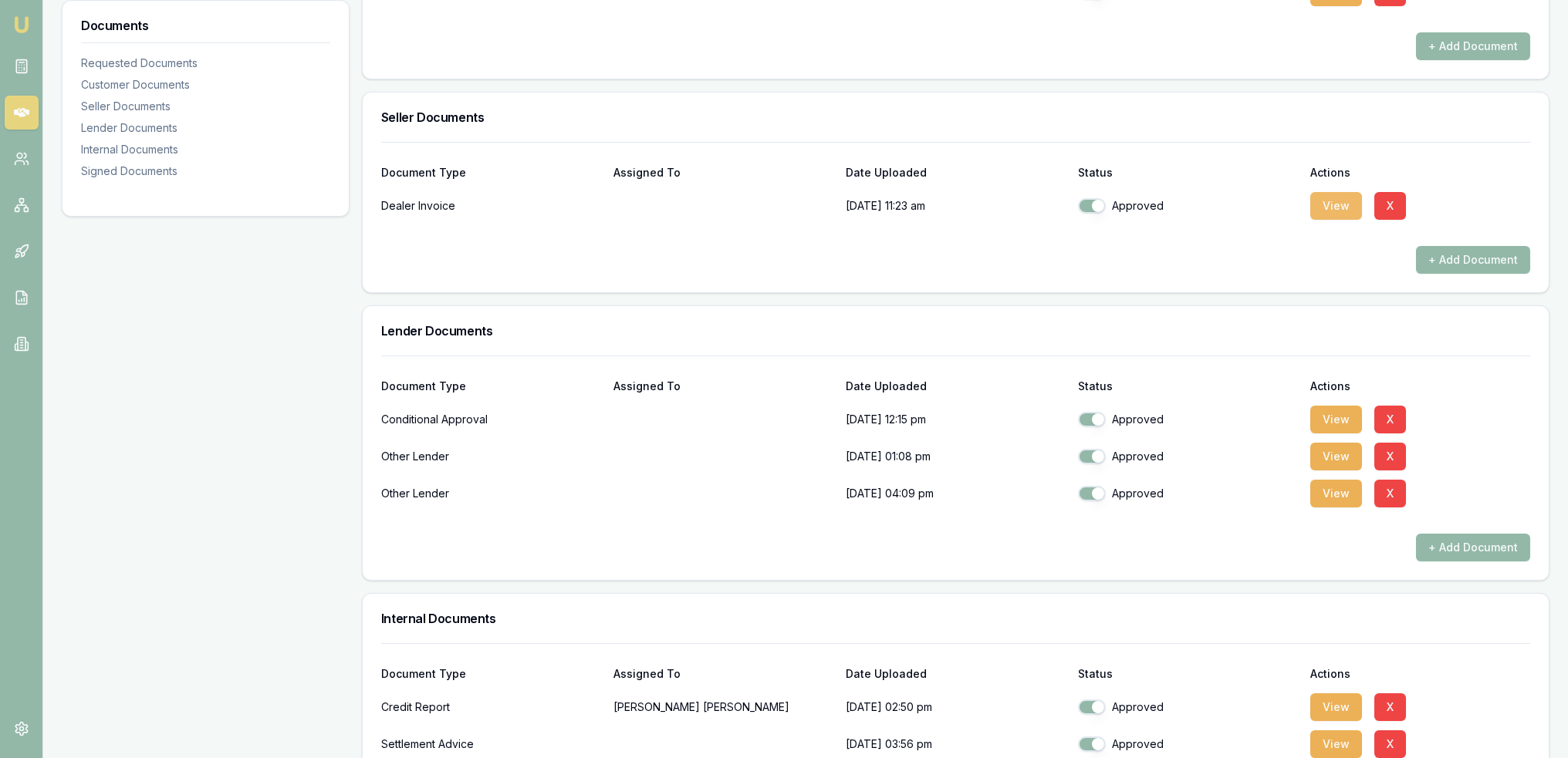
click at [1340, 201] on button "View" at bounding box center [1336, 206] width 52 height 27
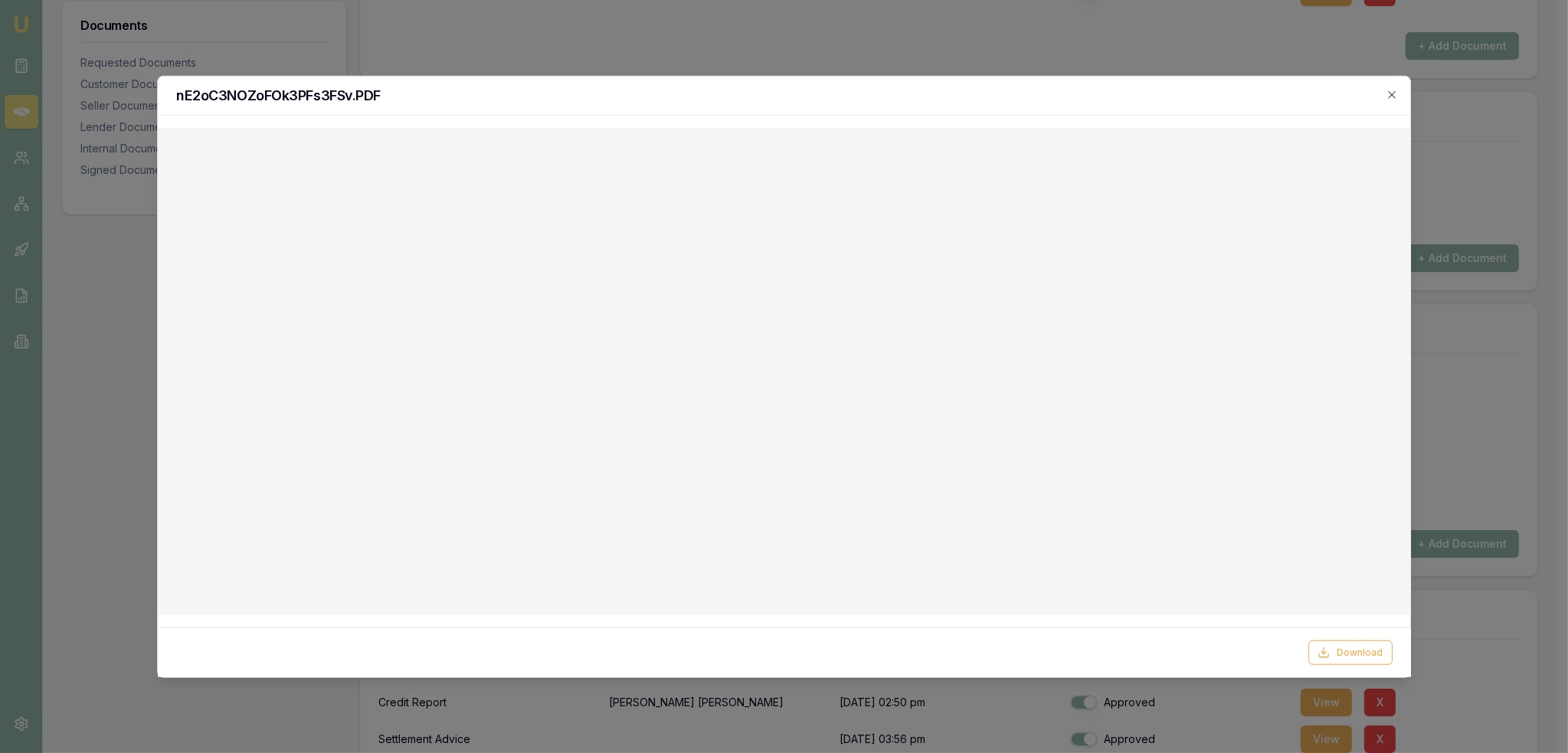
click at [1385, 91] on icon "button" at bounding box center [1391, 94] width 12 height 12
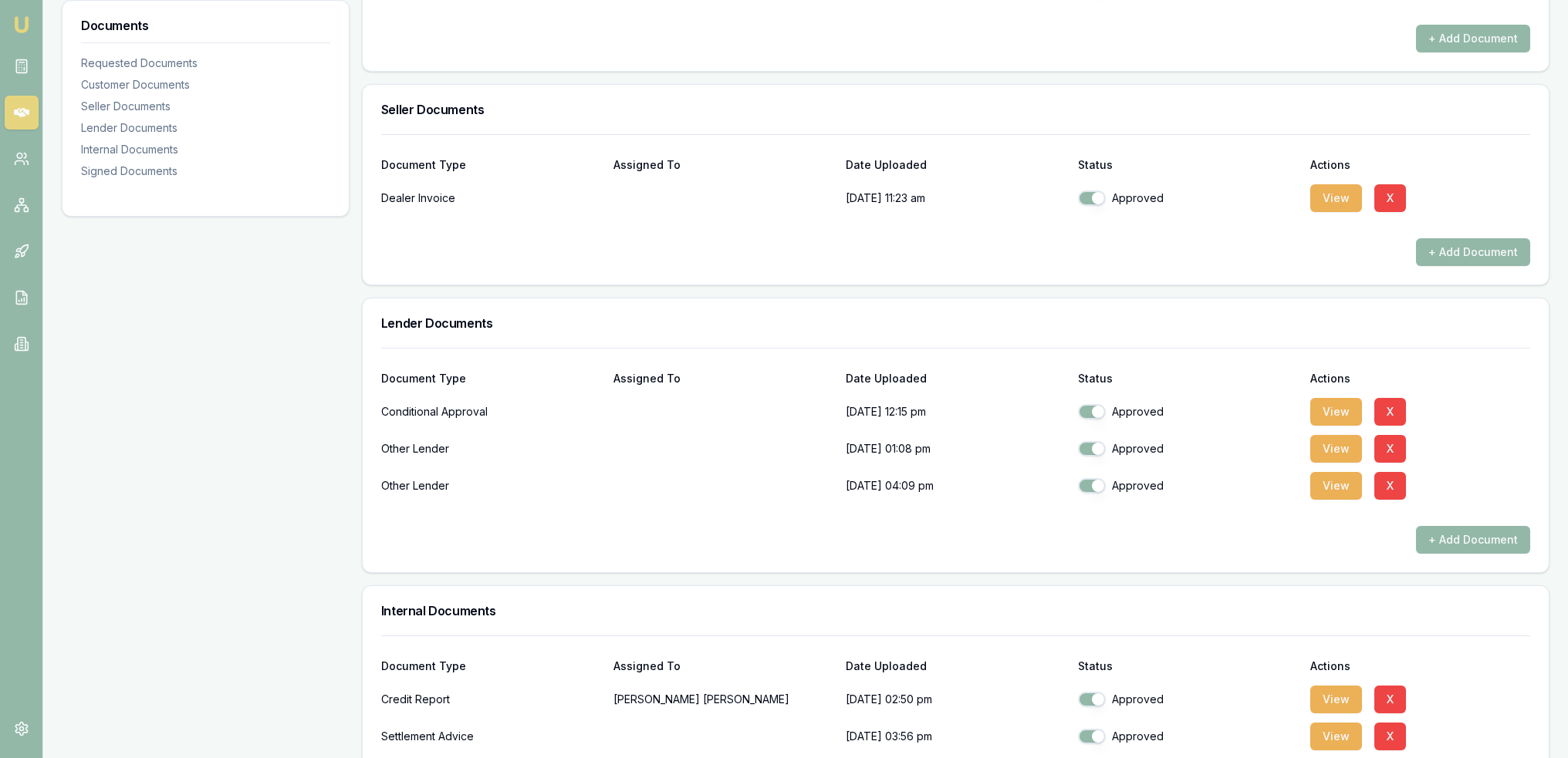
scroll to position [640, 0]
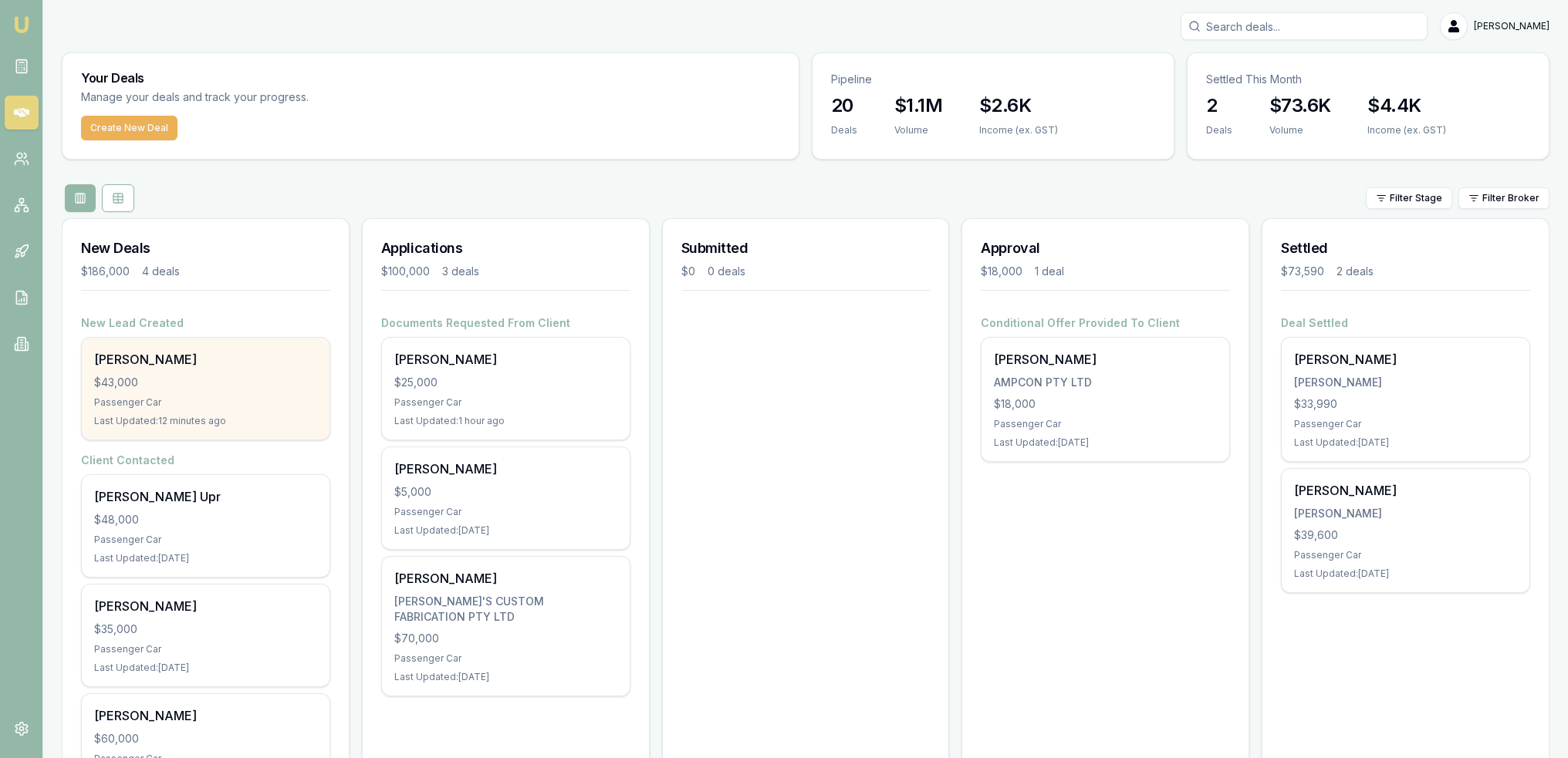
click at [183, 408] on div "[PERSON_NAME] $43,000 Passenger Car Last Updated: 12 minutes ago" at bounding box center [206, 389] width 247 height 102
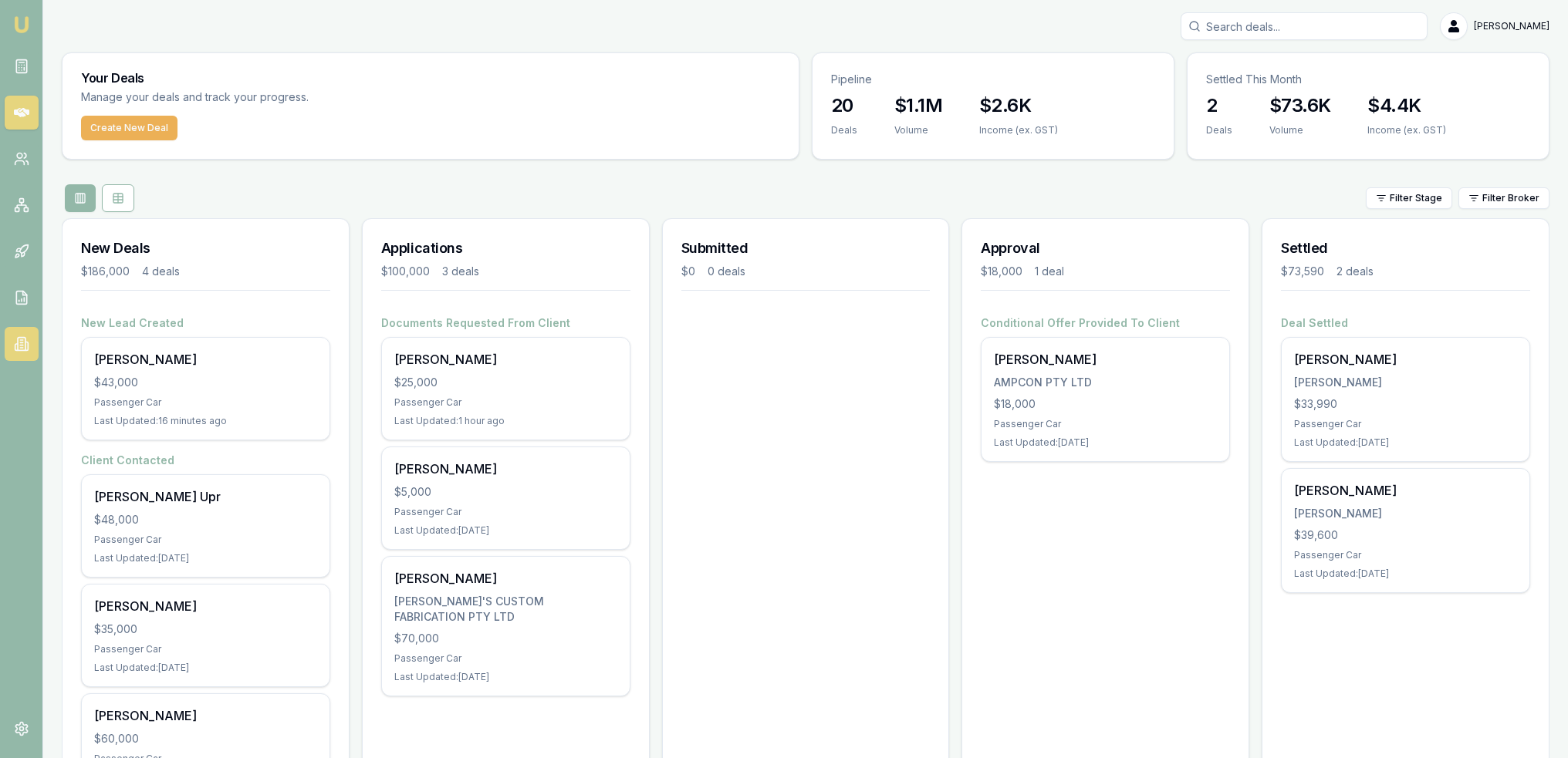
click at [8, 331] on link at bounding box center [22, 345] width 34 height 34
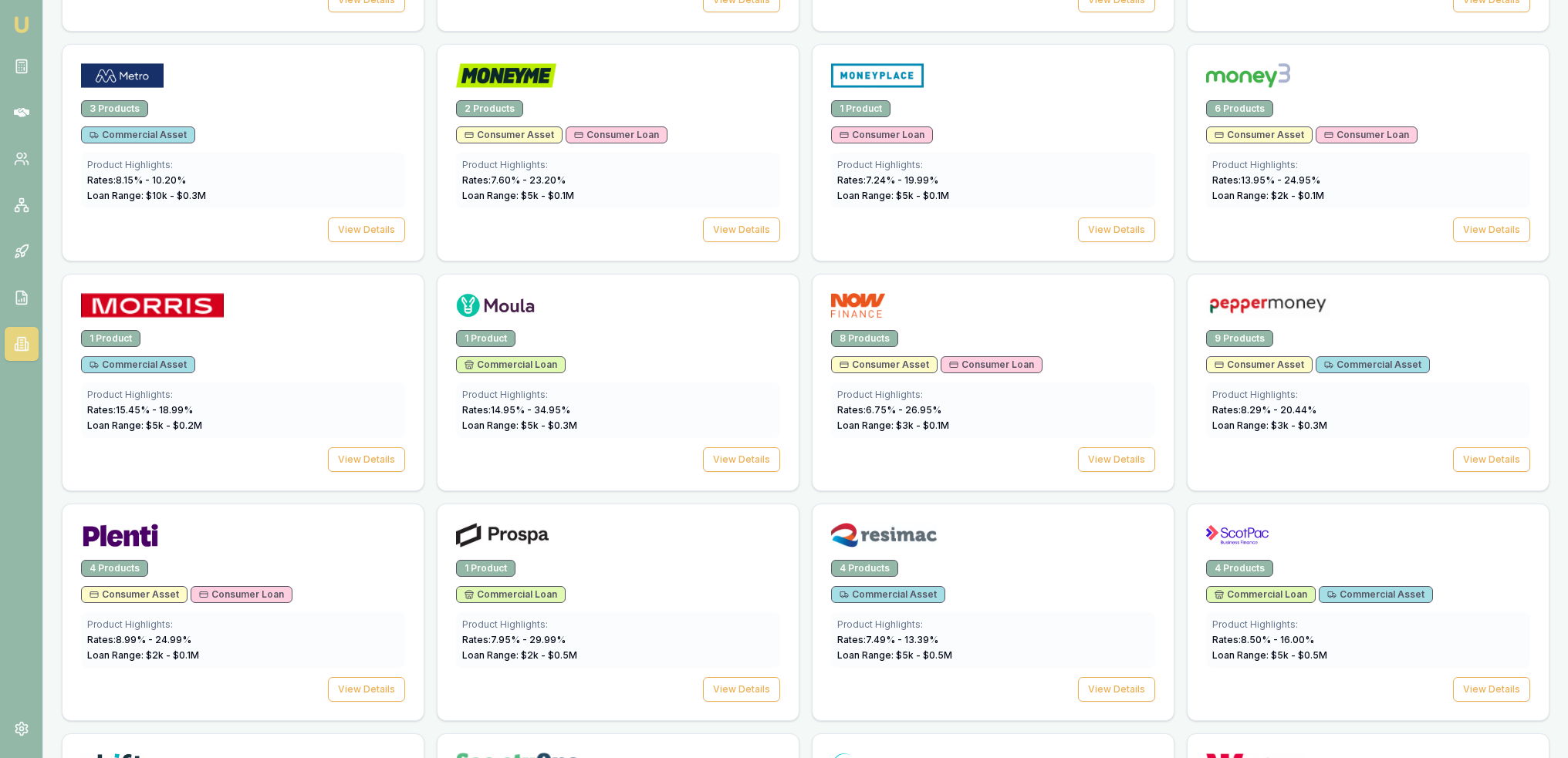
scroll to position [1668, 0]
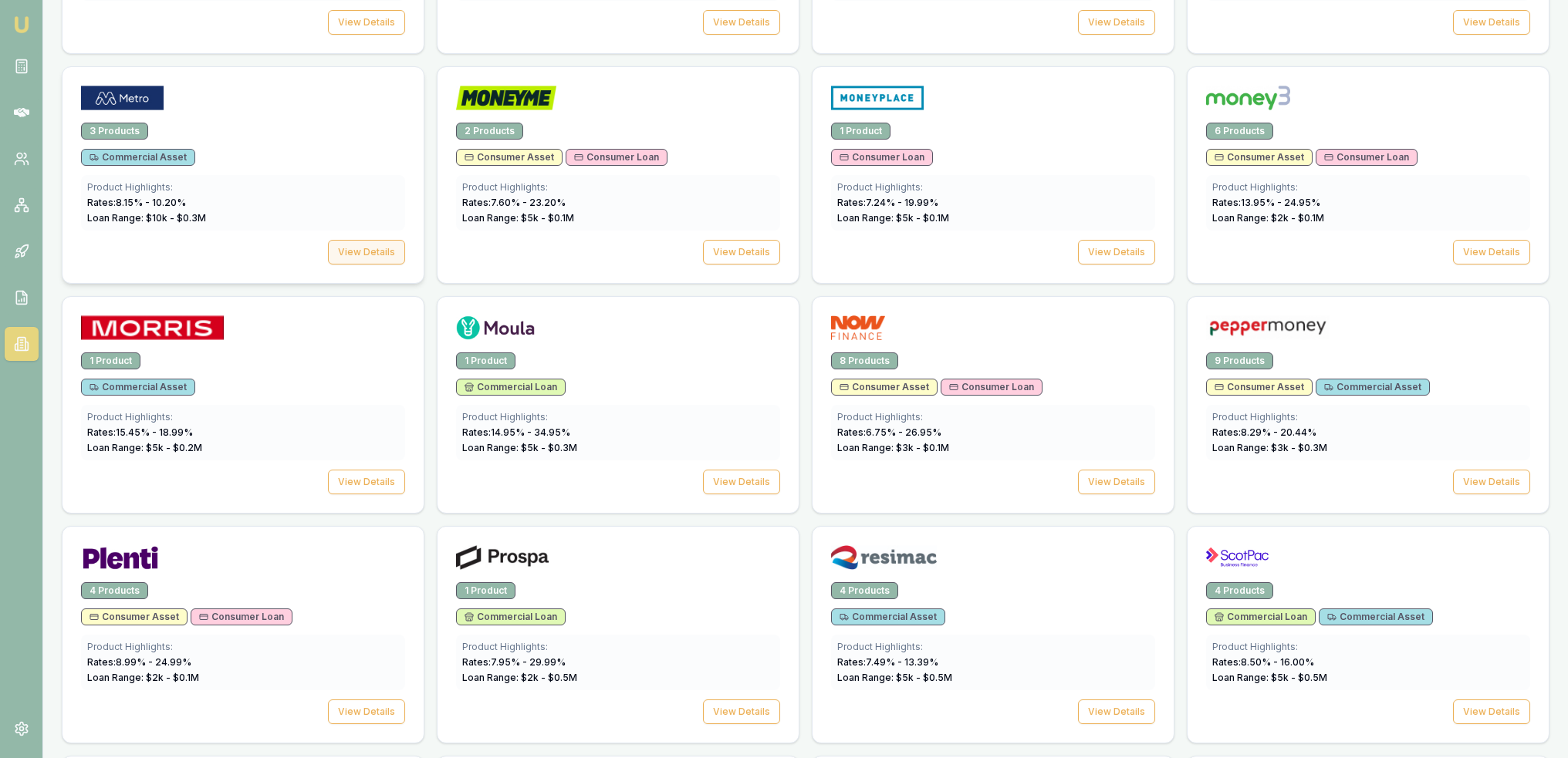
click at [356, 243] on button "View Details" at bounding box center [366, 252] width 77 height 25
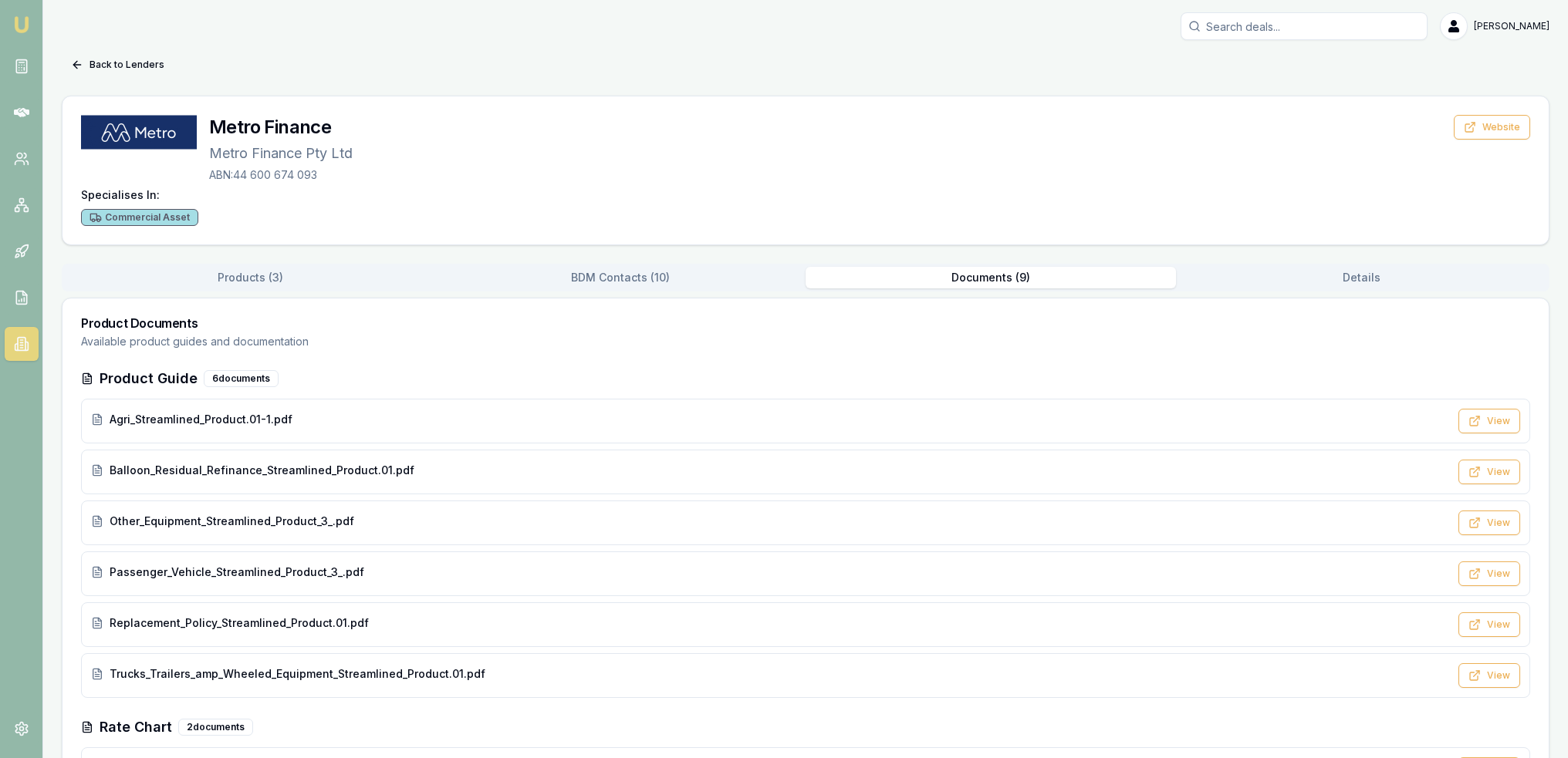
click at [965, 286] on button "Documents ( 9 )" at bounding box center [990, 278] width 370 height 22
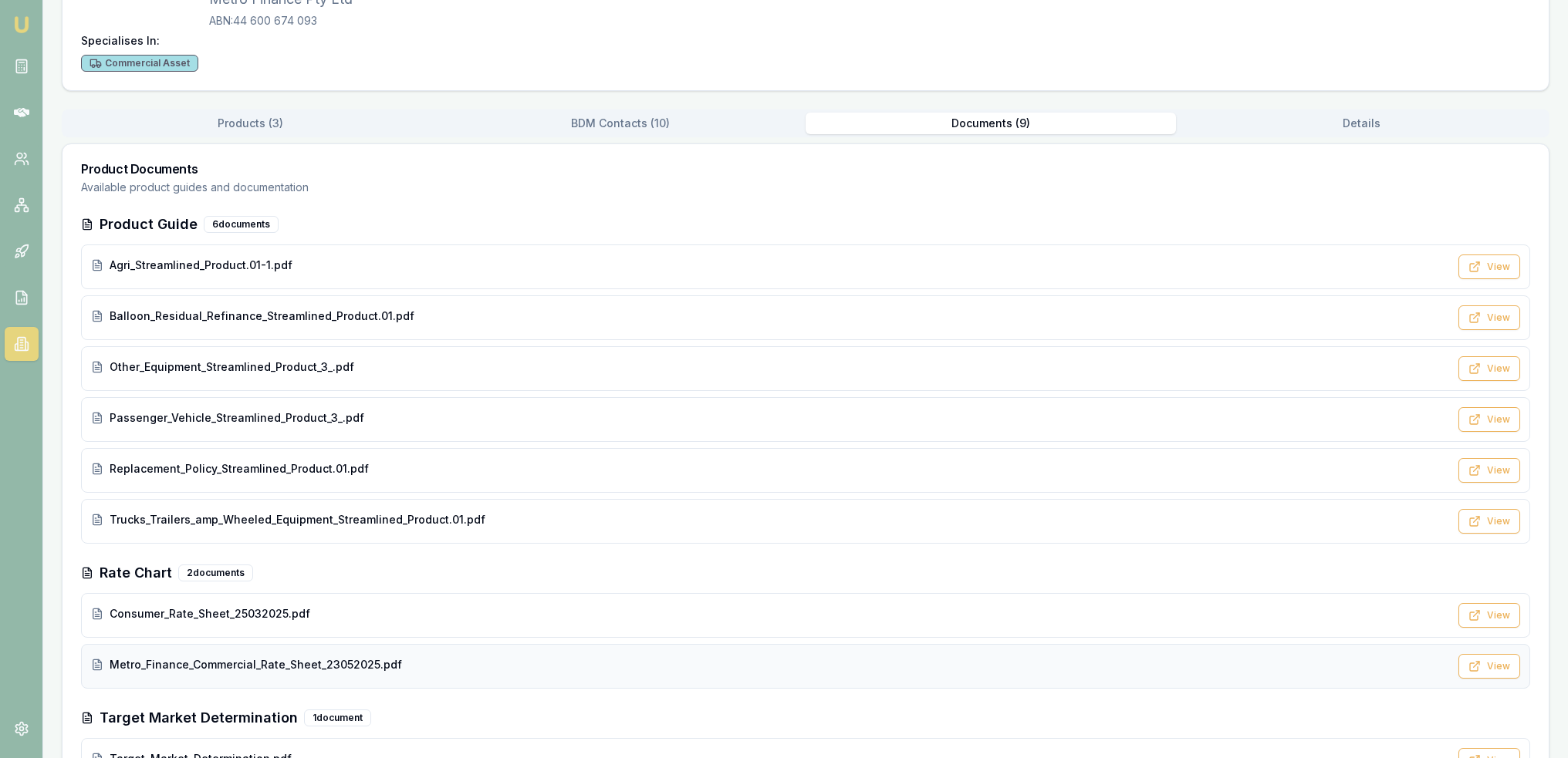
click at [264, 665] on span "Metro_Finance_Commercial_Rate_Sheet_23052025.pdf" at bounding box center [256, 665] width 293 height 15
drag, startPoint x: 12, startPoint y: 15, endPoint x: 25, endPoint y: 33, distance: 22.2
click at [12, 15] on img at bounding box center [22, 25] width 19 height 19
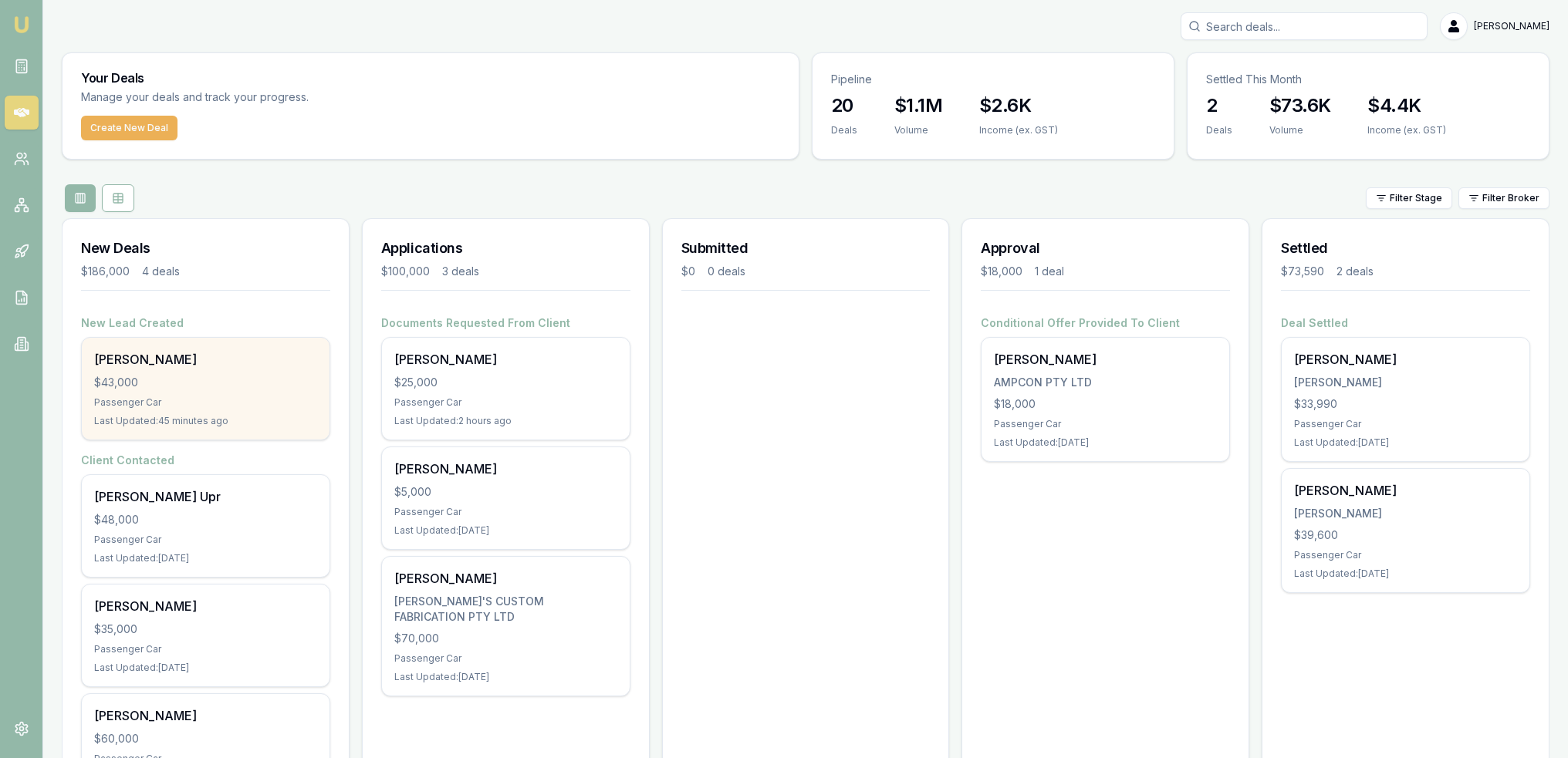
click at [179, 366] on div "Roy Munn" at bounding box center [206, 360] width 223 height 19
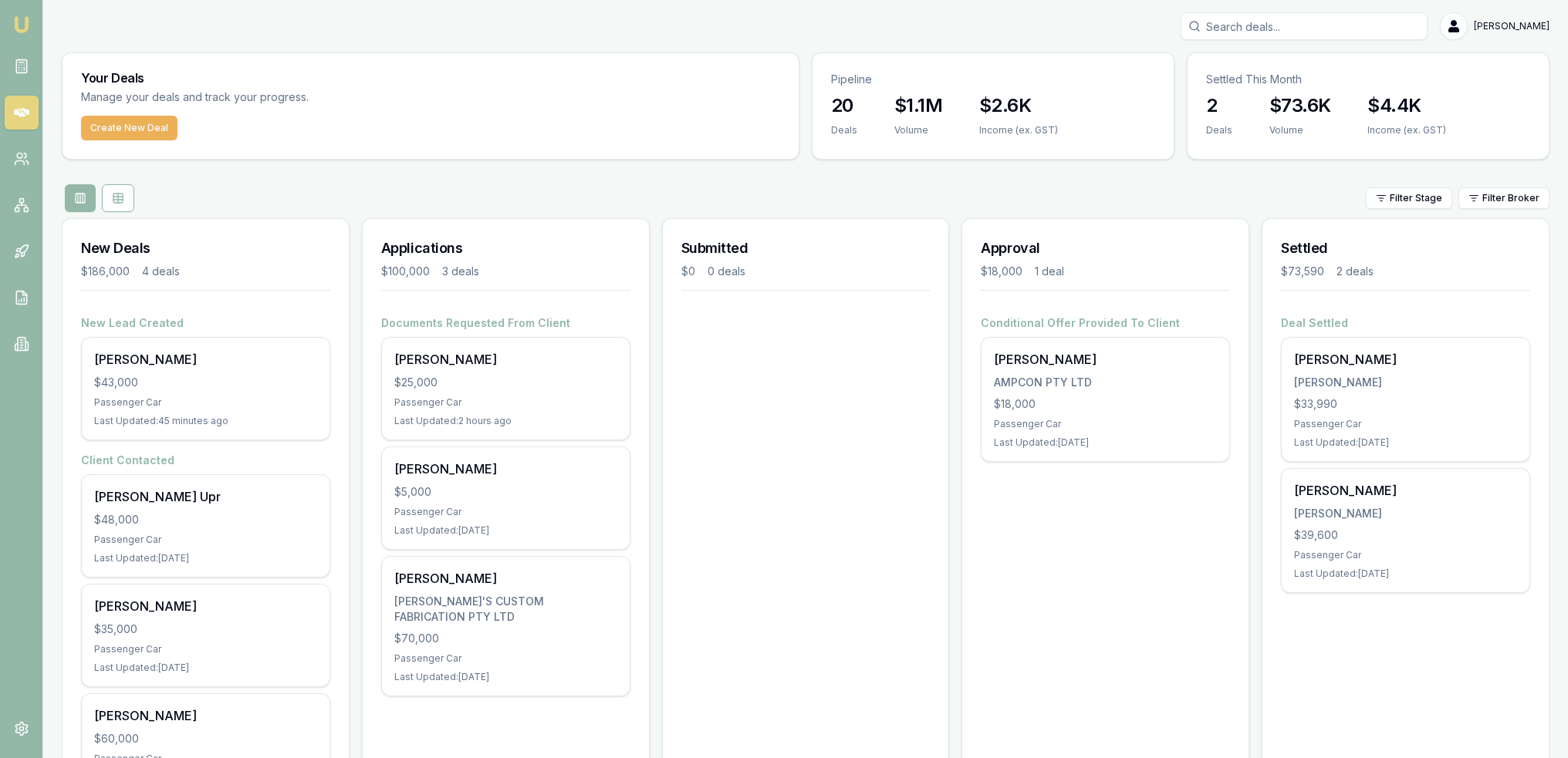
click at [525, 98] on div "Your Deals Manage your deals and track your progress." at bounding box center [430, 84] width 736 height 62
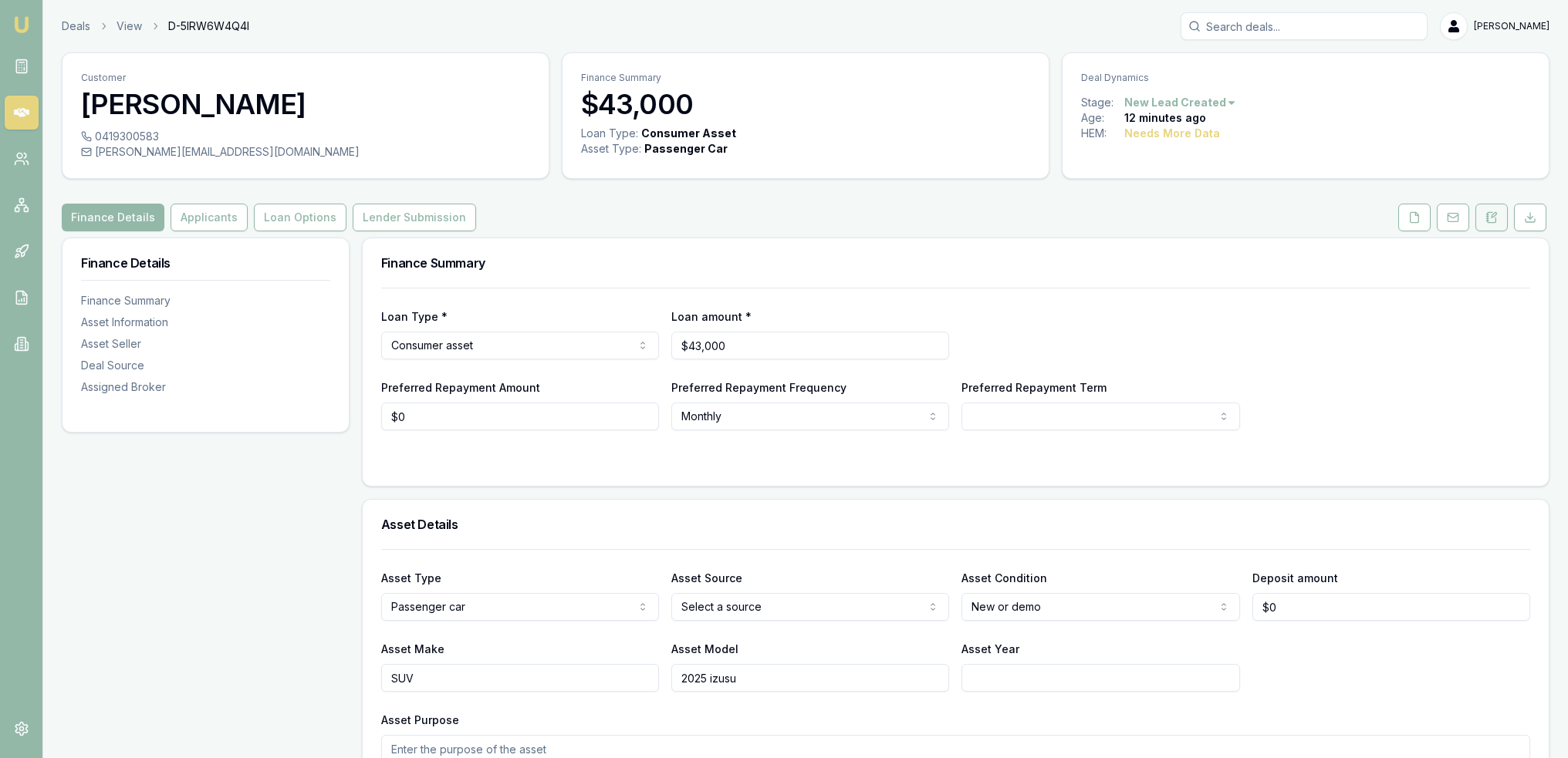
click at [1489, 222] on icon at bounding box center [1492, 217] width 8 height 10
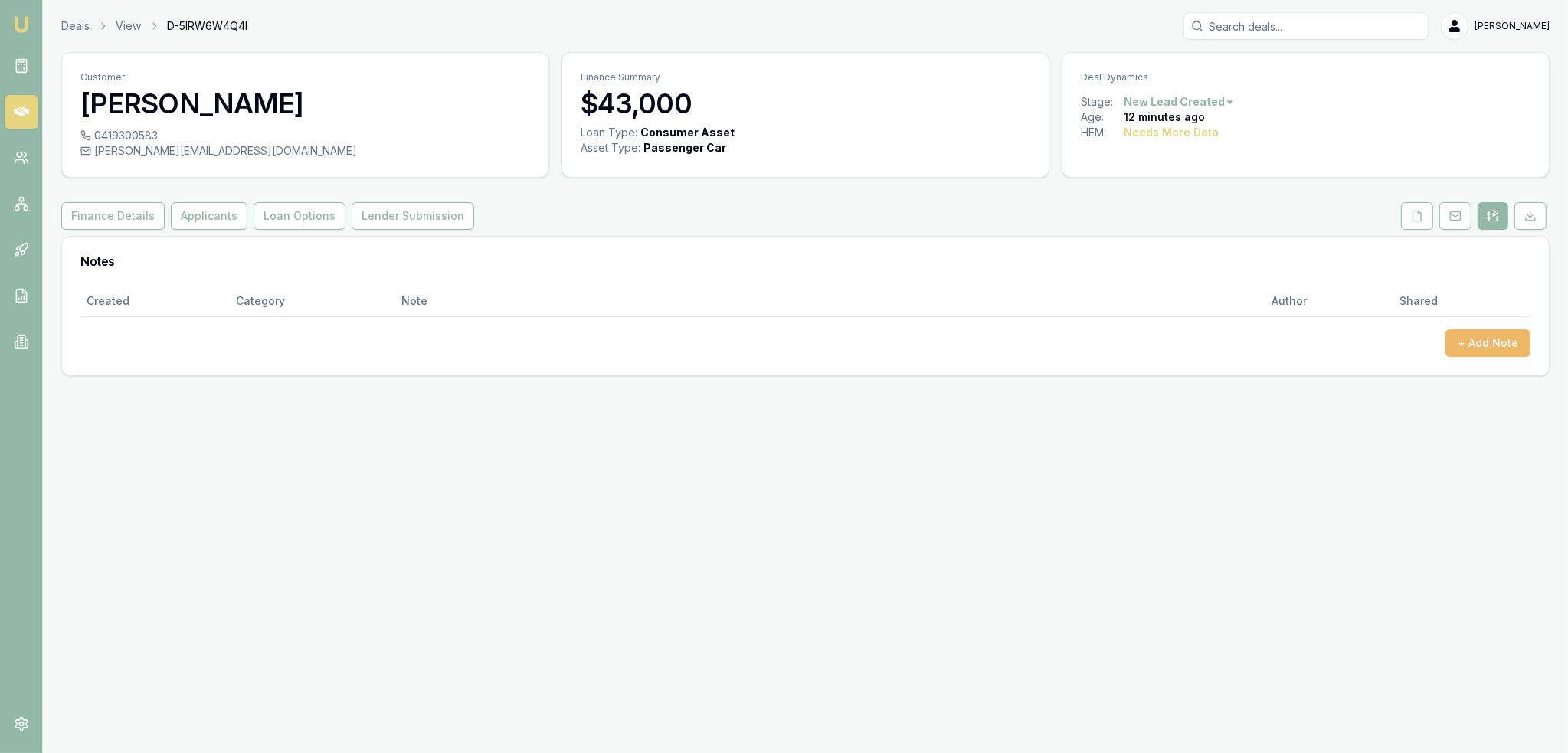
click at [1482, 340] on button "+ Add Note" at bounding box center [1487, 342] width 85 height 27
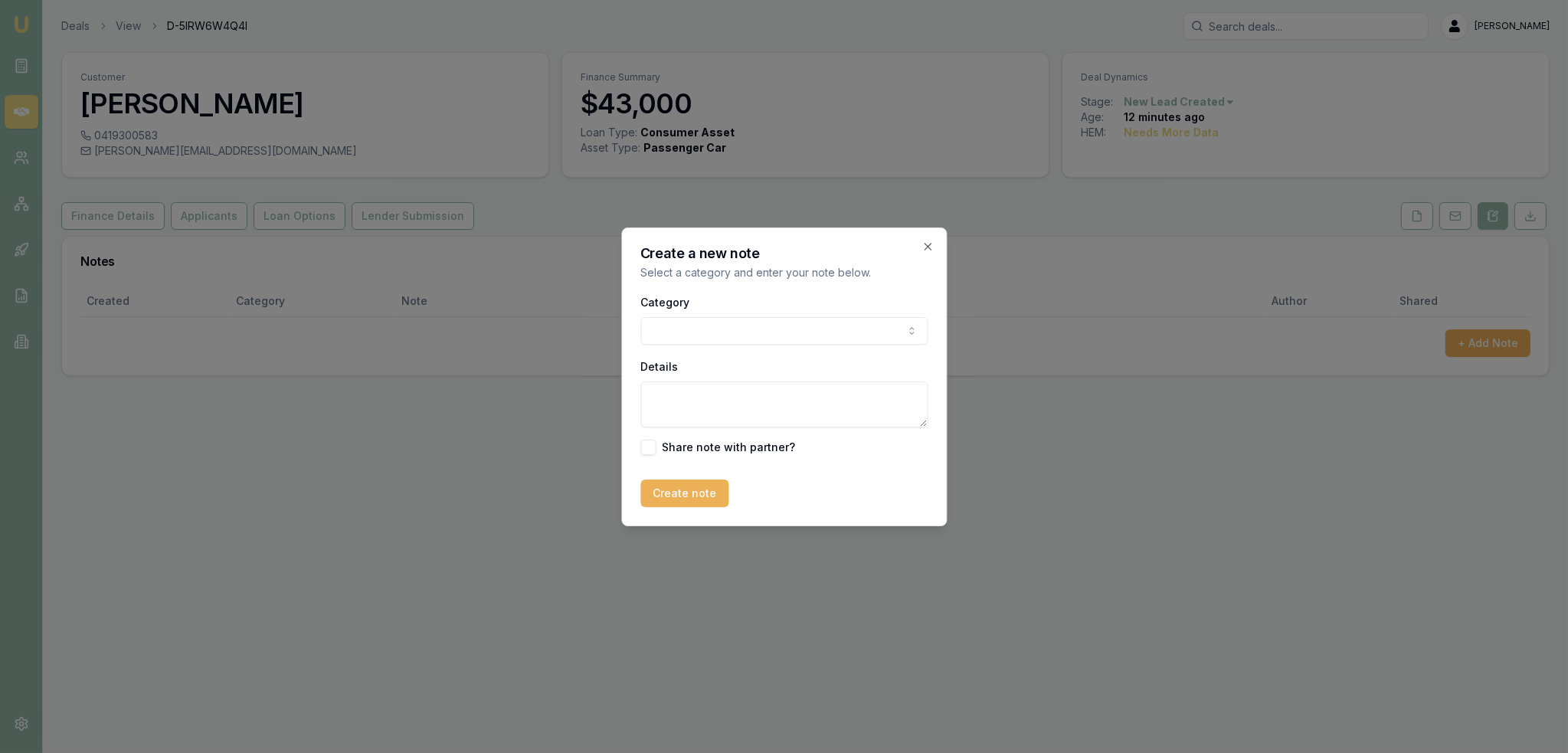
click at [833, 326] on body "Emu Broker Deals View D-5IRW6W4Q4I Robyn Adams Toggle Menu Customer Roy Munn 04…" at bounding box center [784, 376] width 1568 height 753
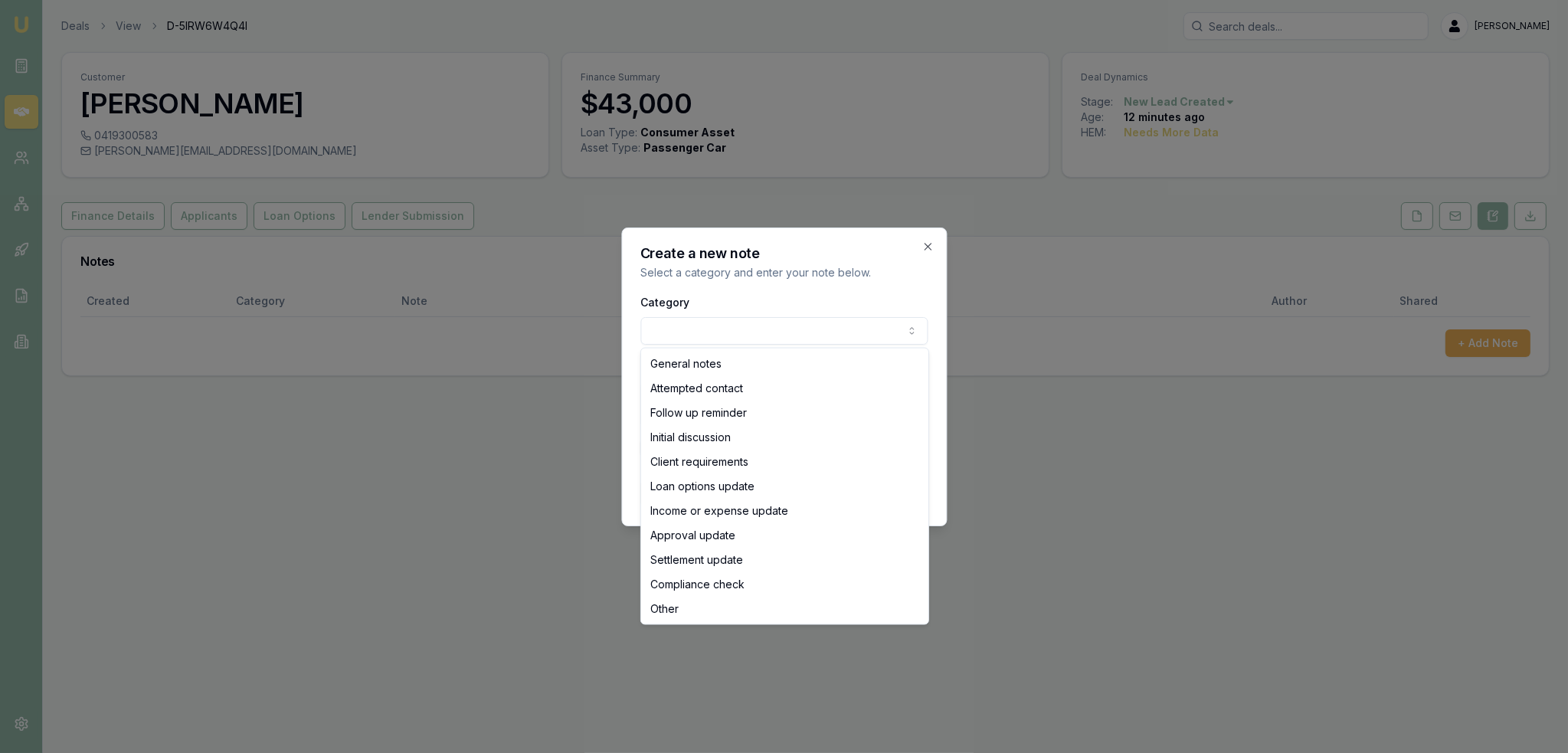
select select "ATTEMPTED_CONTACT"
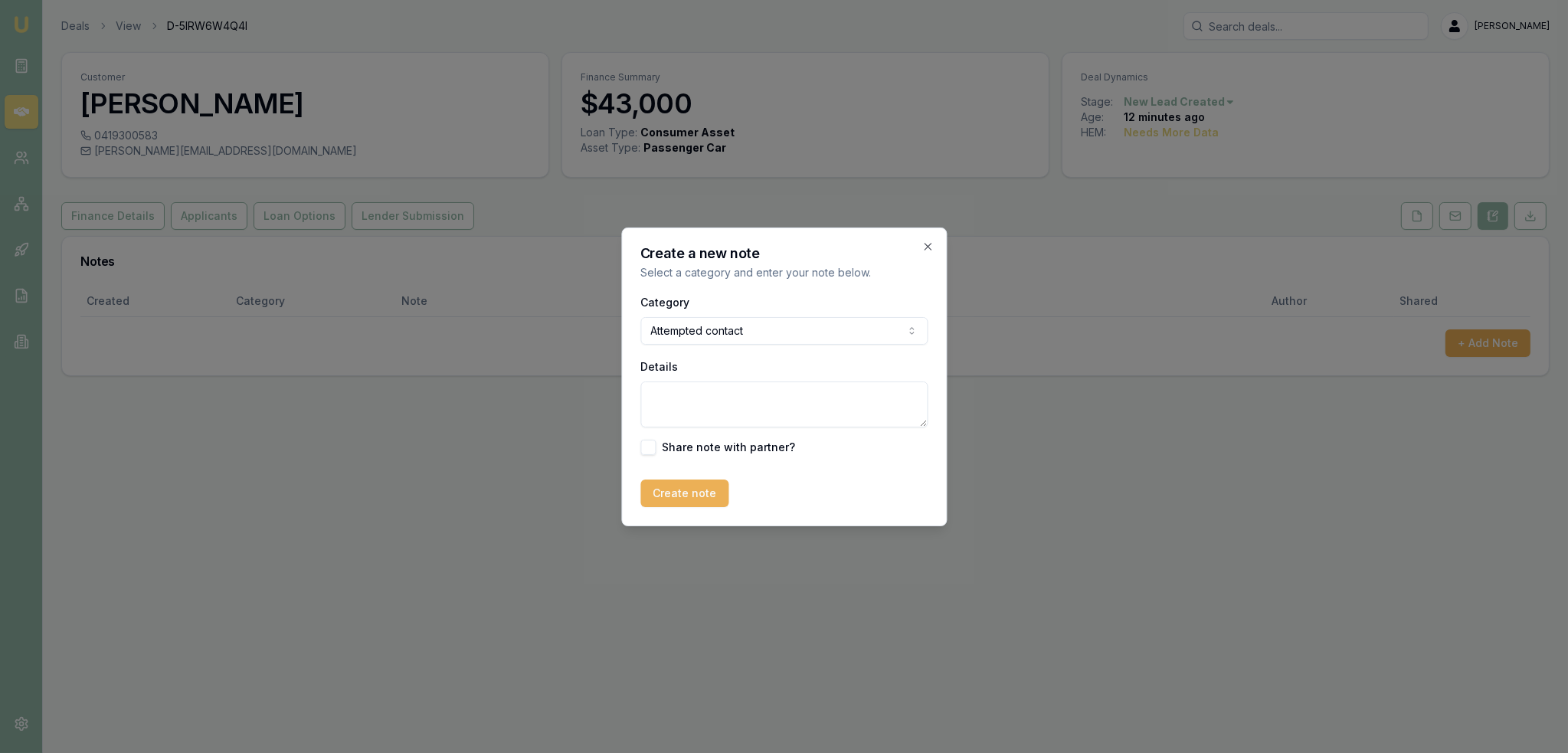
click at [698, 392] on textarea "Details" at bounding box center [784, 404] width 287 height 46
type textarea "O"
type textarea "Intro text sent at 11.51am."
click at [689, 505] on button "Create note" at bounding box center [684, 493] width 88 height 27
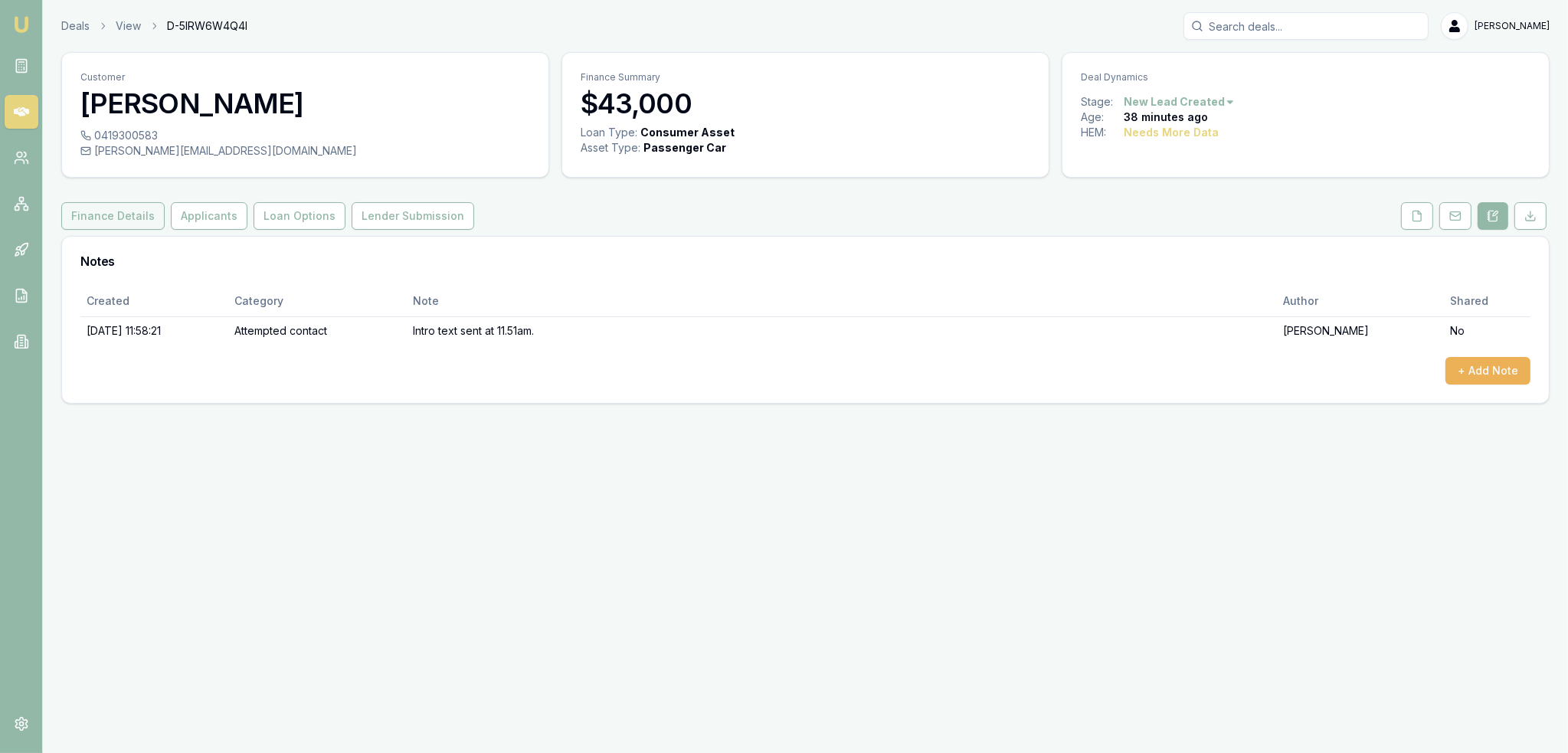
click at [126, 208] on button "Finance Details" at bounding box center [112, 216] width 103 height 27
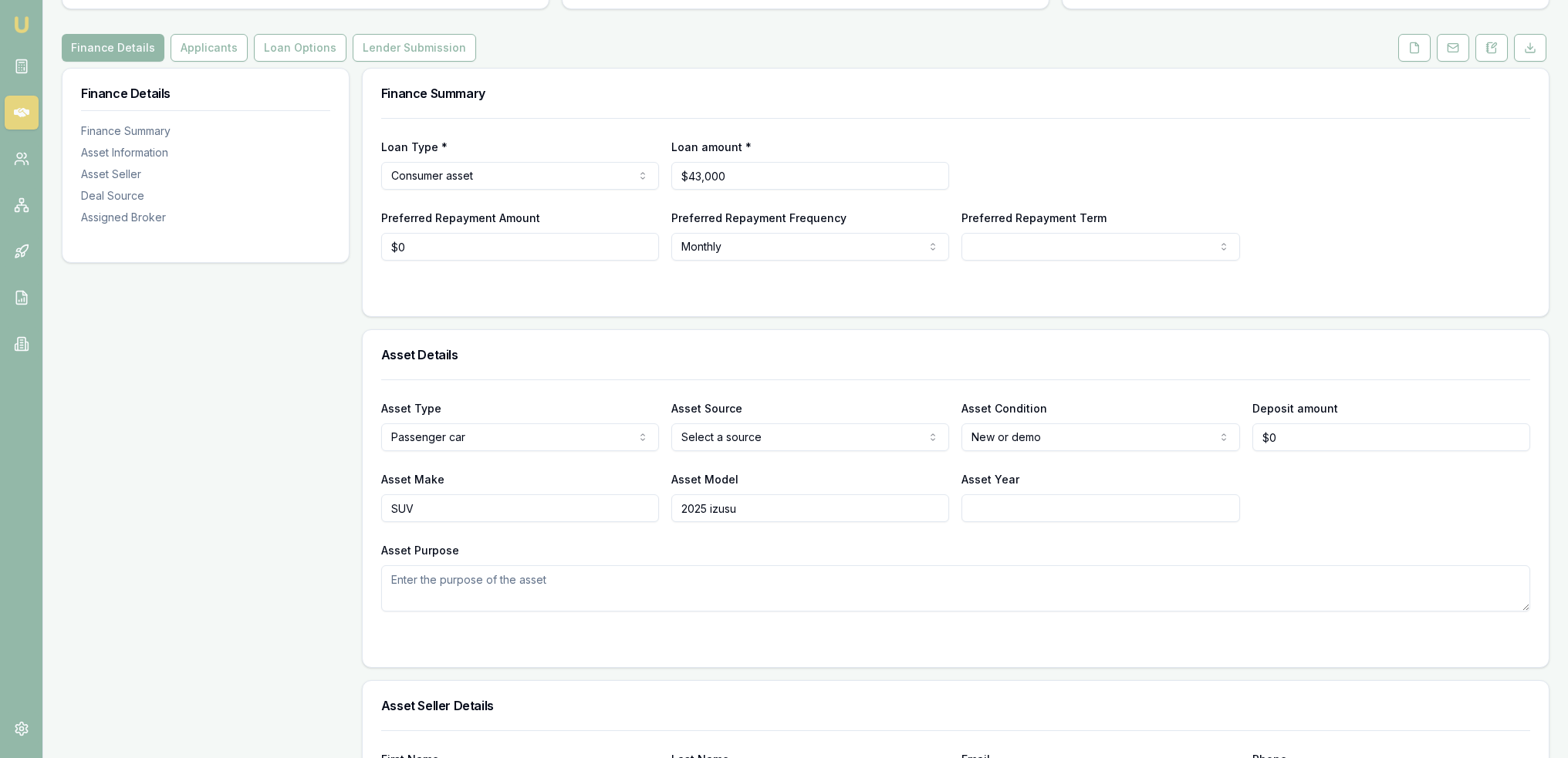
scroll to position [77, 0]
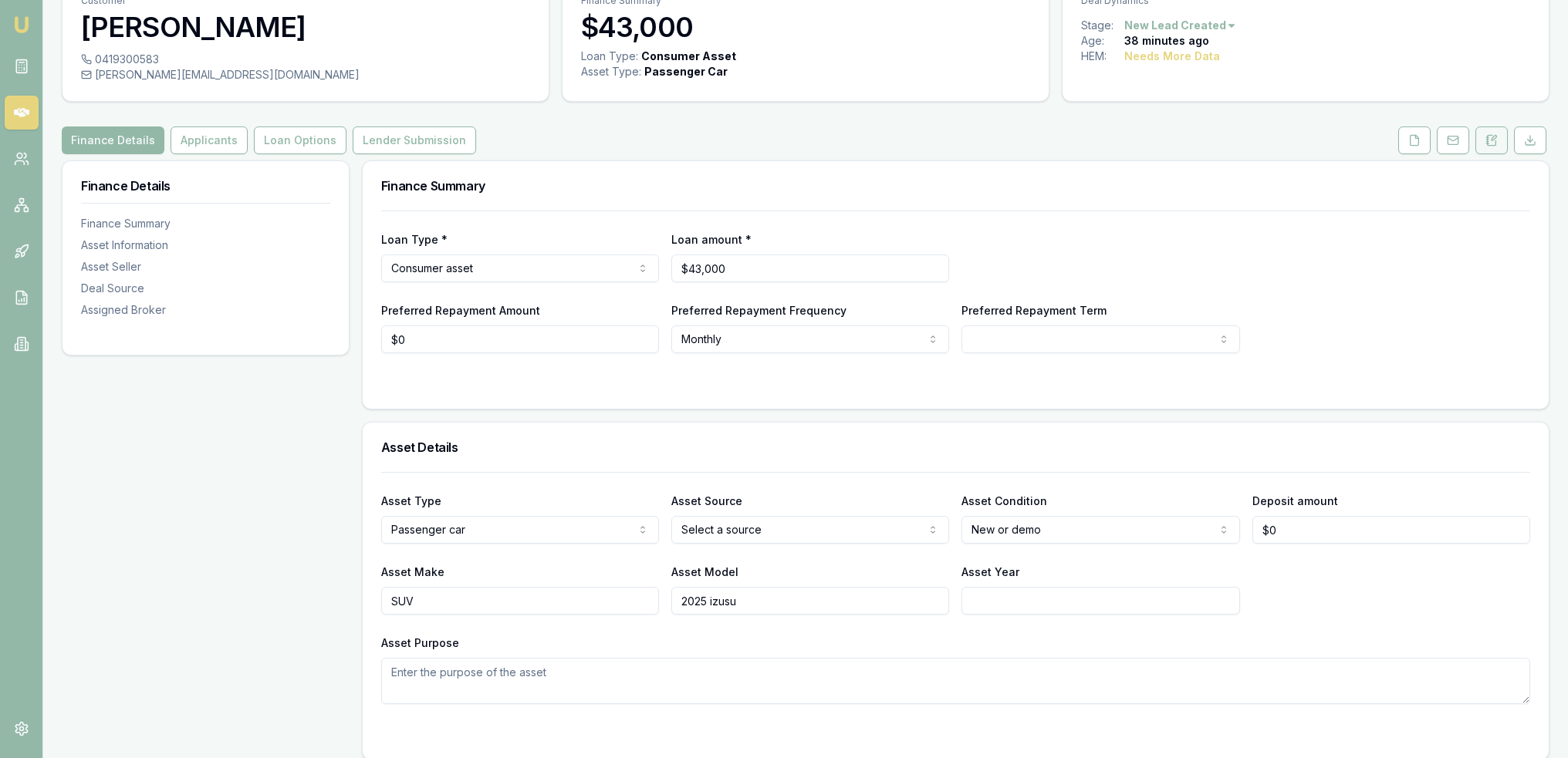
click at [1496, 136] on icon at bounding box center [1491, 140] width 12 height 12
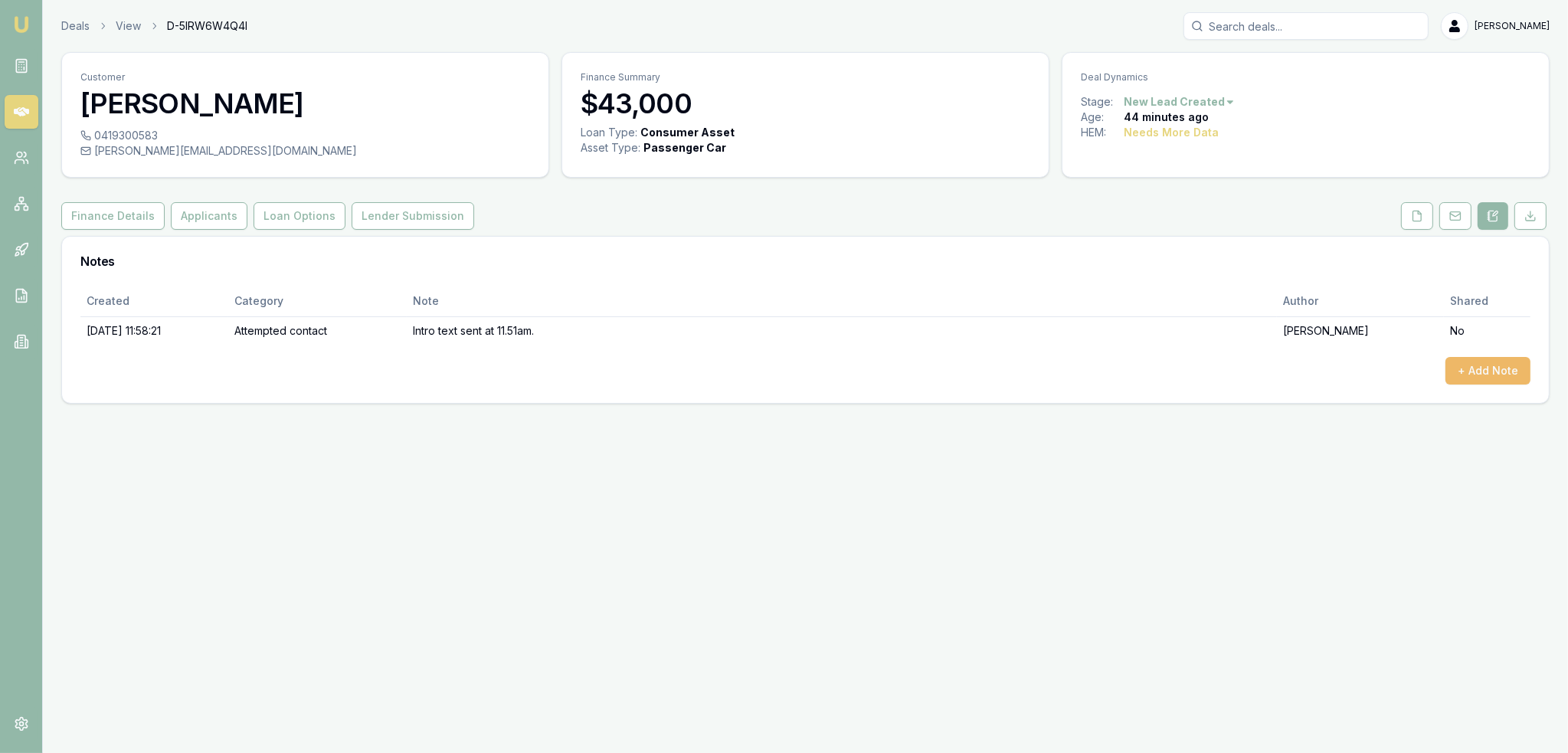
click at [1492, 363] on button "+ Add Note" at bounding box center [1487, 370] width 85 height 27
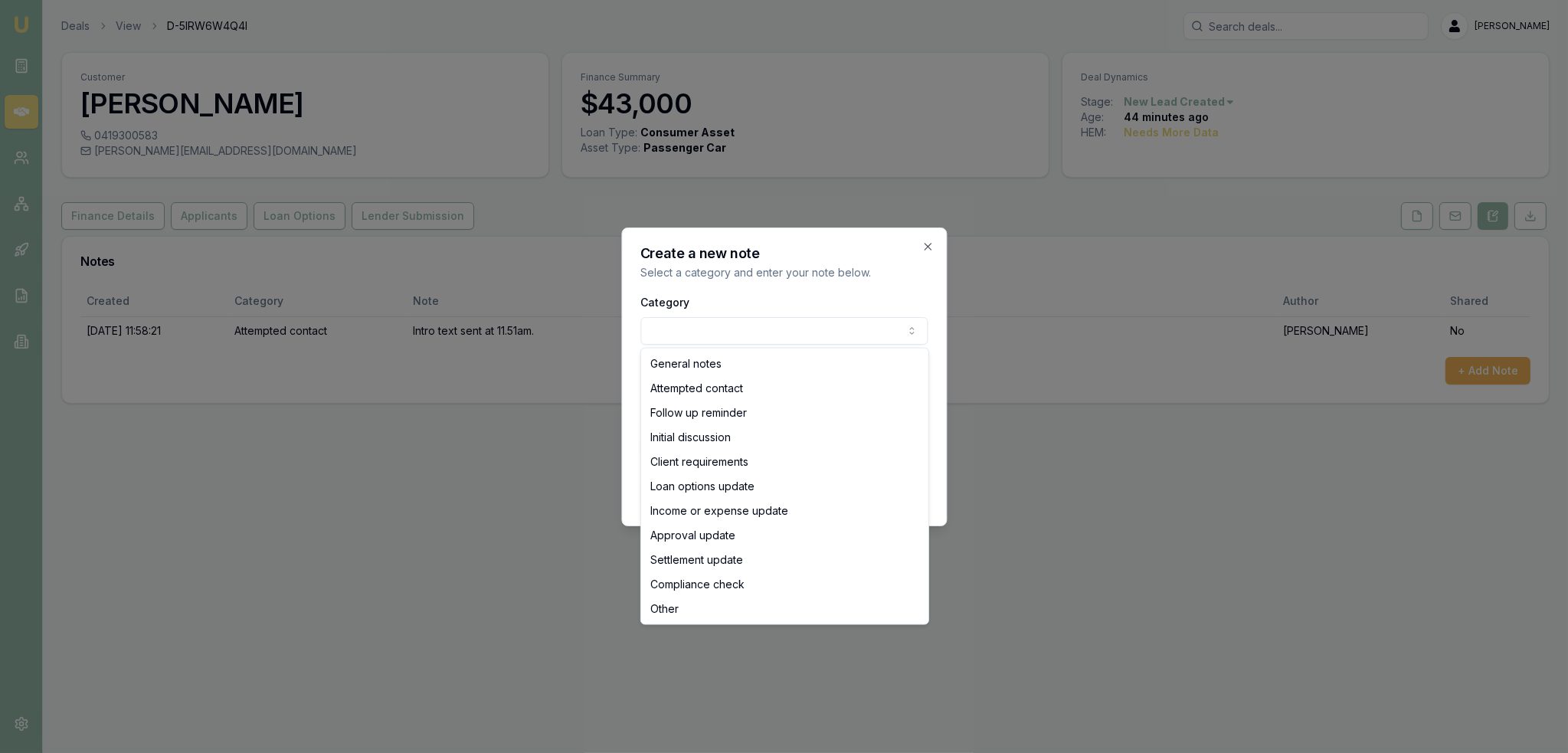
click at [707, 336] on body "Emu Broker Deals View D-5IRW6W4Q4I Robyn Adams Toggle Menu Customer Roy Munn 04…" at bounding box center [784, 376] width 1568 height 753
select select "INITIAL_DISCUSSION"
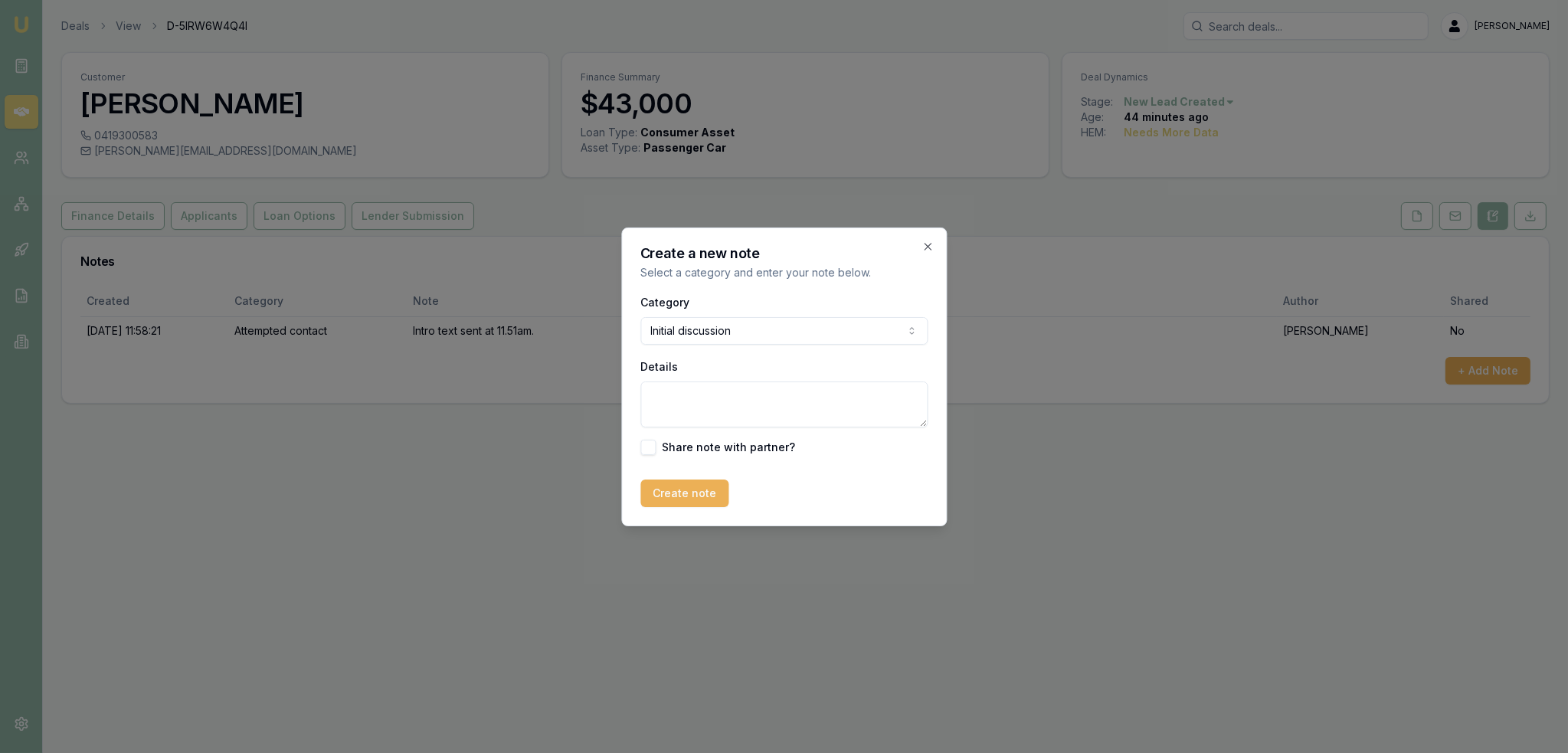
click at [704, 400] on textarea "Details" at bounding box center [784, 404] width 287 height 46
paste textarea "Wife looking for a car and the difference in cost is $7k more than in Brisbane.…"
type textarea "Wife looking for a car and the difference in cost is $7k more than in Brisbane.…"
click at [685, 497] on button "Create note" at bounding box center [684, 493] width 88 height 27
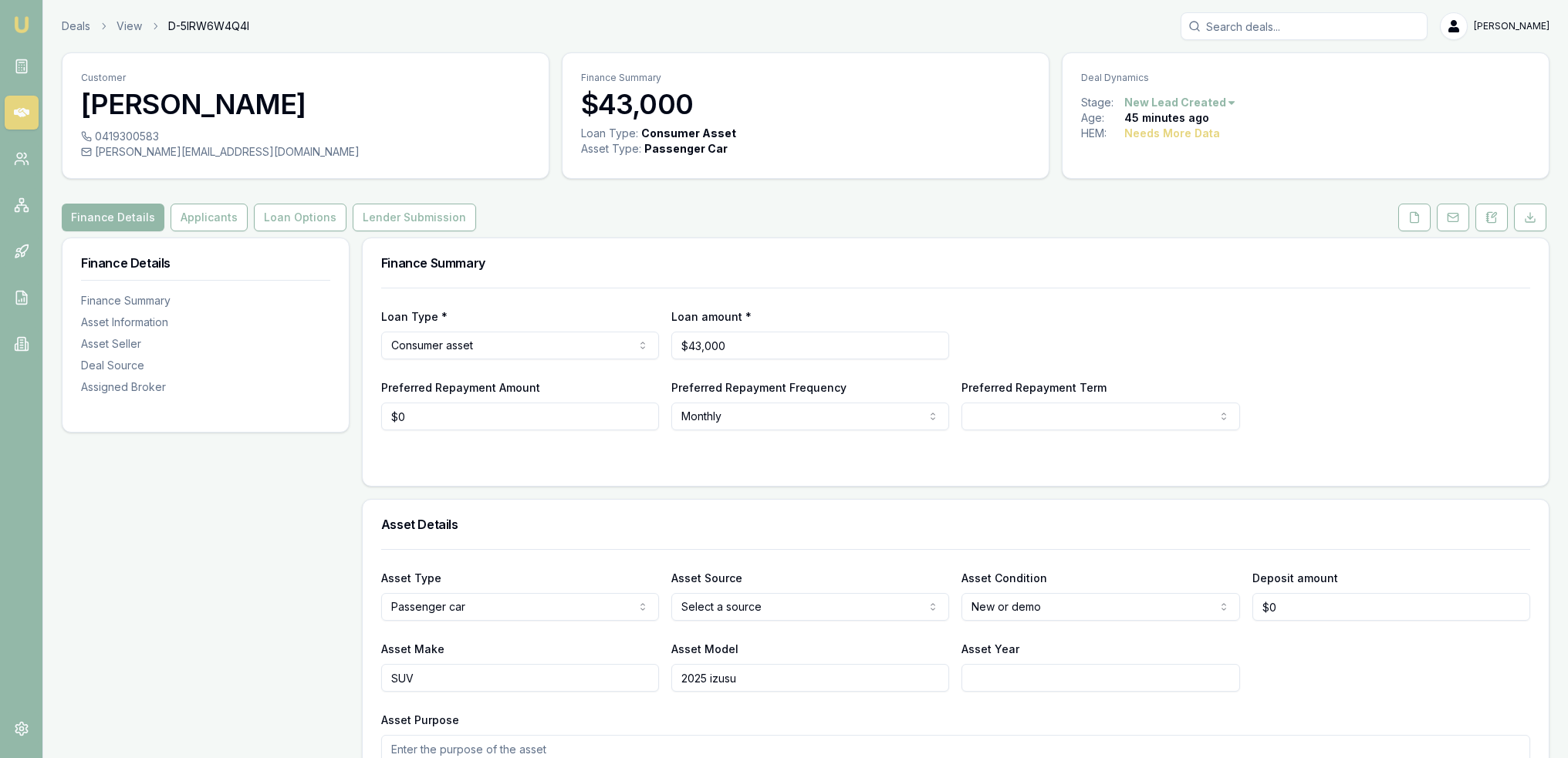
click at [1211, 98] on html "Emu Broker Deals View D-5IRW6W4Q4I [PERSON_NAME] Toggle Menu Customer [PERSON_N…" at bounding box center [784, 379] width 1568 height 758
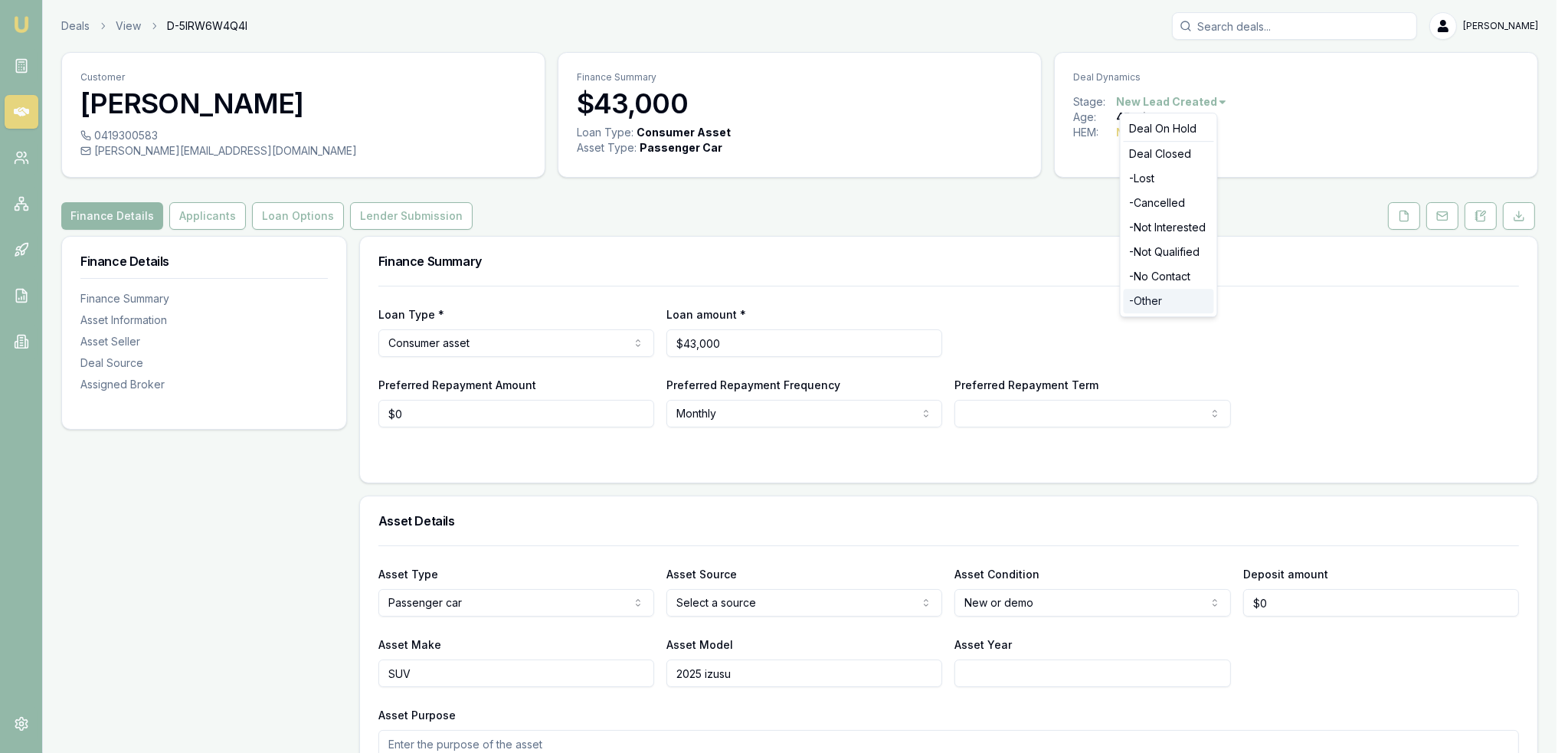
click at [1151, 296] on div "- Other" at bounding box center [1169, 301] width 90 height 24
